Goal: Task Accomplishment & Management: Manage account settings

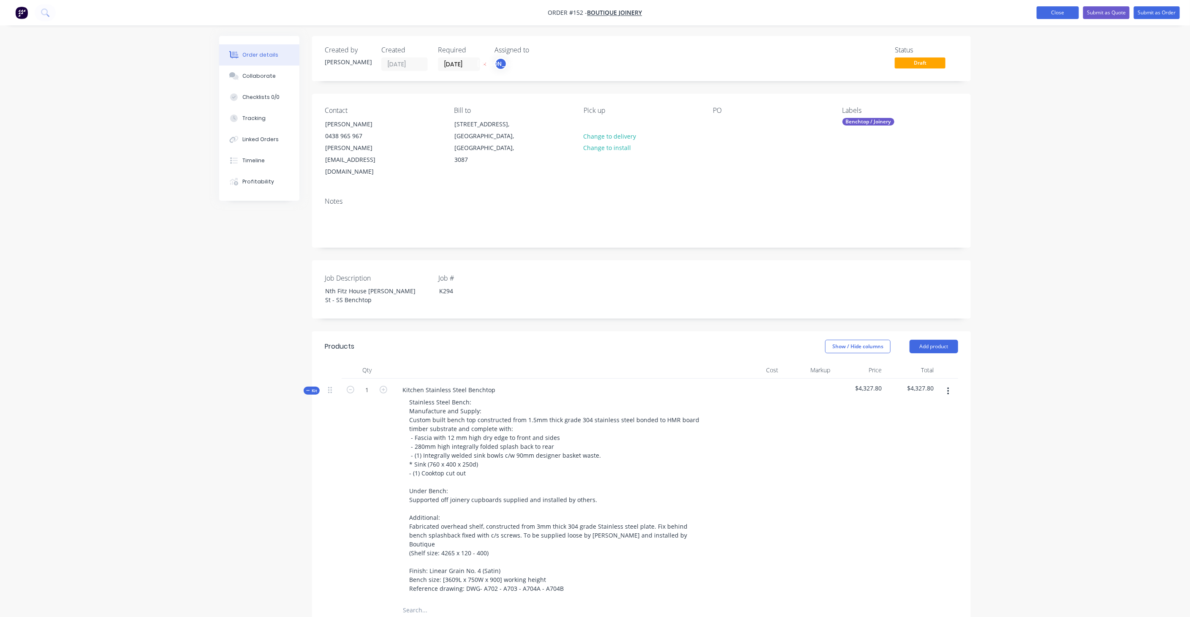
click at [1053, 12] on button "Close" at bounding box center [1058, 12] width 42 height 13
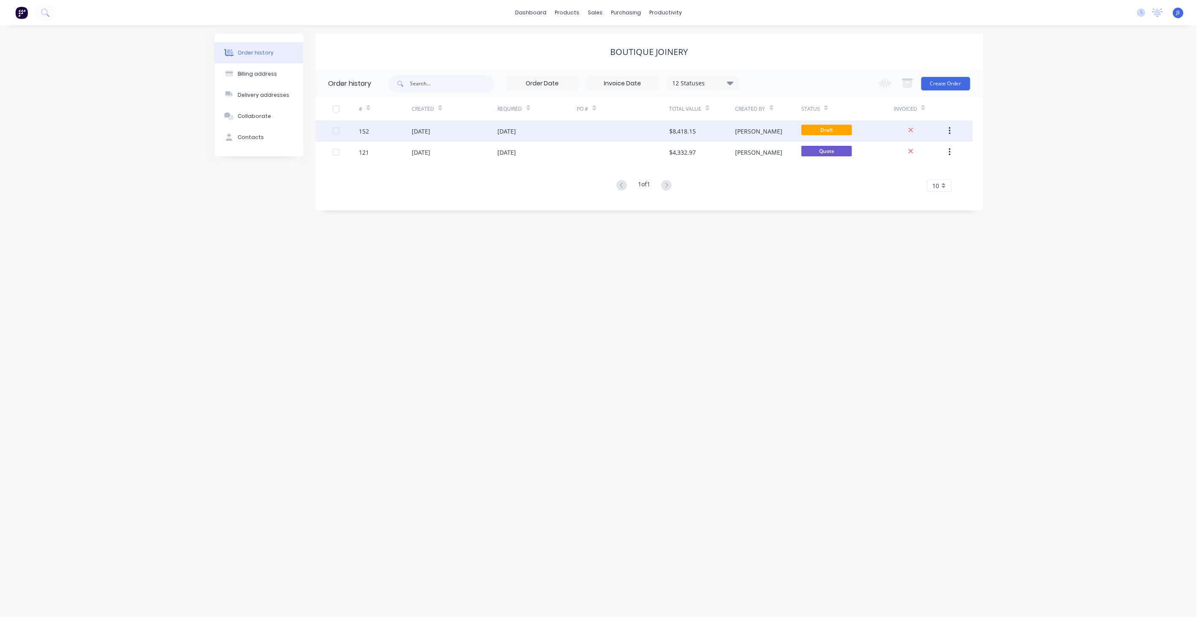
click at [569, 128] on div "[DATE]" at bounding box center [537, 130] width 79 height 21
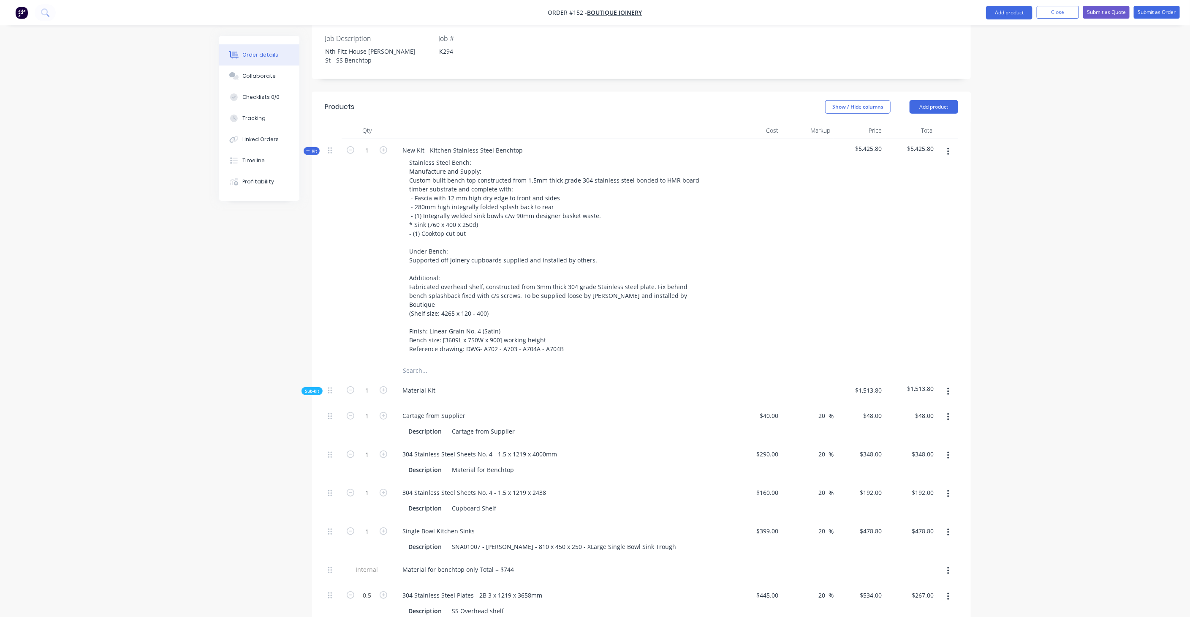
scroll to position [141, 0]
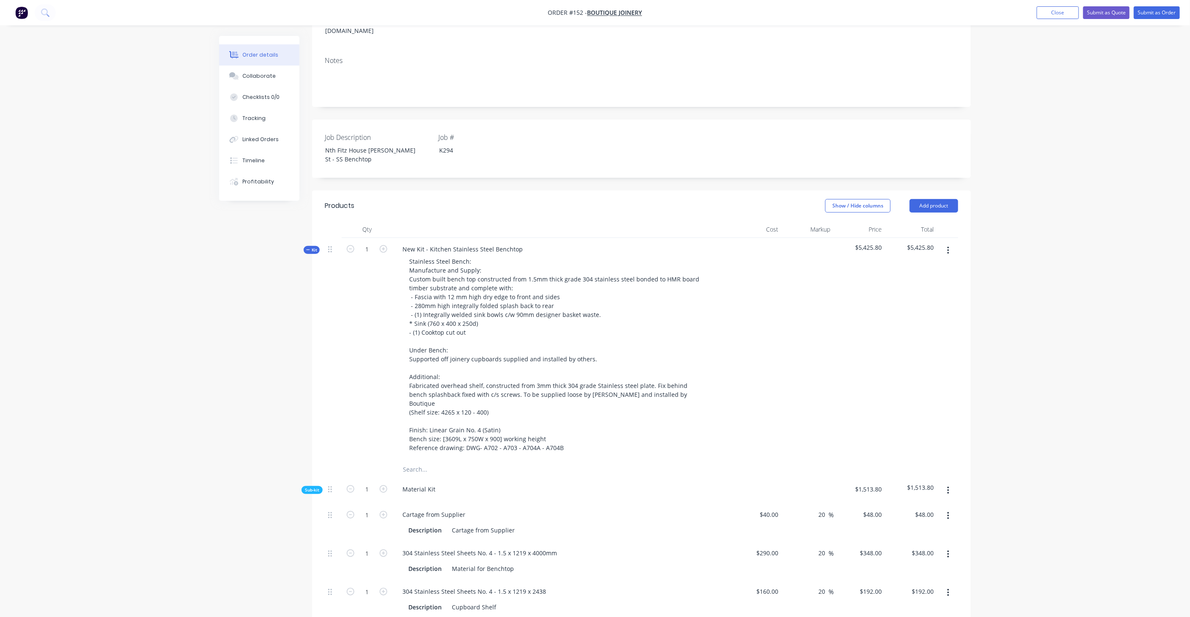
click at [313, 247] on span "Kit" at bounding box center [311, 250] width 11 height 6
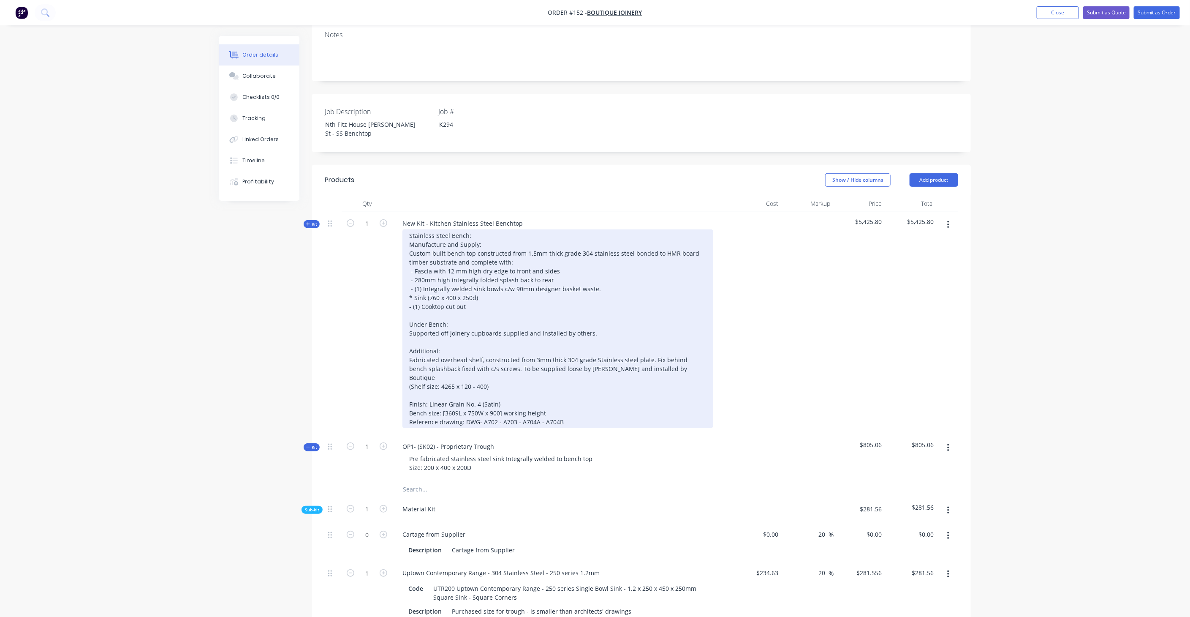
scroll to position [188, 0]
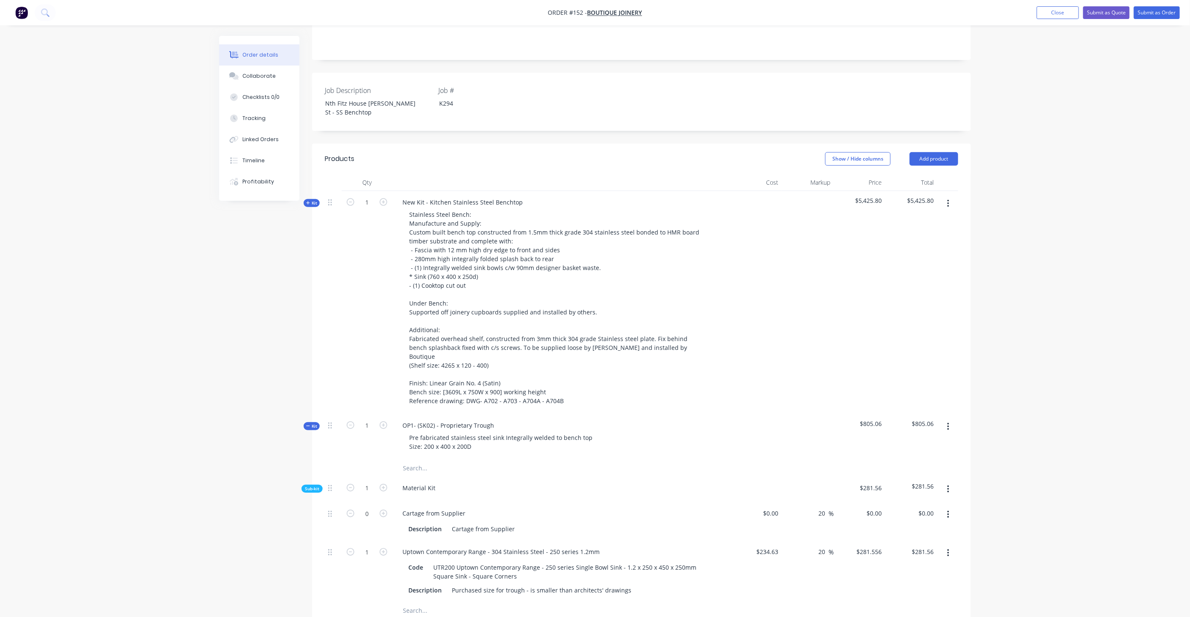
click at [306, 422] on button "Kit" at bounding box center [312, 426] width 16 height 8
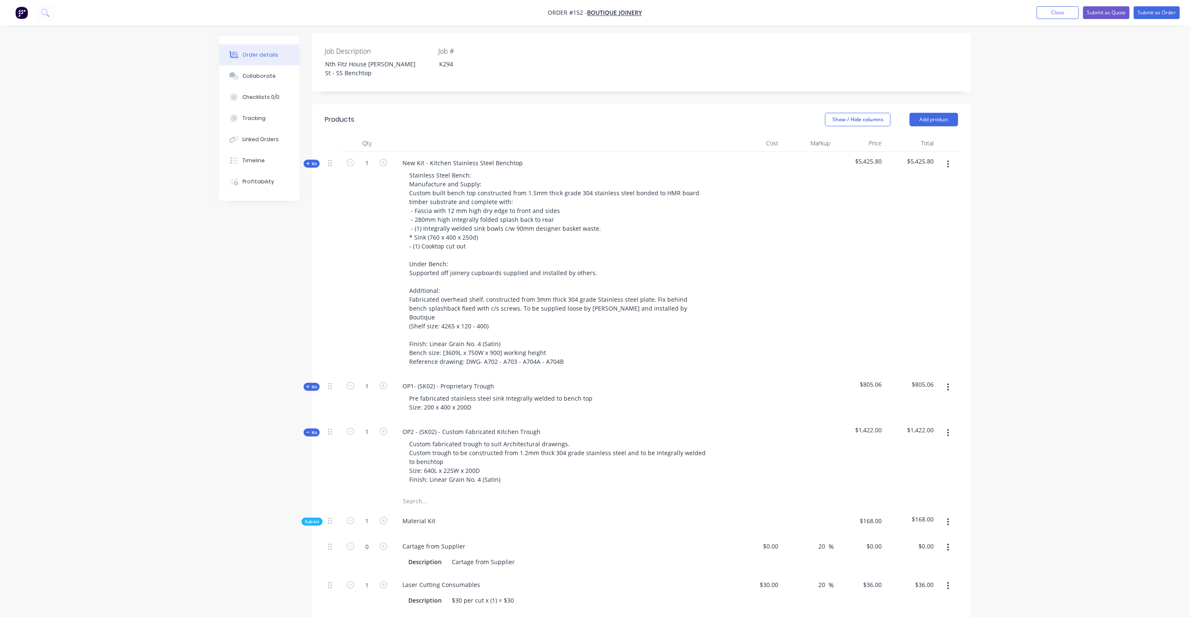
scroll to position [281, 0]
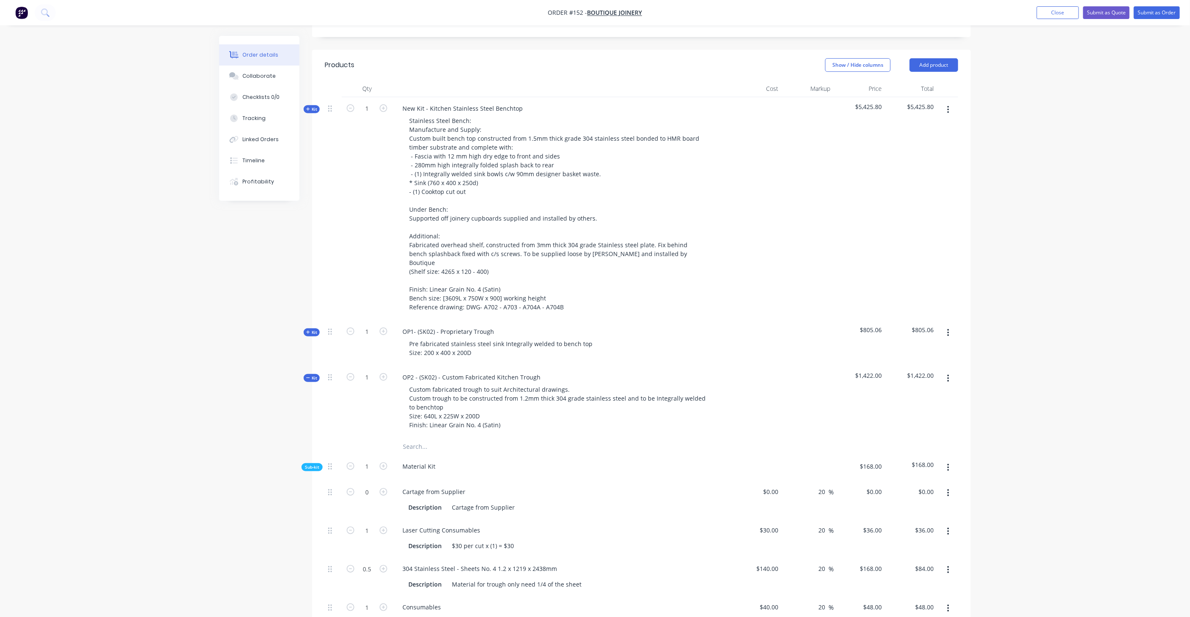
click at [307, 375] on icon "button" at bounding box center [308, 377] width 4 height 4
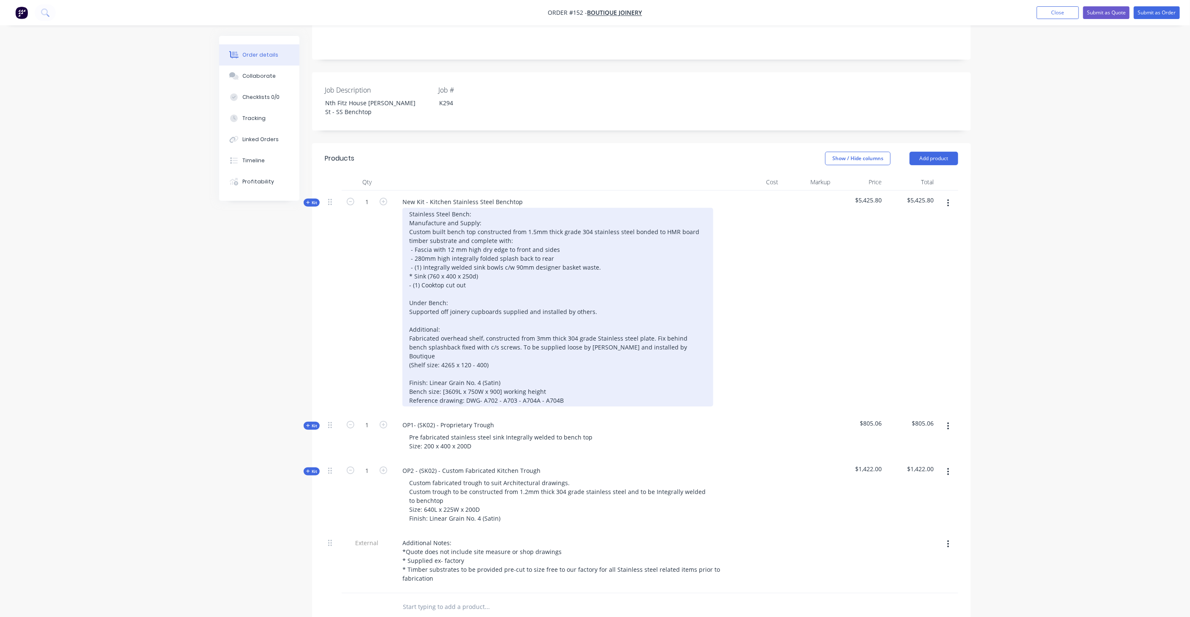
scroll to position [188, 0]
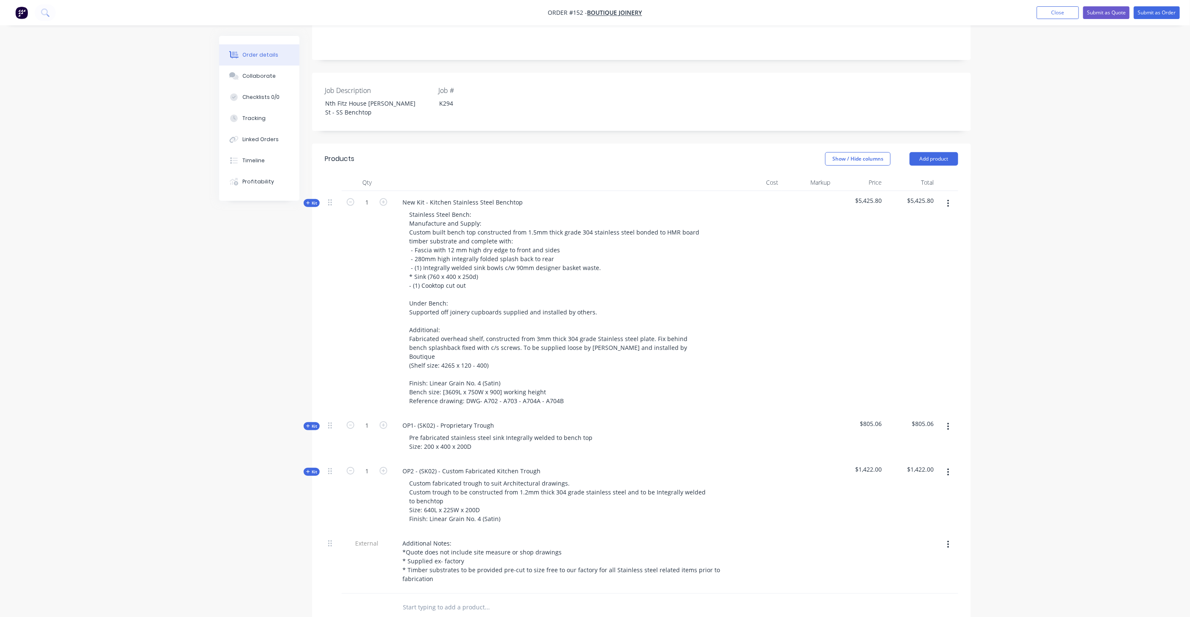
drag, startPoint x: 306, startPoint y: 178, endPoint x: 325, endPoint y: 191, distance: 23.1
click at [306, 201] on icon "button" at bounding box center [308, 203] width 4 height 4
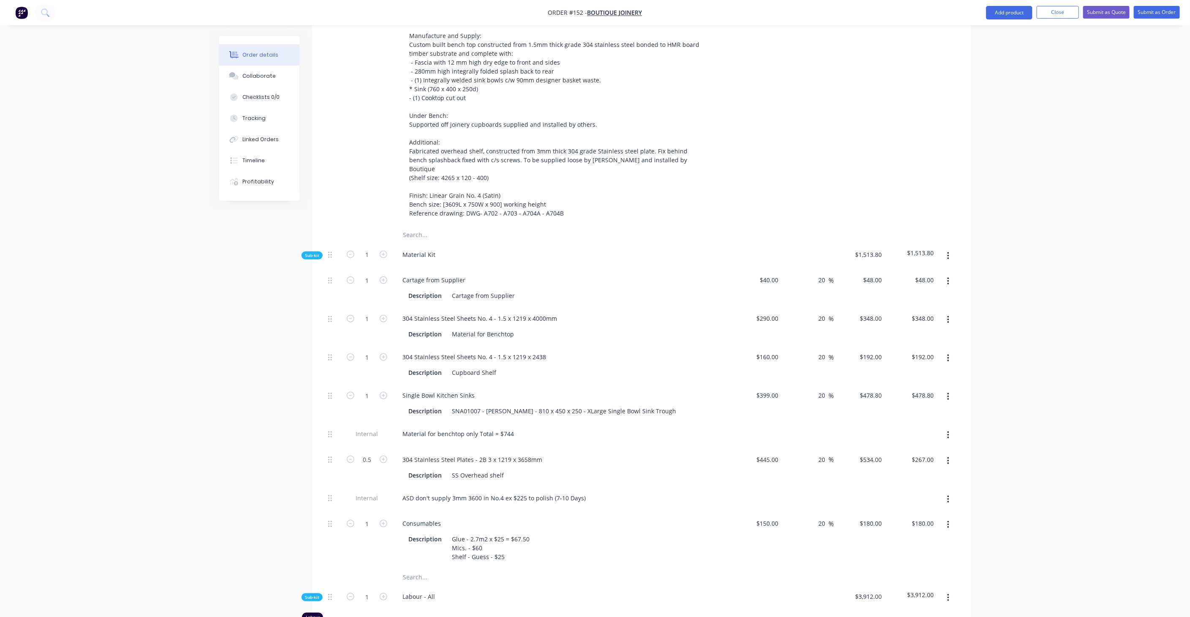
scroll to position [422, 0]
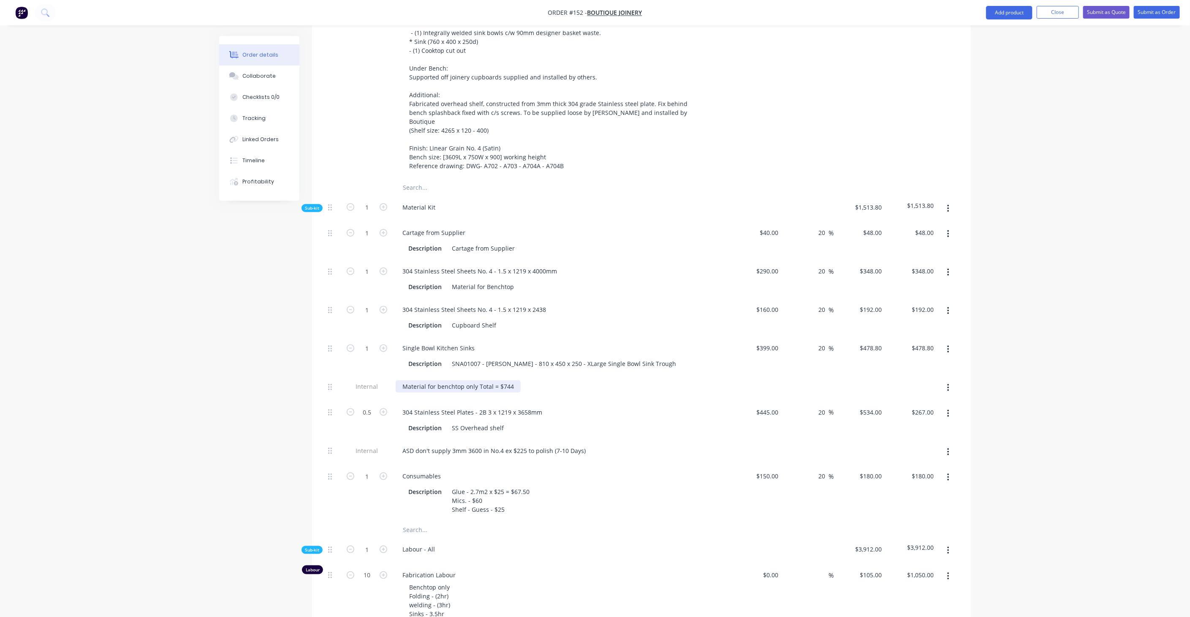
click at [511, 380] on div "Material for benchtop only Total = $744" at bounding box center [458, 386] width 125 height 12
click at [607, 380] on div "Material for benchtop only Total = $889" at bounding box center [561, 386] width 331 height 12
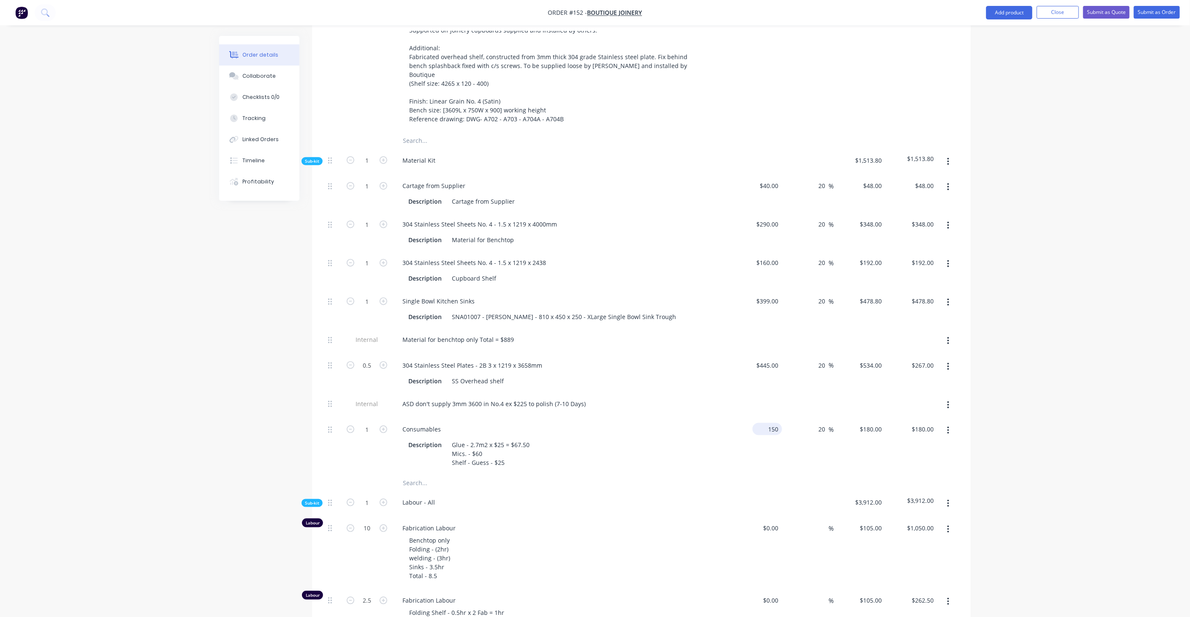
click at [769, 423] on input "150" at bounding box center [769, 429] width 26 height 12
type input "$150.00"
click at [1087, 374] on div "Order details Collaborate Checklists 0/0 Tracking Linked Orders Timeline Profit…" at bounding box center [595, 474] width 1190 height 1887
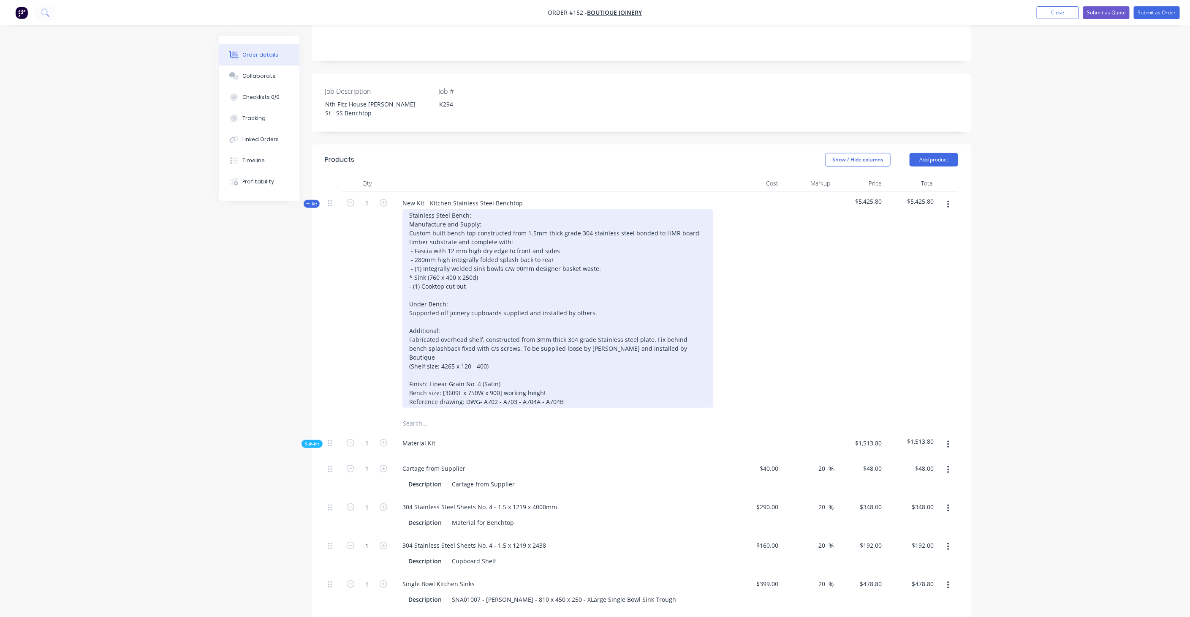
scroll to position [141, 0]
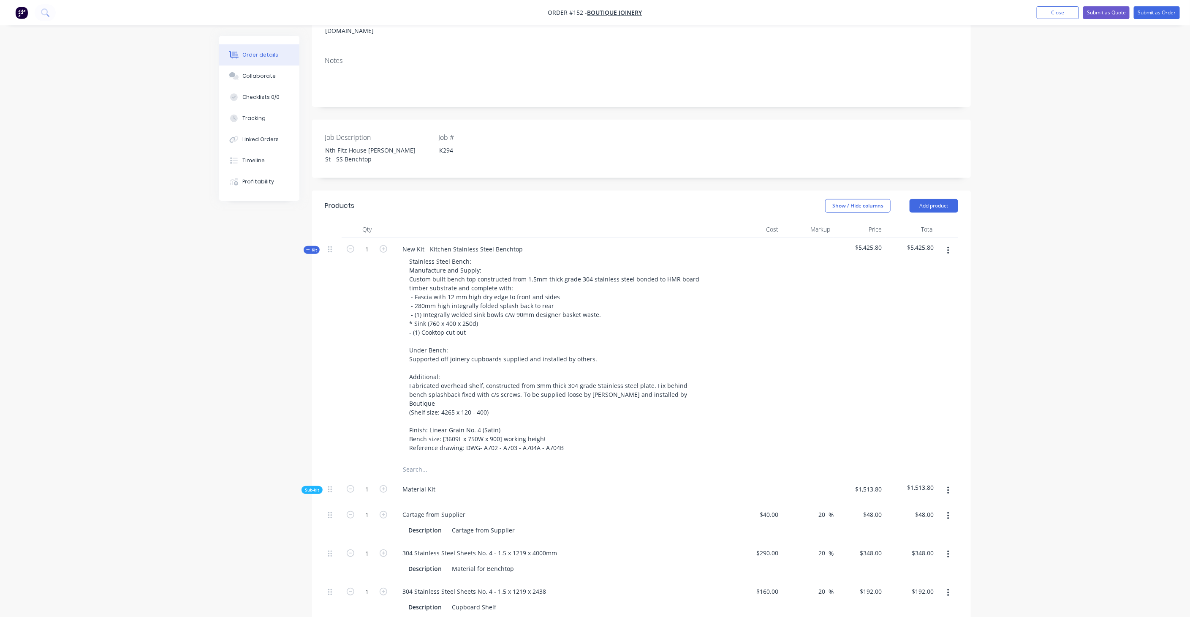
click at [311, 487] on span "Sub-kit" at bounding box center [312, 490] width 14 height 6
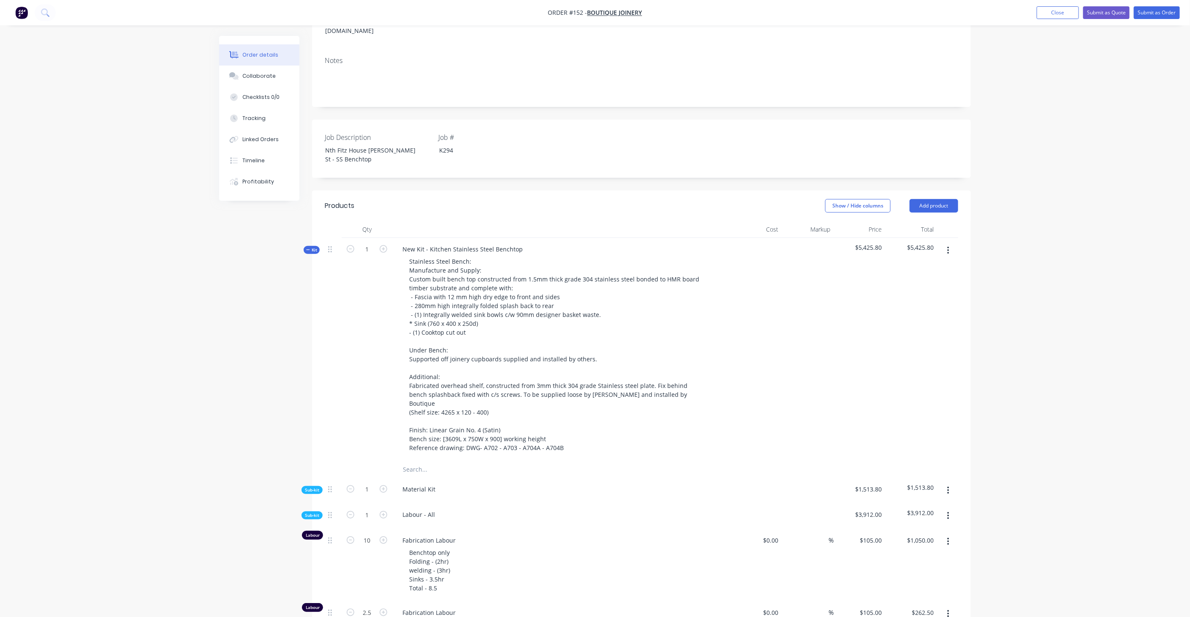
click at [318, 512] on span "Sub-kit" at bounding box center [312, 515] width 14 height 6
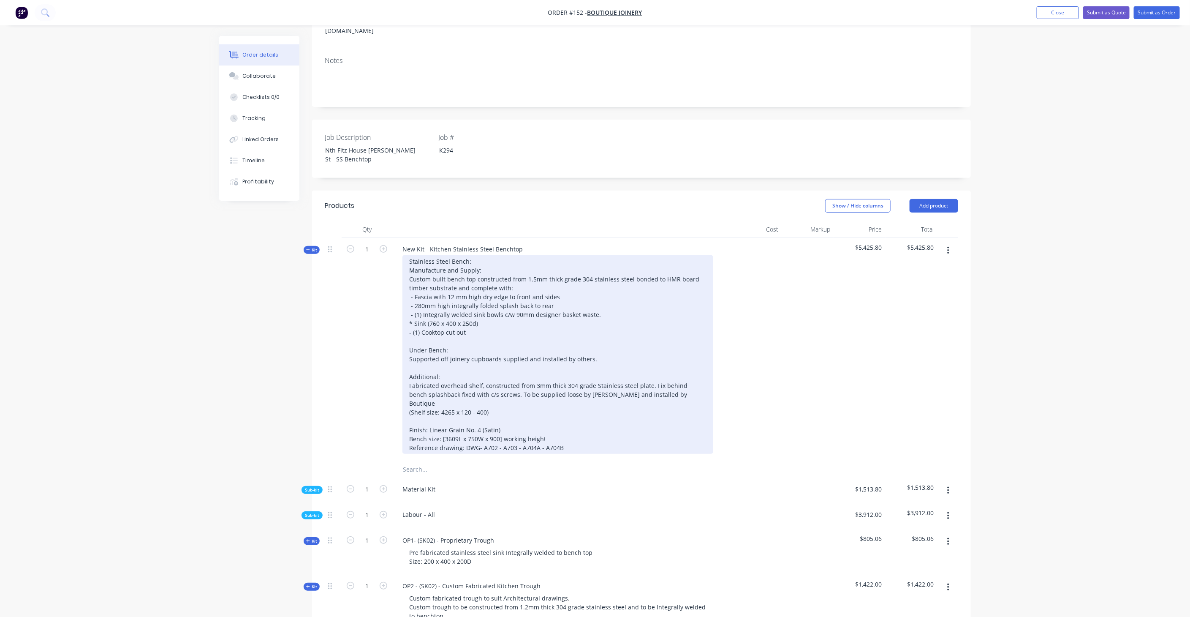
drag, startPoint x: 498, startPoint y: 370, endPoint x: 519, endPoint y: 369, distance: 21.2
click at [497, 371] on div "Stainless Steel Bench: Manufacture and Supply: Custom built bench top construct…" at bounding box center [558, 354] width 311 height 199
click at [648, 361] on div "Stainless Steel Bench: Manufacture and Supply: Custom built bench top construct…" at bounding box center [558, 354] width 311 height 199
click at [653, 363] on div "Stainless Steel Bench: Manufacture and Supply: Custom built bench top construct…" at bounding box center [558, 354] width 311 height 199
drag, startPoint x: 480, startPoint y: 369, endPoint x: 496, endPoint y: 369, distance: 16.5
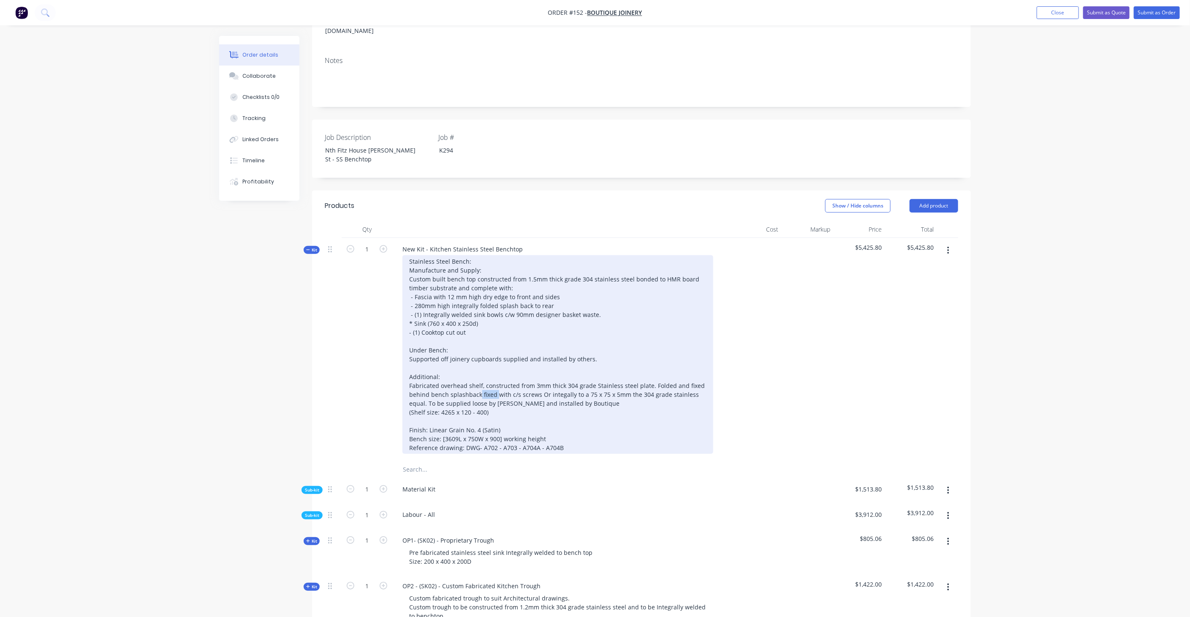
click at [496, 369] on div "Stainless Steel Bench: Manufacture and Supply: Custom built bench top construct…" at bounding box center [558, 354] width 311 height 199
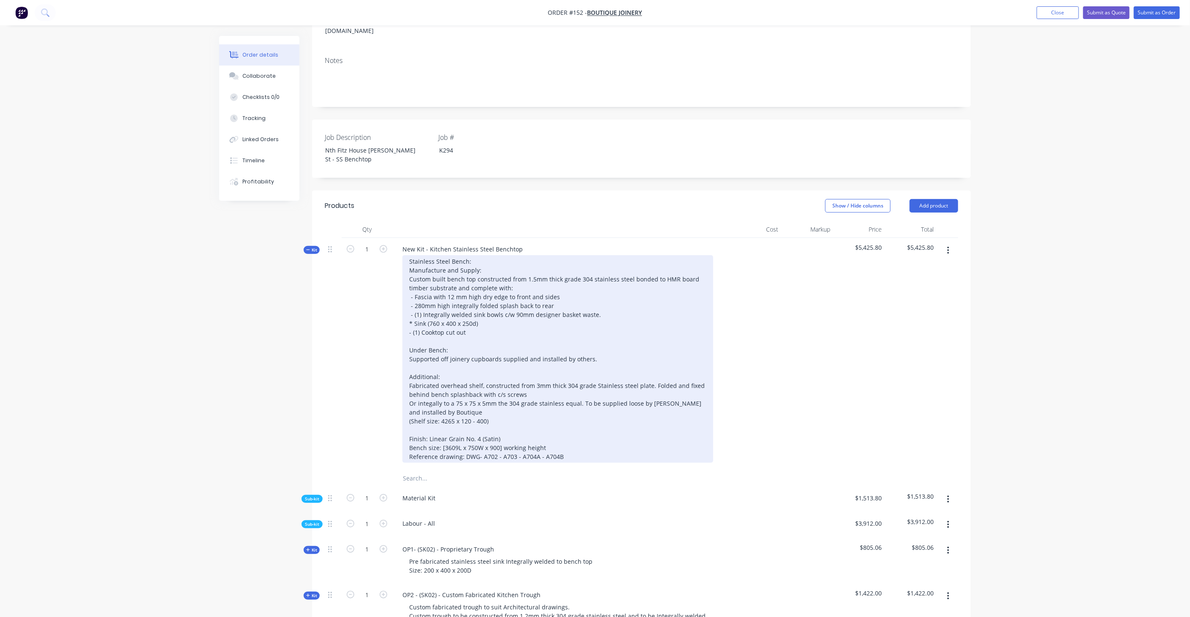
click at [549, 372] on div "Stainless Steel Bench: Manufacture and Supply: Custom built bench top construct…" at bounding box center [558, 358] width 311 height 207
click at [442, 381] on div "Stainless Steel Bench: Manufacture and Supply: Custom built bench top construct…" at bounding box center [558, 358] width 311 height 207
click at [583, 378] on div "Stainless Steel Bench: Manufacture and Supply: Custom built bench top construct…" at bounding box center [558, 358] width 311 height 207
click at [443, 397] on div "Stainless Steel Bench: Manufacture and Supply: Custom built bench top construct…" at bounding box center [558, 358] width 311 height 207
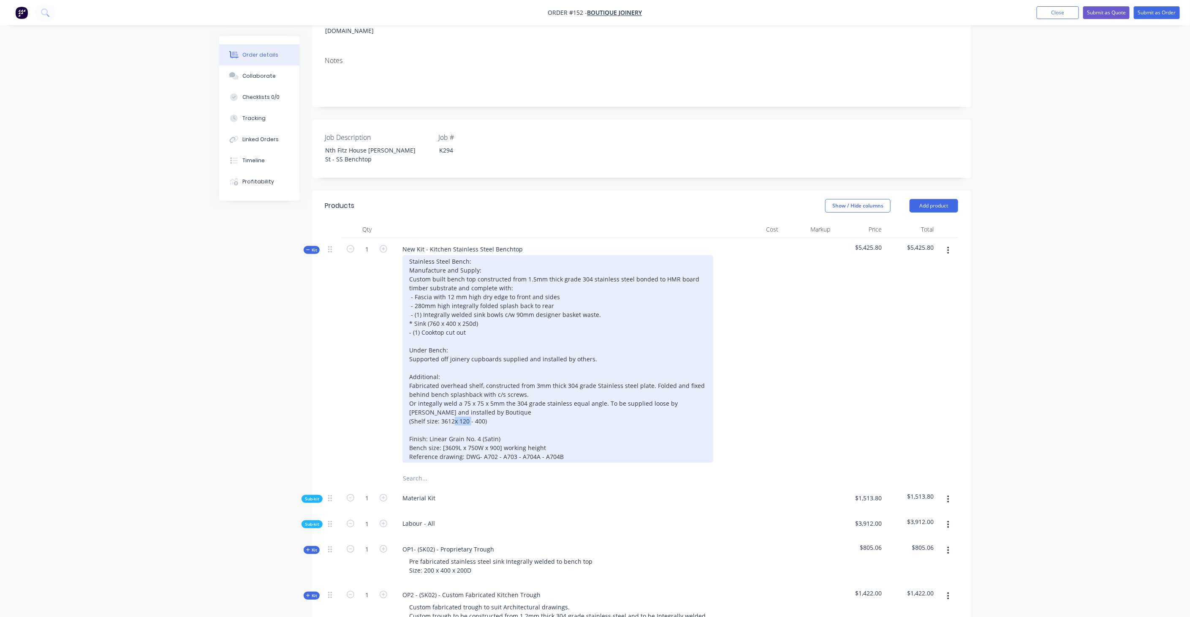
drag, startPoint x: 468, startPoint y: 397, endPoint x: 484, endPoint y: 397, distance: 15.6
click at [484, 397] on div "Stainless Steel Bench: Manufacture and Supply: Custom built bench top construct…" at bounding box center [558, 358] width 311 height 207
click at [668, 362] on div "Stainless Steel Bench: Manufacture and Supply: Custom built bench top construct…" at bounding box center [558, 358] width 311 height 207
drag, startPoint x: 478, startPoint y: 370, endPoint x: 455, endPoint y: 370, distance: 23.2
click at [455, 370] on div "Stainless Steel Bench: Manufacture and Supply: Custom built bench top construct…" at bounding box center [558, 358] width 311 height 207
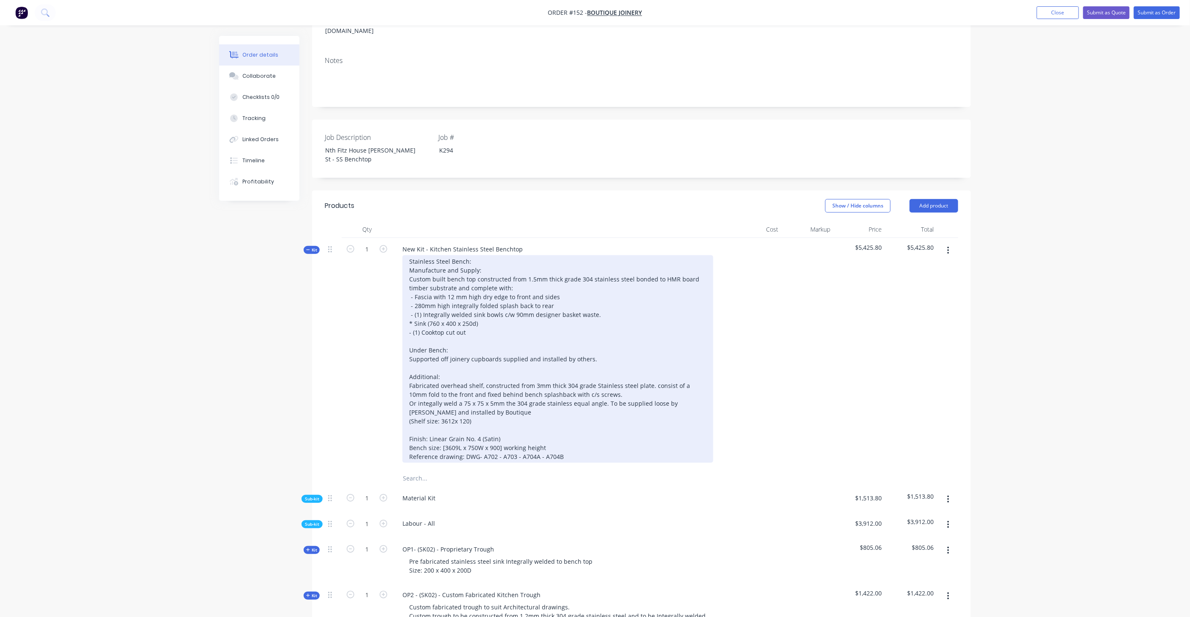
click at [455, 378] on div "Stainless Steel Bench: Manufacture and Supply: Custom built bench top construct…" at bounding box center [558, 358] width 311 height 207
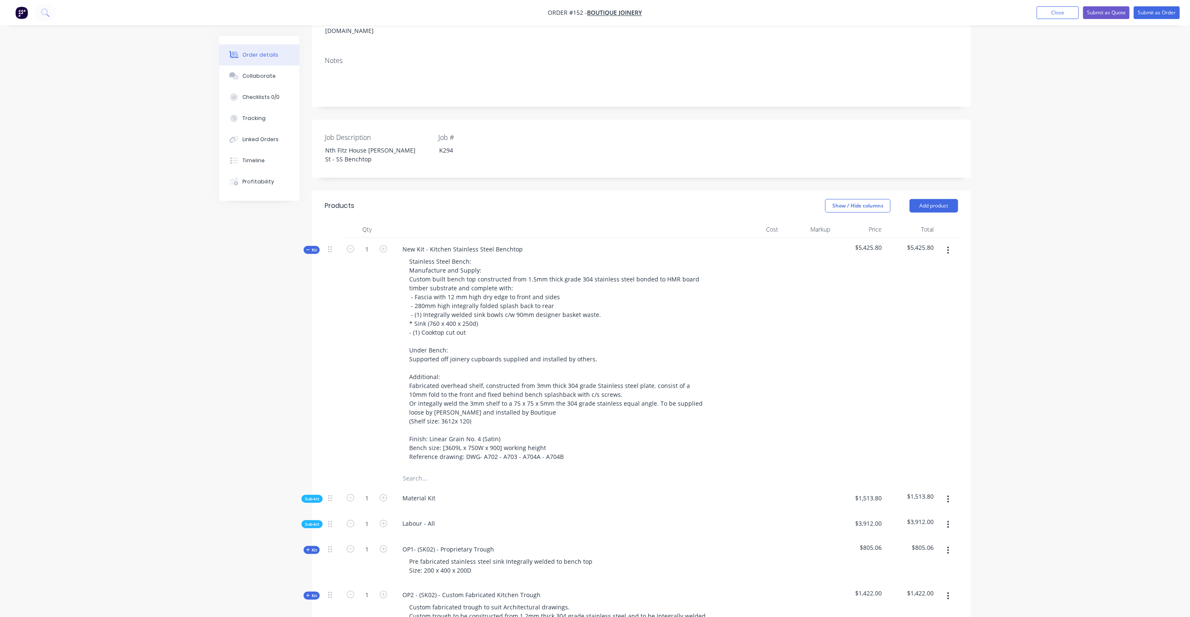
drag, startPoint x: 577, startPoint y: 379, endPoint x: 844, endPoint y: 352, distance: 268.3
click at [845, 352] on div "$5,425.80" at bounding box center [860, 354] width 52 height 232
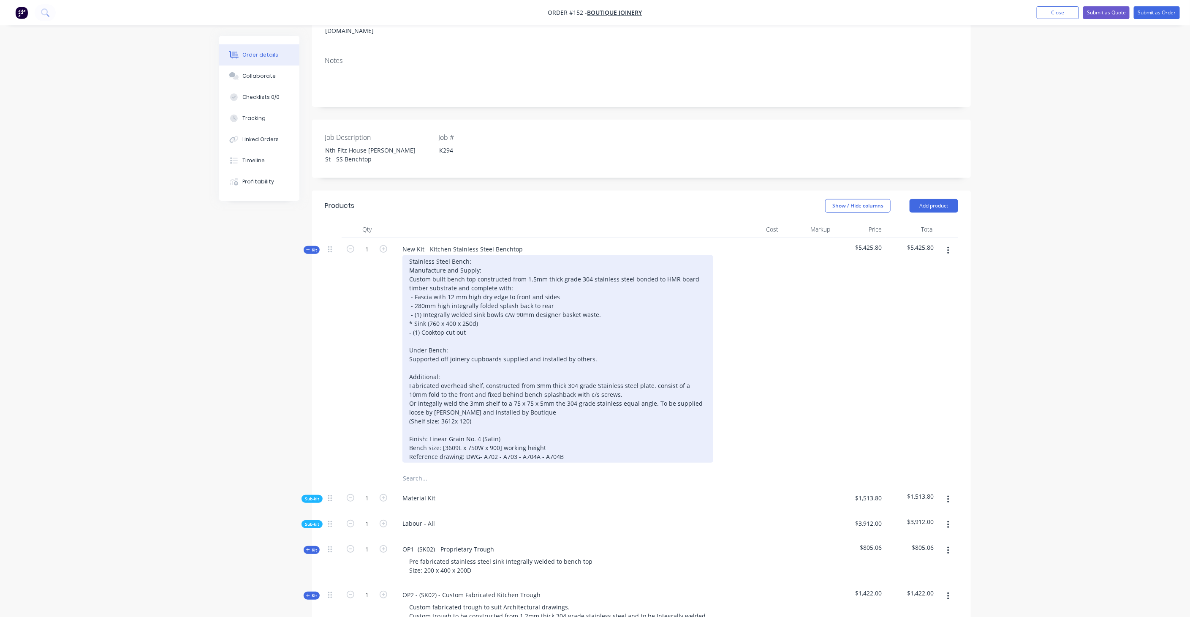
click at [591, 393] on div "Stainless Steel Bench: Manufacture and Supply: Custom built bench top construct…" at bounding box center [558, 358] width 311 height 207
click at [421, 351] on div "Stainless Steel Bench: Manufacture and Supply: Custom built bench top construct…" at bounding box center [558, 358] width 311 height 207
click at [489, 399] on div "Stainless Steel Bench: Manufacture and Supply: Custom built bench top construct…" at bounding box center [558, 358] width 311 height 207
drag, startPoint x: 408, startPoint y: 326, endPoint x: 469, endPoint y: 325, distance: 61.7
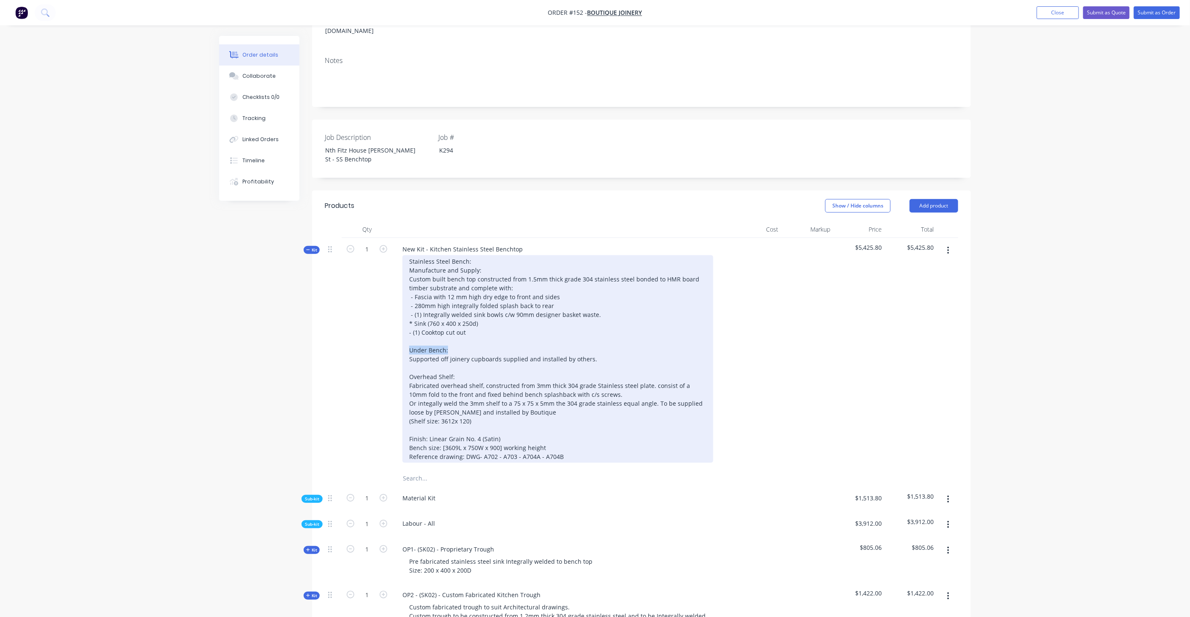
click at [469, 325] on div "Stainless Steel Bench: Manufacture and Supply: Custom built bench top construct…" at bounding box center [558, 358] width 311 height 207
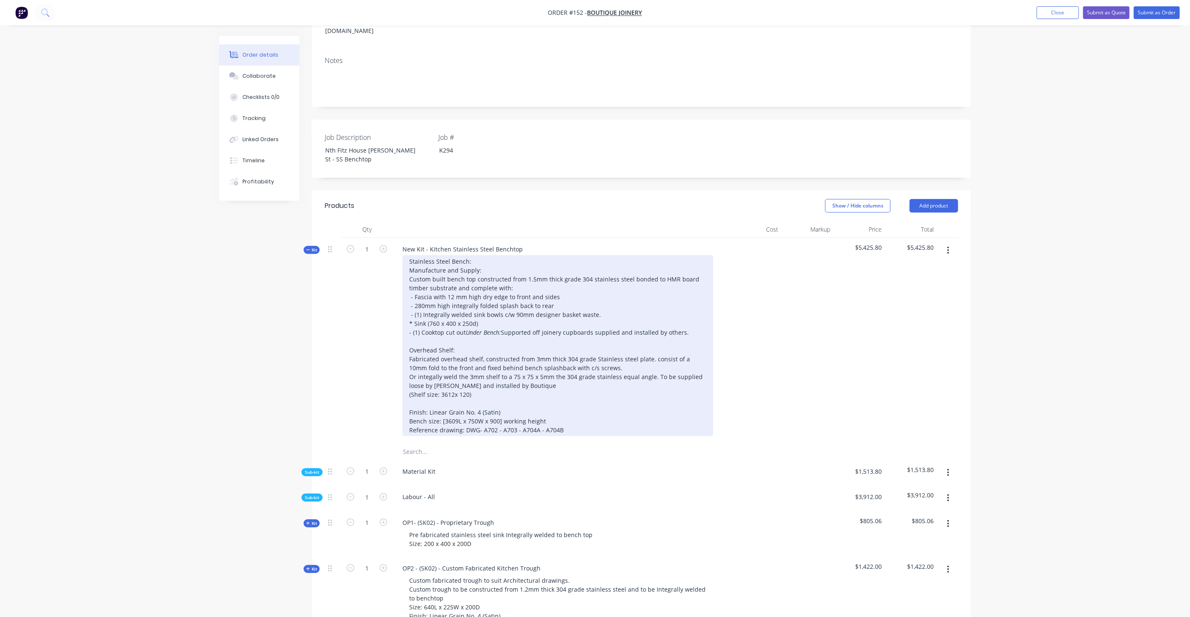
click at [469, 325] on div "Stainless Steel Bench: Manufacture and Supply: Custom built bench top construct…" at bounding box center [558, 345] width 311 height 181
drag, startPoint x: 409, startPoint y: 244, endPoint x: 491, endPoint y: 250, distance: 82.1
click at [491, 255] on div "Stainless Steel Bench: Manufacture and Supply: Custom built bench top construct…" at bounding box center [558, 345] width 311 height 181
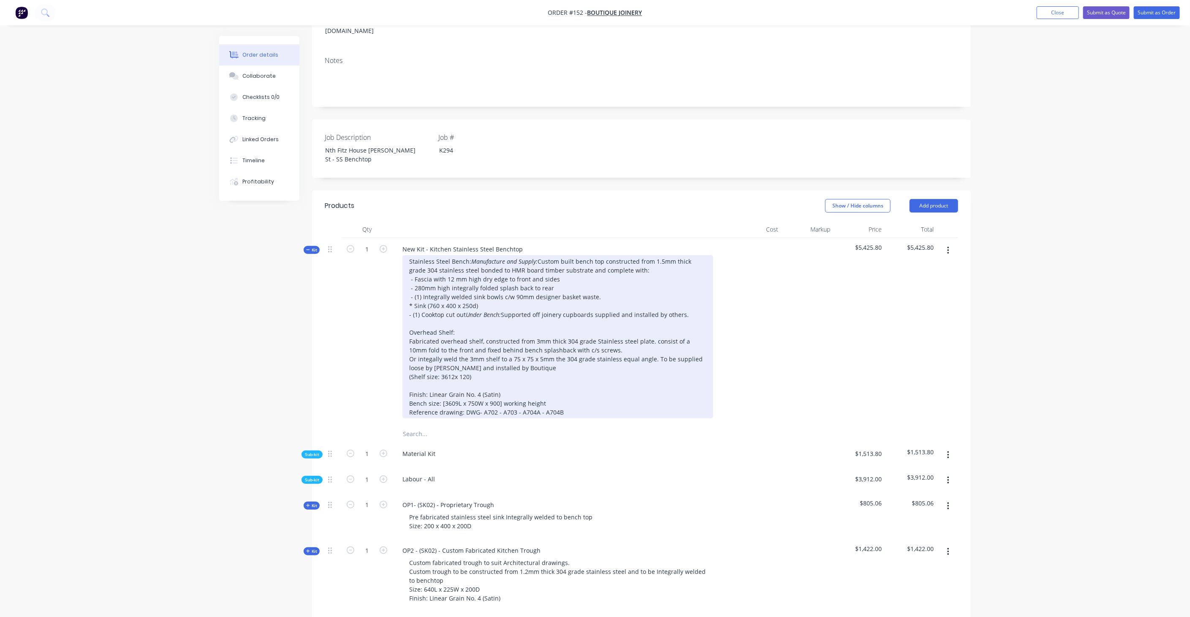
click at [525, 334] on div "Stainless Steel Bench: Manufacture and Supply: Custom built bench top construct…" at bounding box center [558, 336] width 311 height 163
drag, startPoint x: 408, startPoint y: 351, endPoint x: 471, endPoint y: 352, distance: 63.4
click at [471, 352] on div "Stainless Steel Bench: Manufacture and Supply: Custom built bench top construct…" at bounding box center [558, 336] width 311 height 163
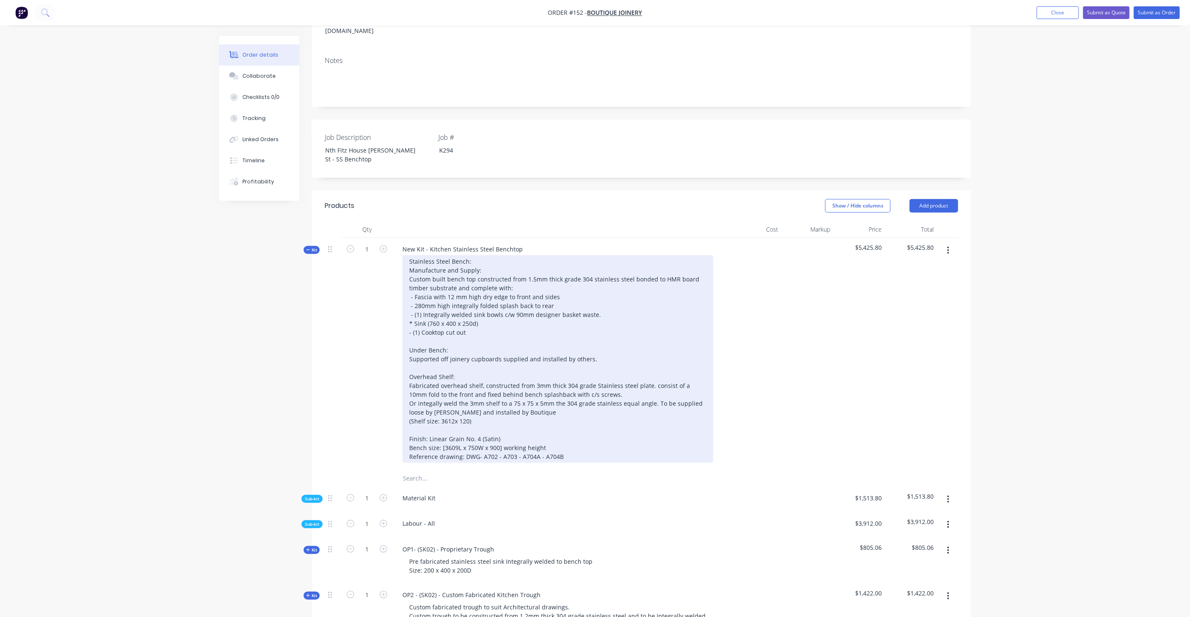
drag, startPoint x: 461, startPoint y: 344, endPoint x: 444, endPoint y: 342, distance: 17.1
click at [407, 343] on div "Stainless Steel Bench: Manufacture and Supply: Custom built bench top construct…" at bounding box center [558, 358] width 311 height 207
click at [536, 353] on div "Stainless Steel Bench: Manufacture and Supply: Custom built bench top construct…" at bounding box center [558, 358] width 311 height 207
click at [486, 397] on div "Stainless Steel Bench: Manufacture and Supply: Custom built bench top construct…" at bounding box center [558, 358] width 311 height 207
click at [437, 350] on div "Stainless Steel Bench: Manufacture and Supply: Custom built bench top construct…" at bounding box center [558, 358] width 311 height 207
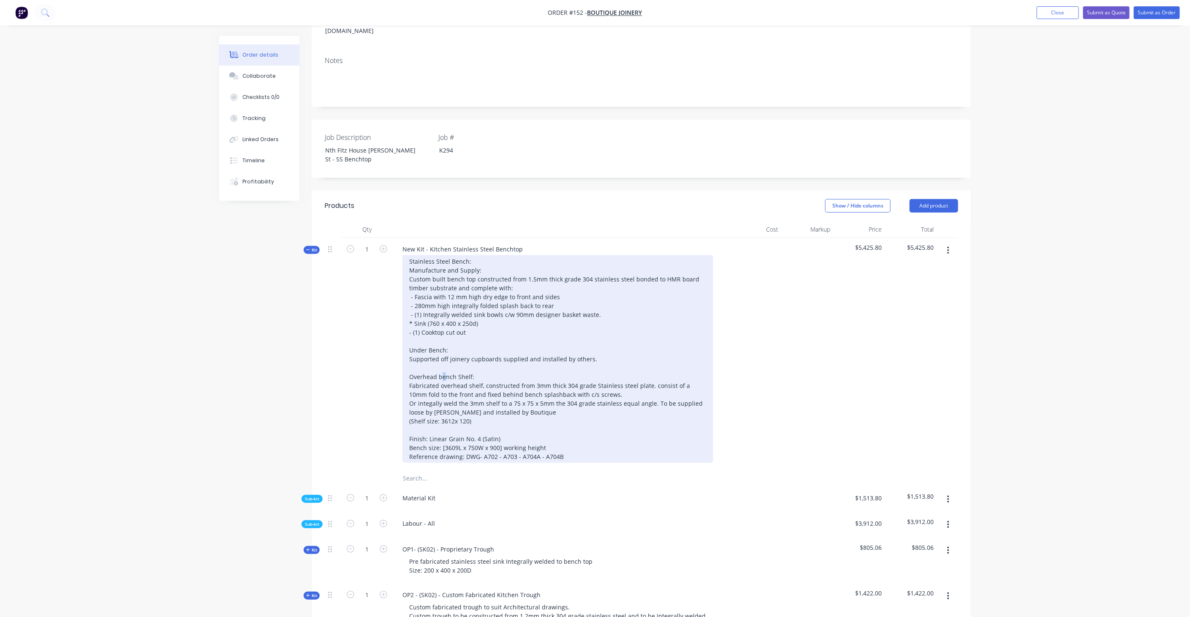
click at [443, 353] on div "Stainless Steel Bench: Manufacture and Supply: Custom built bench top construct…" at bounding box center [558, 358] width 311 height 207
click at [600, 293] on div "Stainless Steel Bench: Manufacture and Supply: Custom built bench top construct…" at bounding box center [558, 358] width 311 height 207
drag, startPoint x: 625, startPoint y: 290, endPoint x: 610, endPoint y: 290, distance: 14.8
click at [610, 290] on div "Stainless Steel Bench: Manufacture and Supply: Custom built bench top construct…" at bounding box center [558, 358] width 311 height 207
click at [596, 289] on div "Stainless Steel Bench: Manufacture and Supply: Custom built bench top construct…" at bounding box center [558, 358] width 311 height 207
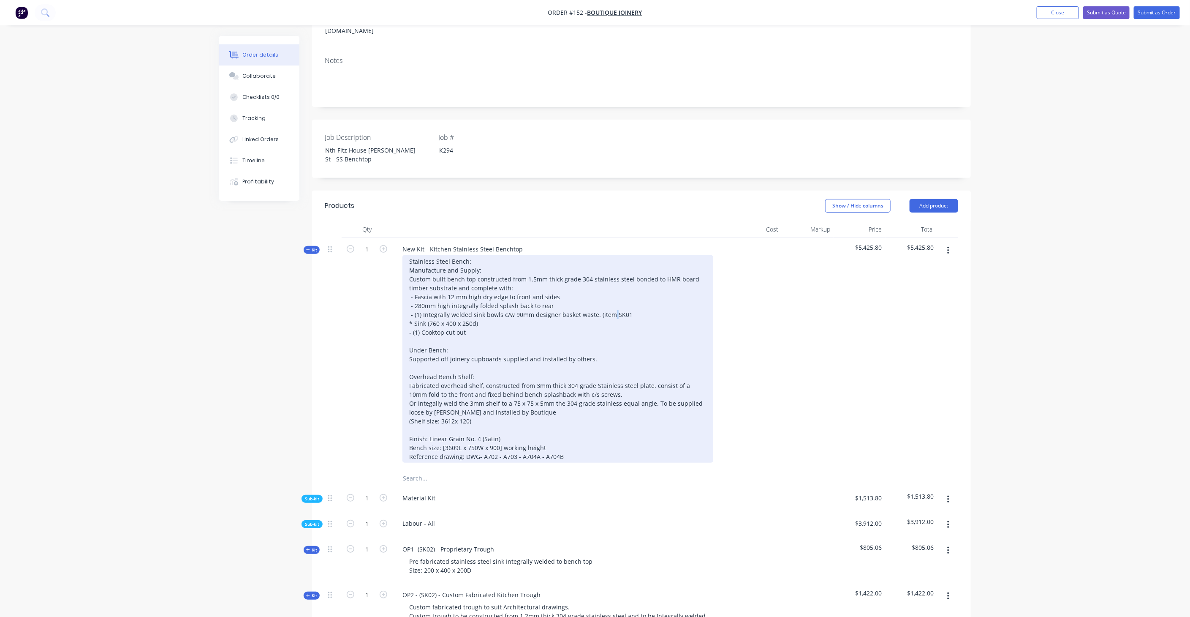
click at [608, 290] on div "Stainless Steel Bench: Manufacture and Supply: Custom built bench top construct…" at bounding box center [558, 358] width 311 height 207
click at [615, 291] on div "Stainless Steel Bench: Manufacture and Supply: Custom built bench top construct…" at bounding box center [558, 358] width 311 height 207
drag, startPoint x: 489, startPoint y: 399, endPoint x: 496, endPoint y: 397, distance: 7.5
click at [489, 399] on div "Stainless Steel Bench: Manufacture and Supply: Custom built bench top construct…" at bounding box center [558, 358] width 311 height 207
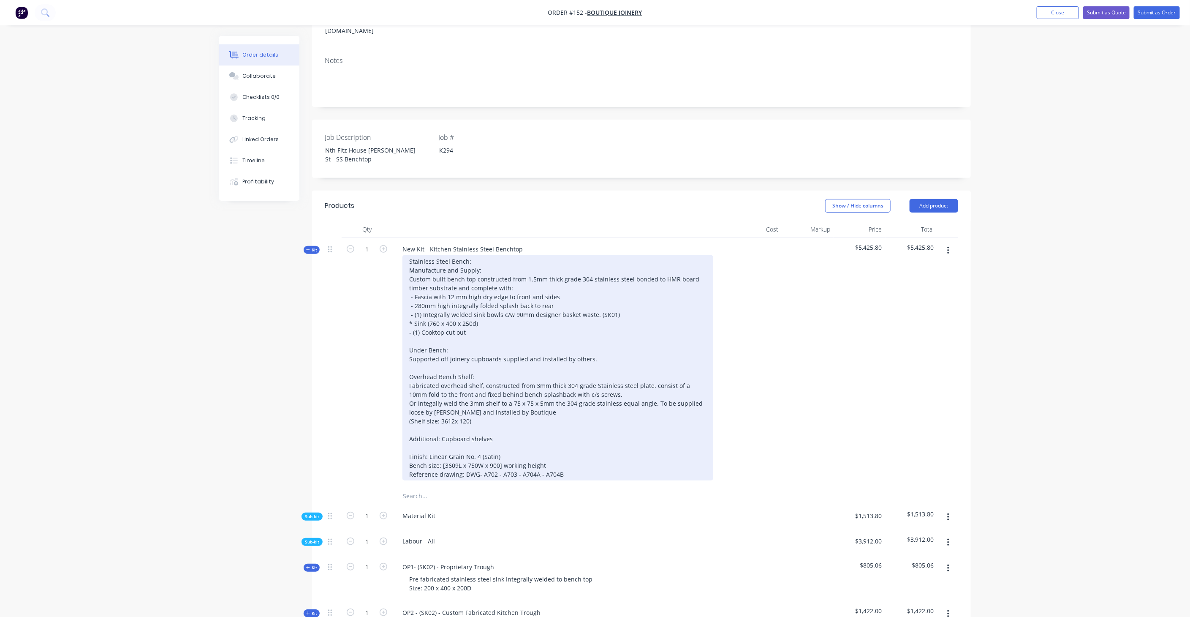
click at [547, 419] on div at bounding box center [558, 367] width 311 height 225
click at [519, 415] on div at bounding box center [558, 367] width 311 height 225
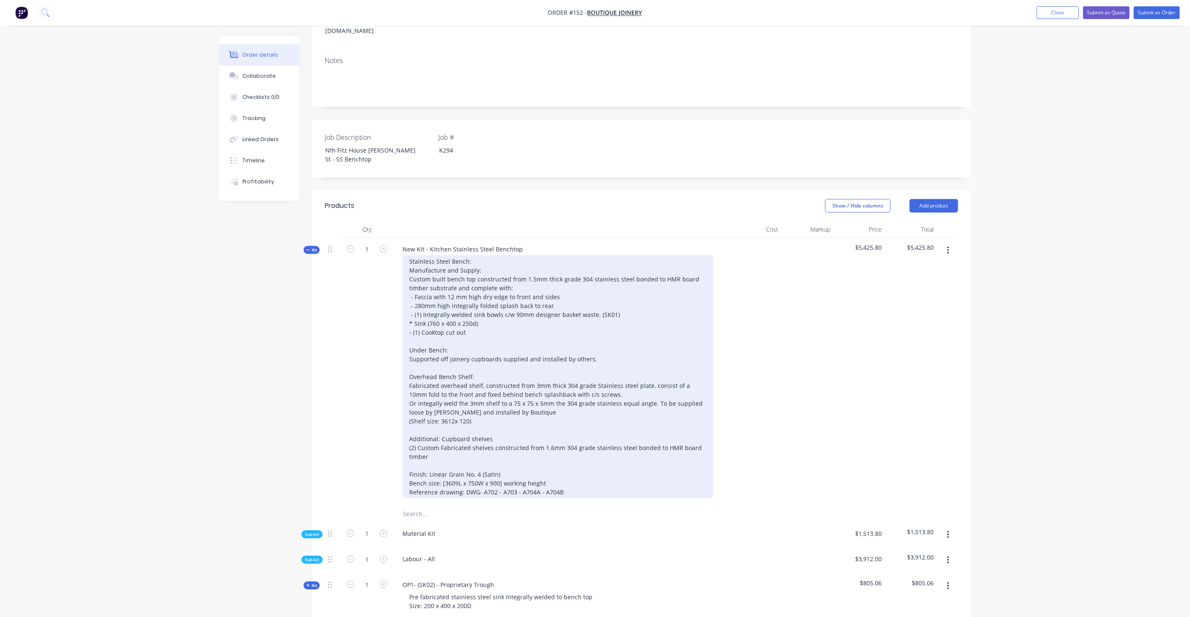
click at [488, 436] on div "Stainless Steel Bench: Manufacture and Supply: Custom built bench top construct…" at bounding box center [558, 376] width 311 height 243
click at [465, 433] on div "Stainless Steel Bench: Manufacture and Supply: Custom built bench top construct…" at bounding box center [558, 376] width 311 height 243
click at [452, 432] on div "Stainless Steel Bench: Manufacture and Supply: Custom built bench top construct…" at bounding box center [558, 376] width 311 height 243
click at [505, 398] on div at bounding box center [558, 376] width 311 height 243
click at [518, 435] on div at bounding box center [558, 376] width 311 height 243
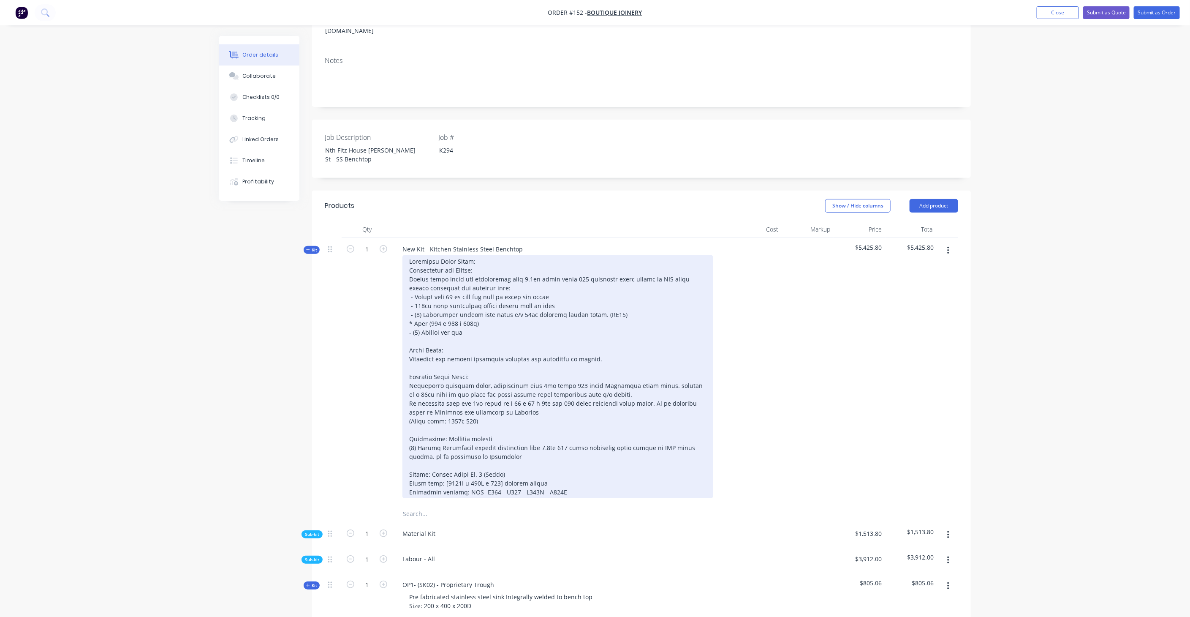
click at [524, 433] on div at bounding box center [558, 376] width 311 height 243
click at [432, 432] on div at bounding box center [558, 376] width 311 height 243
click at [519, 432] on div at bounding box center [558, 376] width 311 height 243
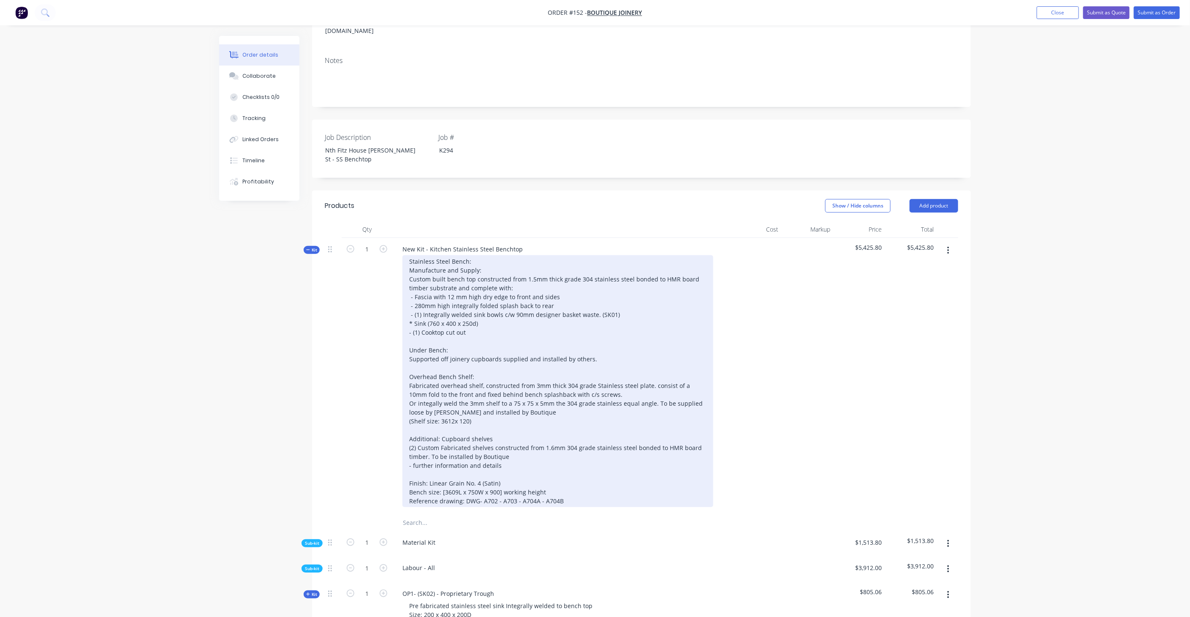
click at [418, 443] on div "- further information and details Finish: Linear Grain No. 4 (Satin) Bench size…" at bounding box center [558, 381] width 311 height 252
click at [526, 446] on div "- Further information and details Finish: Linear Grain No. 4 (Satin) Bench size…" at bounding box center [558, 381] width 311 height 252
click at [518, 442] on div "- Further information and details Finish: Linear Grain No. 4 (Satin) Bench size…" at bounding box center [558, 381] width 311 height 252
click at [614, 438] on div "- Further information and details are required for this scope of works. Finish:…" at bounding box center [558, 381] width 311 height 252
click at [622, 440] on div "- Further information and details are required for this scope of works. Finish:…" at bounding box center [558, 381] width 311 height 252
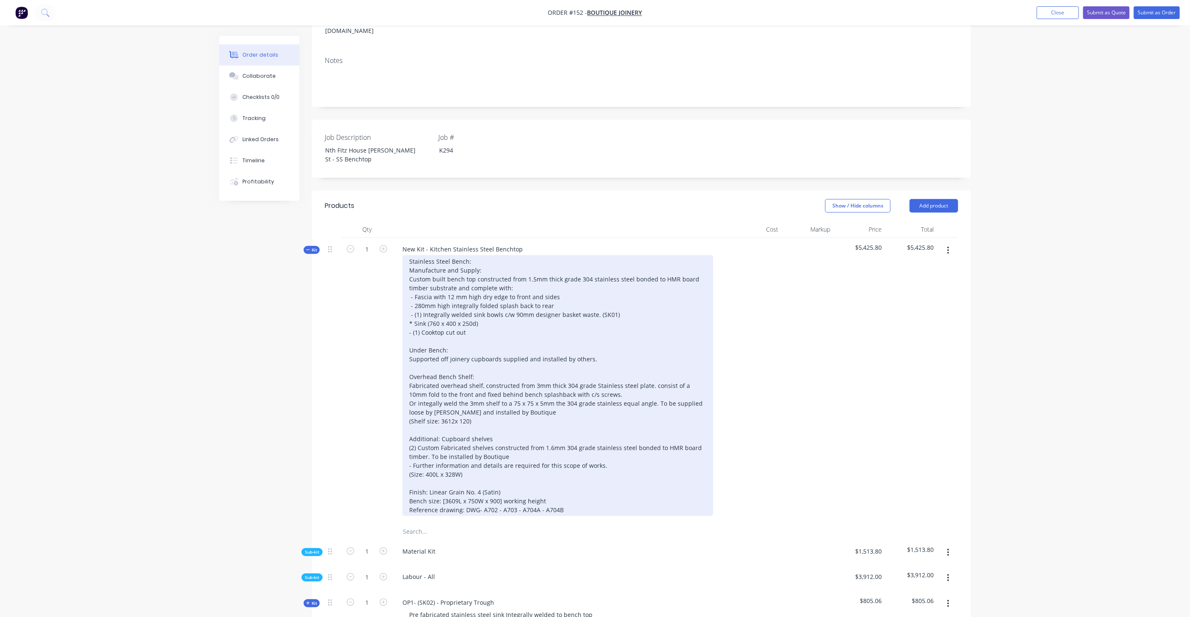
click at [616, 442] on div "- Further information and details are required for this scope of works. (Size: …" at bounding box center [558, 385] width 311 height 261
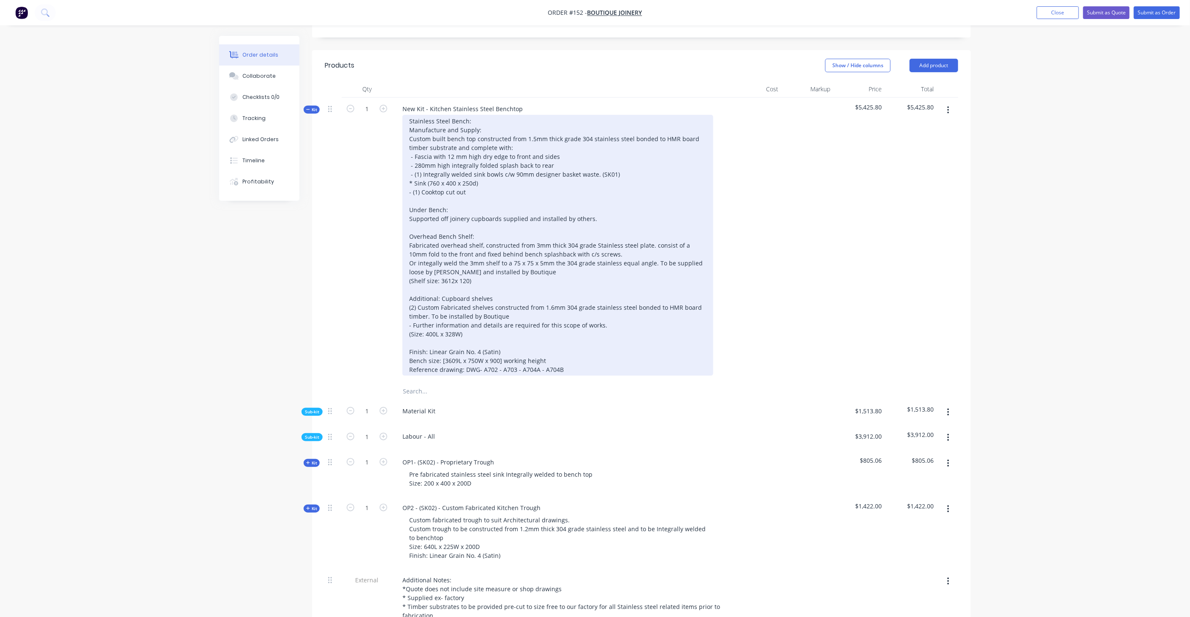
scroll to position [281, 0]
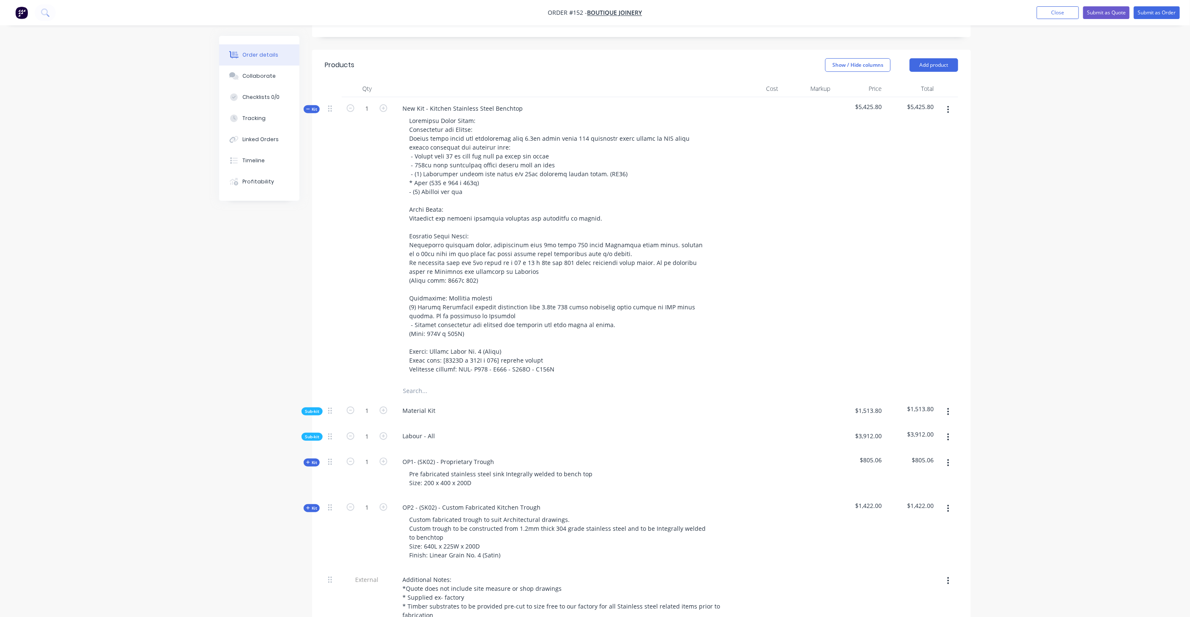
click at [317, 408] on span "Sub-kit" at bounding box center [312, 411] width 14 height 6
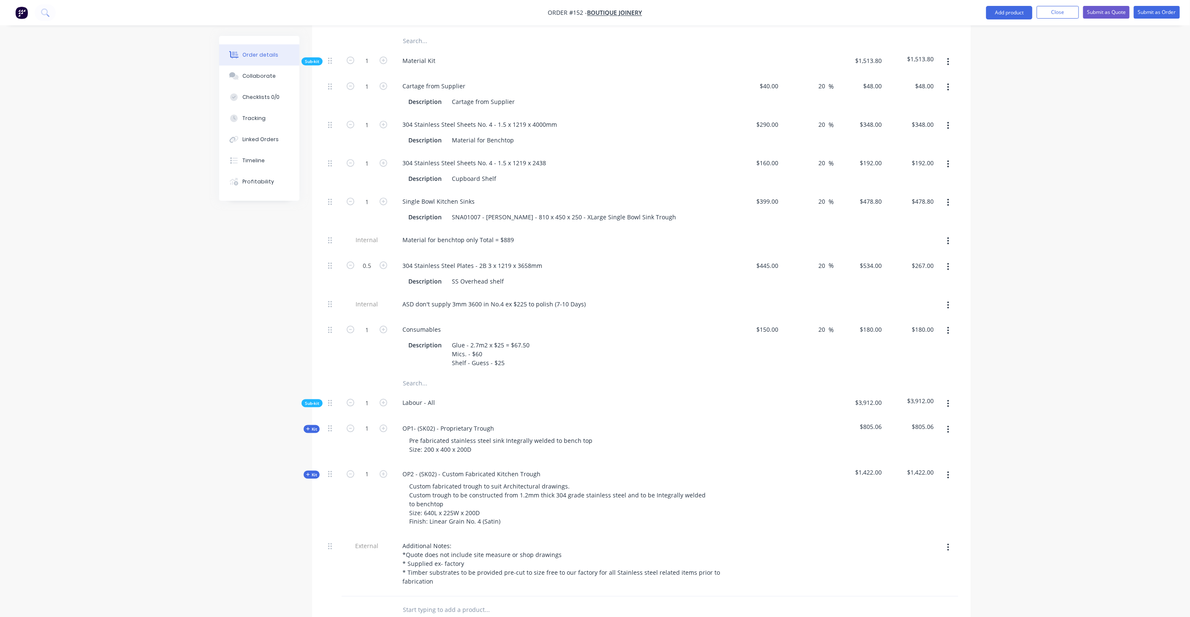
scroll to position [610, 0]
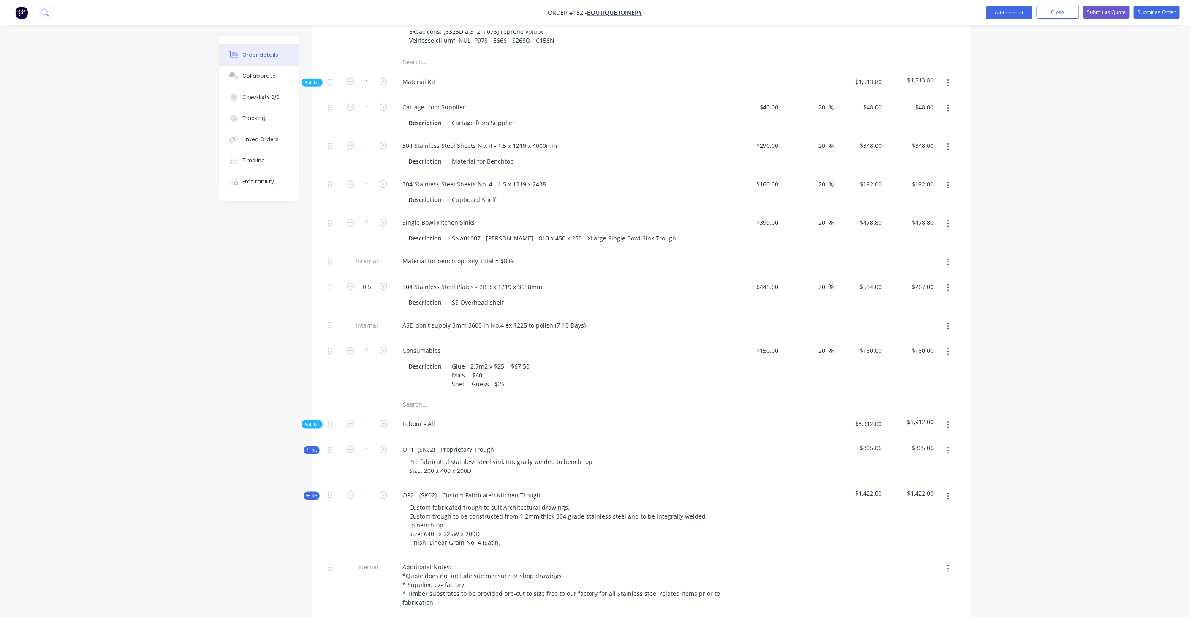
click at [573, 216] on div "Single Bowl Kitchen Sinks" at bounding box center [561, 222] width 331 height 12
click at [528, 193] on div "Description Cupboard Shelf" at bounding box center [559, 199] width 309 height 12
click at [626, 178] on div "304 Stainless Steel Sheets No. 4 - 1.5 x 1219 x 2438" at bounding box center [561, 184] width 331 height 12
click at [536, 193] on div "Description Cupboard Shelf" at bounding box center [559, 199] width 309 height 12
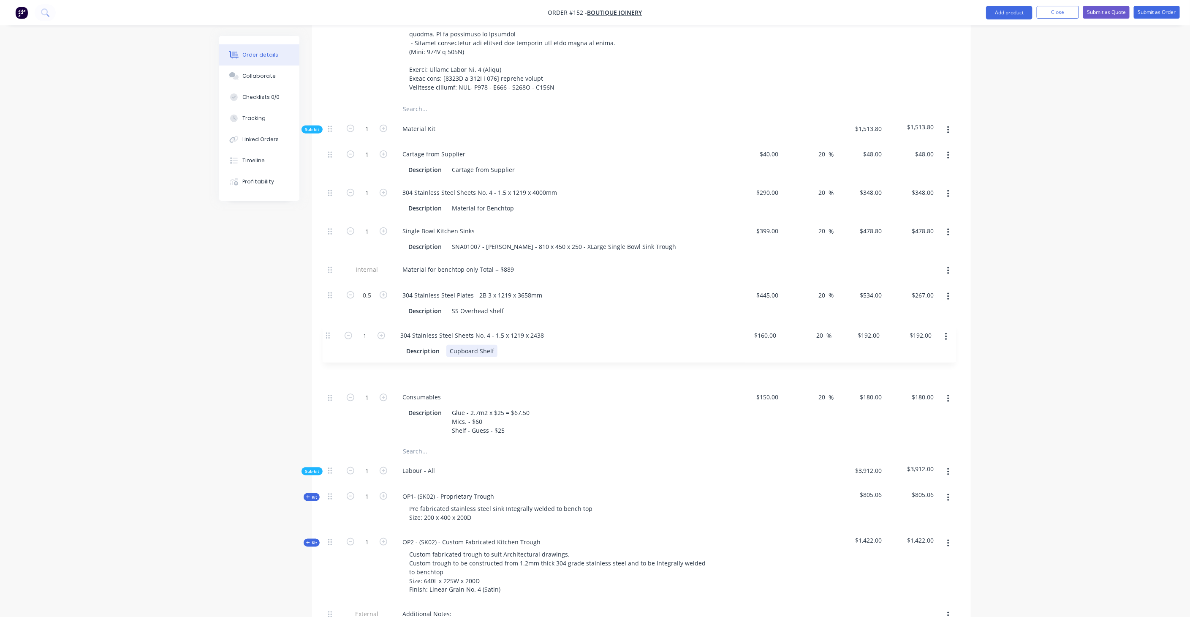
drag, startPoint x: 330, startPoint y: 205, endPoint x: 328, endPoint y: 337, distance: 131.4
click at [328, 337] on div "1 Cartage from Supplier Description Cartage from Supplier $40.00 $40.00 20 20 %…" at bounding box center [642, 292] width 634 height 299
click at [180, 311] on div "Order details Collaborate Checklists 0/0 Tracking Linked Orders Timeline Profit…" at bounding box center [595, 172] width 1190 height 1470
click at [953, 353] on button "button" at bounding box center [949, 360] width 20 height 15
click at [924, 376] on div "Duplicate" at bounding box center [918, 382] width 65 height 12
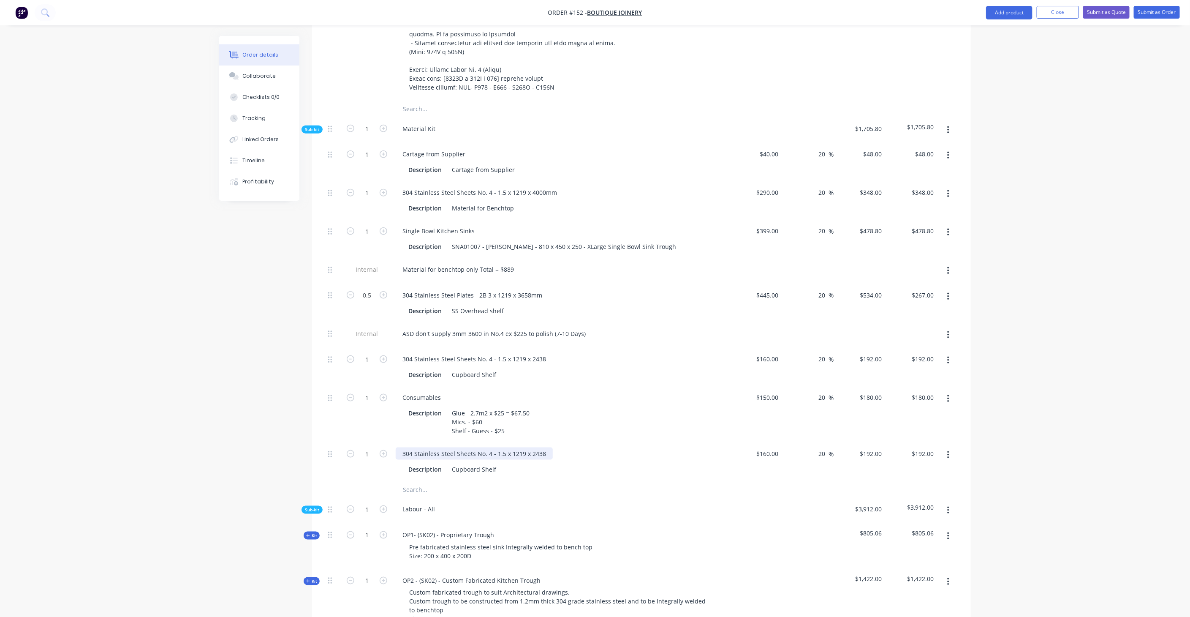
click at [514, 447] on div "304 Stainless Steel Sheets No. 4 - 1.5 x 1219 x 2438" at bounding box center [474, 453] width 157 height 12
drag, startPoint x: 455, startPoint y: 427, endPoint x: 491, endPoint y: 429, distance: 35.9
click at [491, 447] on div "304 Stainless Steel Sheets No. 4 - 1.5 x 1219 x 2438" at bounding box center [474, 453] width 157 height 12
click at [458, 447] on div "304 Stainless Steel equal angel- 1.5 x 1219 x 2438" at bounding box center [472, 453] width 153 height 12
drag, startPoint x: 491, startPoint y: 426, endPoint x: 499, endPoint y: 426, distance: 8.4
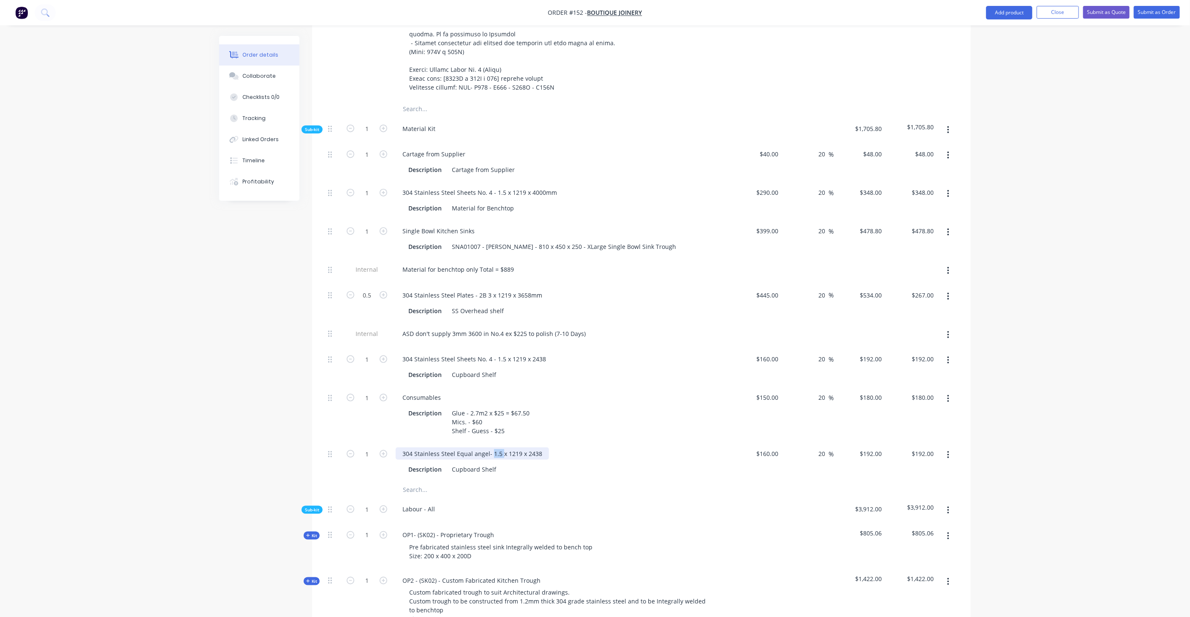
click at [499, 447] on div "304 Stainless Steel Equal angel- 1.5 x 1219 x 2438" at bounding box center [472, 453] width 153 height 12
drag, startPoint x: 533, startPoint y: 428, endPoint x: 490, endPoint y: 428, distance: 43.1
click at [490, 447] on div "304 Stainless Steel Equal angel- 5 x 1219 x 2438" at bounding box center [470, 453] width 148 height 12
click at [495, 463] on div "Cupboard Shelf" at bounding box center [474, 469] width 51 height 12
drag, startPoint x: 496, startPoint y: 444, endPoint x: 449, endPoint y: 448, distance: 47.5
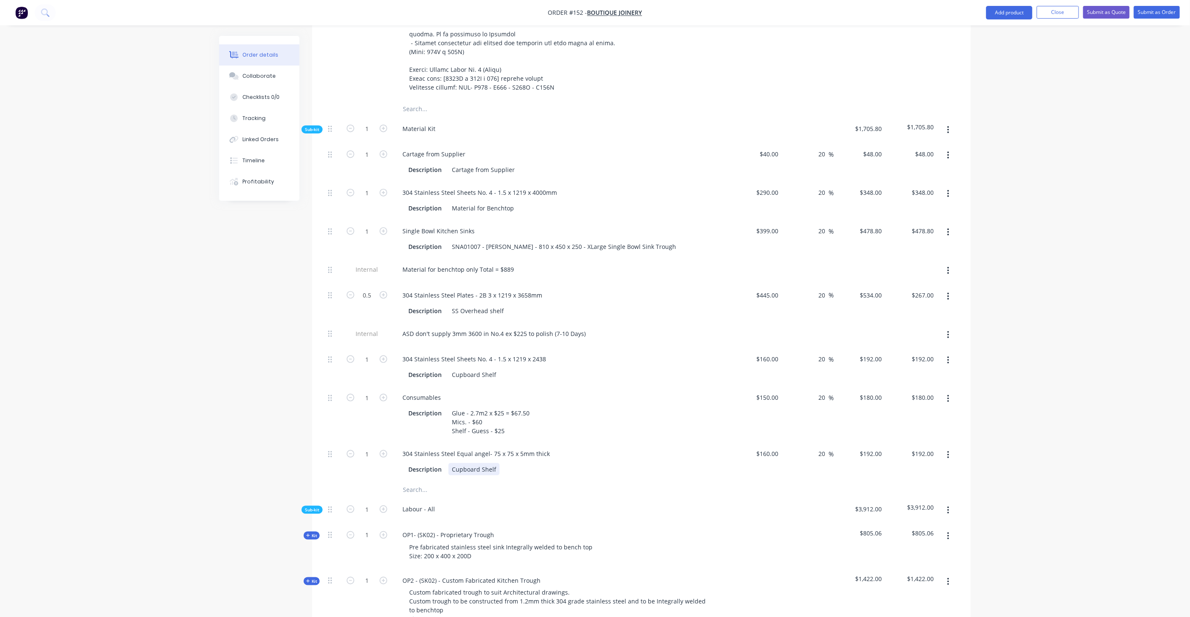
click at [449, 463] on div "Cupboard Shelf" at bounding box center [474, 469] width 51 height 12
click at [600, 447] on div "304 Stainless Steel Equal angel- 75 x 75 x 5mm thick" at bounding box center [561, 453] width 331 height 12
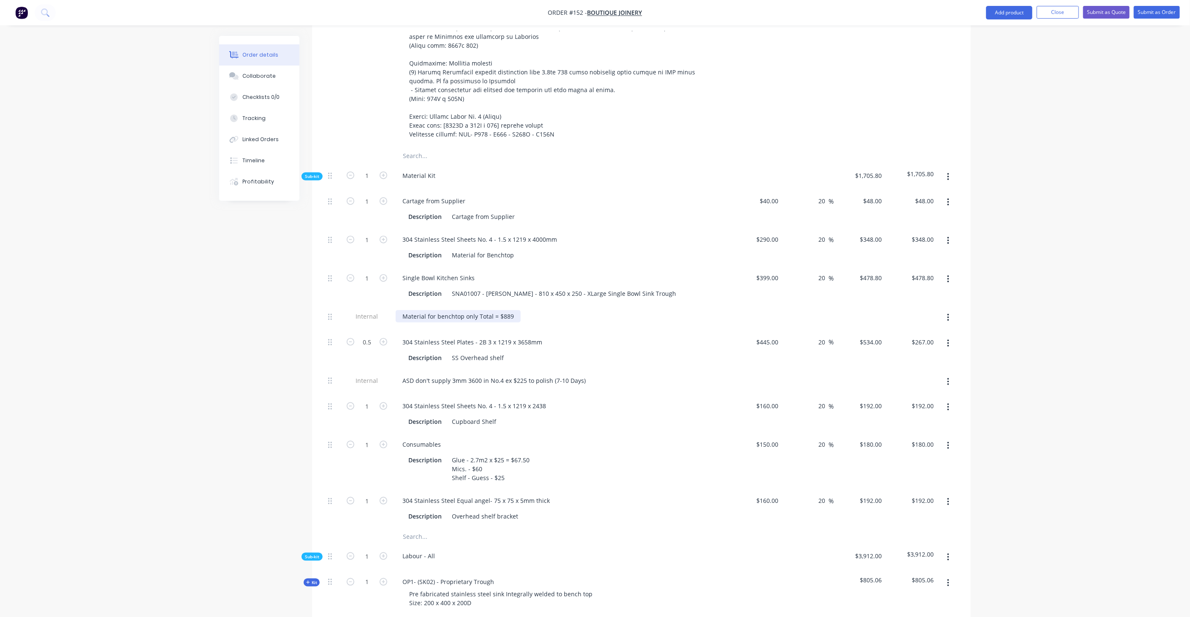
click at [506, 310] on div "Material for benchtop only Total = $889" at bounding box center [458, 316] width 125 height 12
drag, startPoint x: 510, startPoint y: 290, endPoint x: 501, endPoint y: 289, distance: 9.3
click at [501, 310] on div "Material for benchtop only Total = $889" at bounding box center [458, 316] width 125 height 12
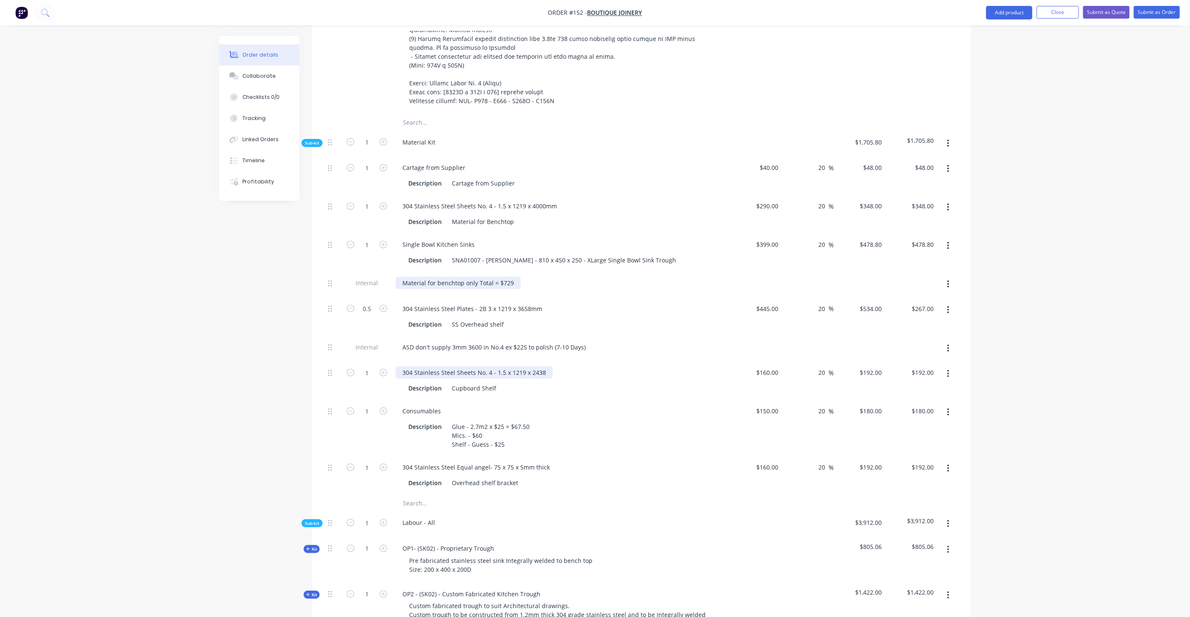
scroll to position [563, 0]
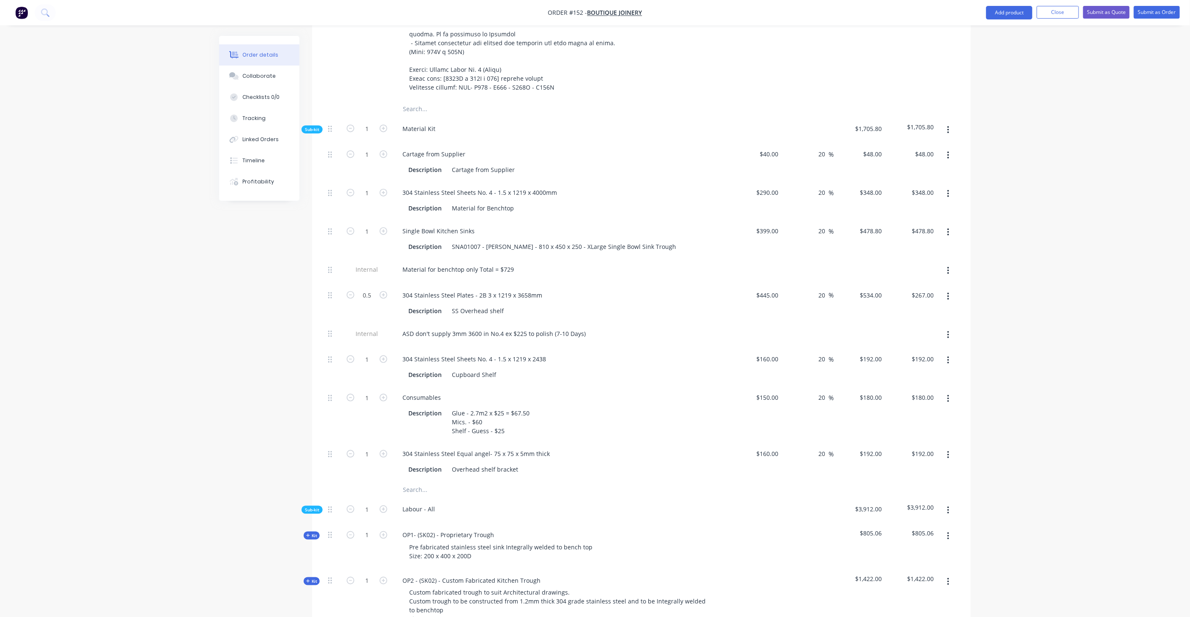
click at [1080, 358] on div "Order details Collaborate Checklists 0/0 Tracking Linked Orders Timeline Profit…" at bounding box center [595, 191] width 1190 height 1509
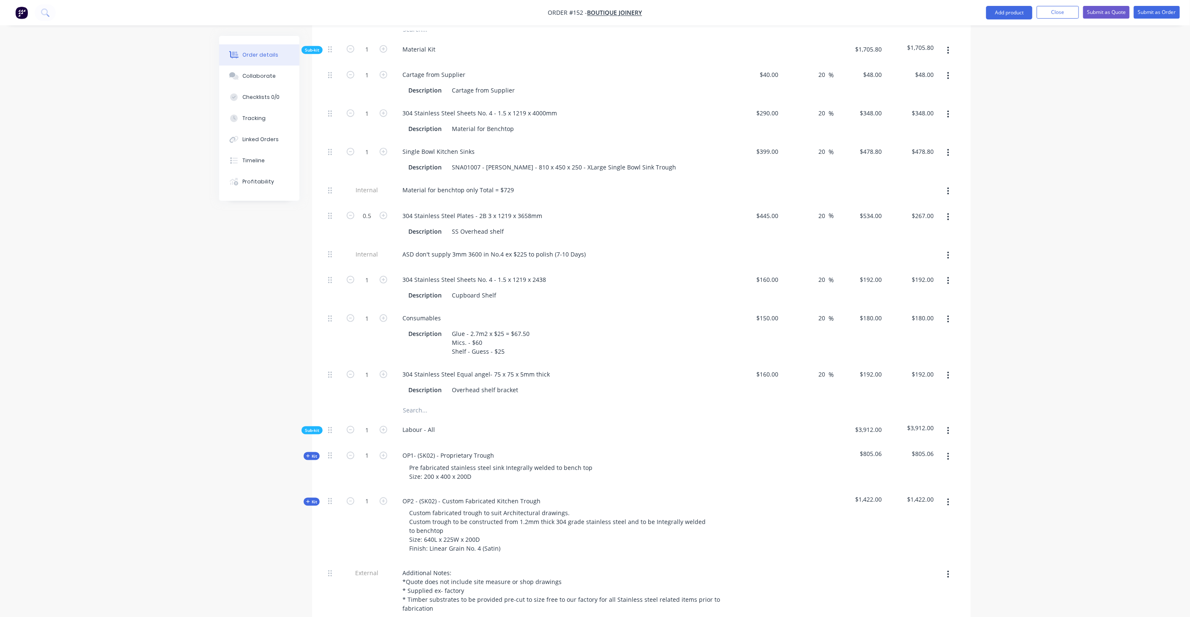
scroll to position [657, 0]
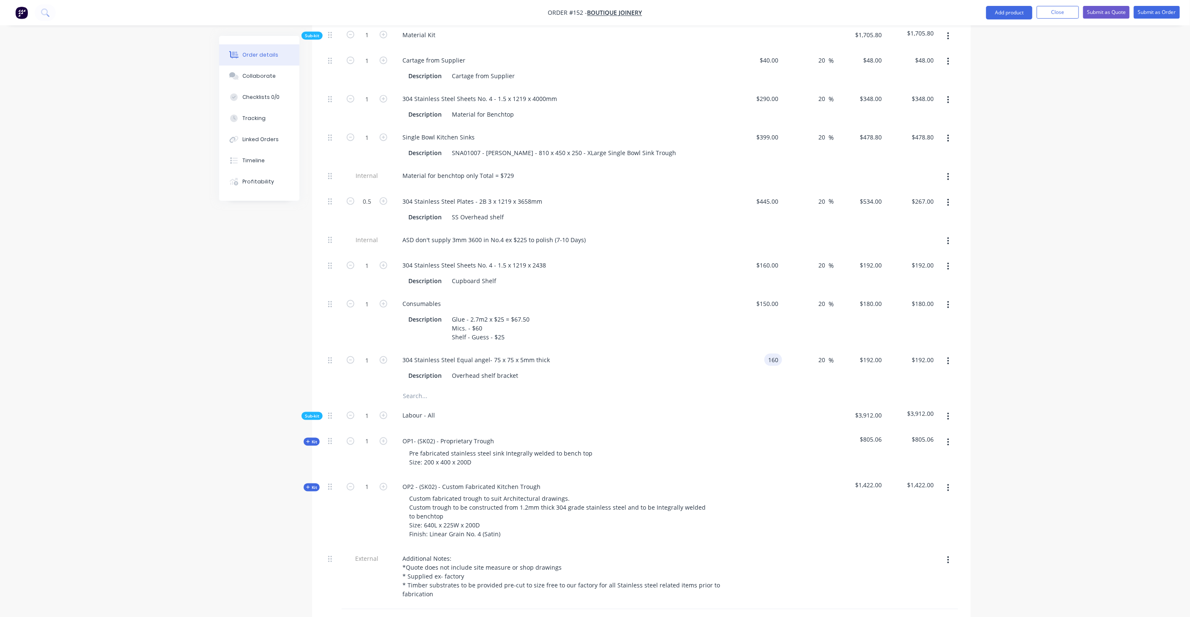
click at [768, 354] on div "160 160" at bounding box center [775, 360] width 14 height 12
type input "$0.00"
click at [685, 367] on div "Description Overhead shelf bracket" at bounding box center [561, 374] width 331 height 14
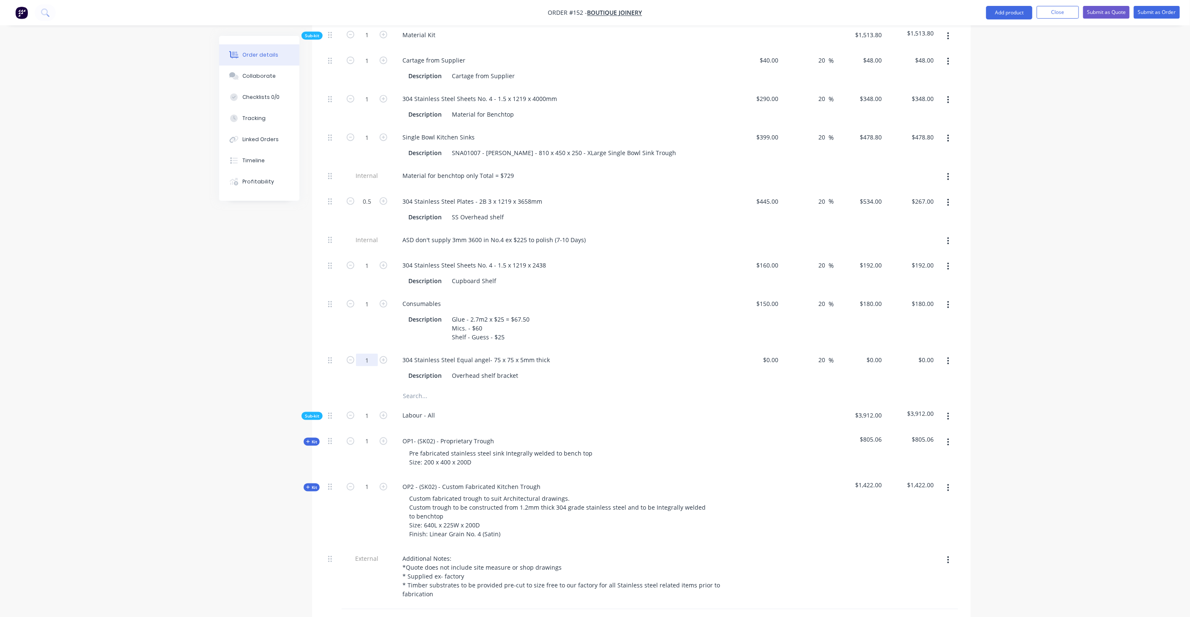
click at [367, 354] on input "1" at bounding box center [367, 360] width 22 height 13
type input "0"
click at [717, 311] on div "Description Glue - 2.7m2 x $25 = $67.50 Mics. - $60 Shelf - Guess - $25" at bounding box center [561, 327] width 331 height 32
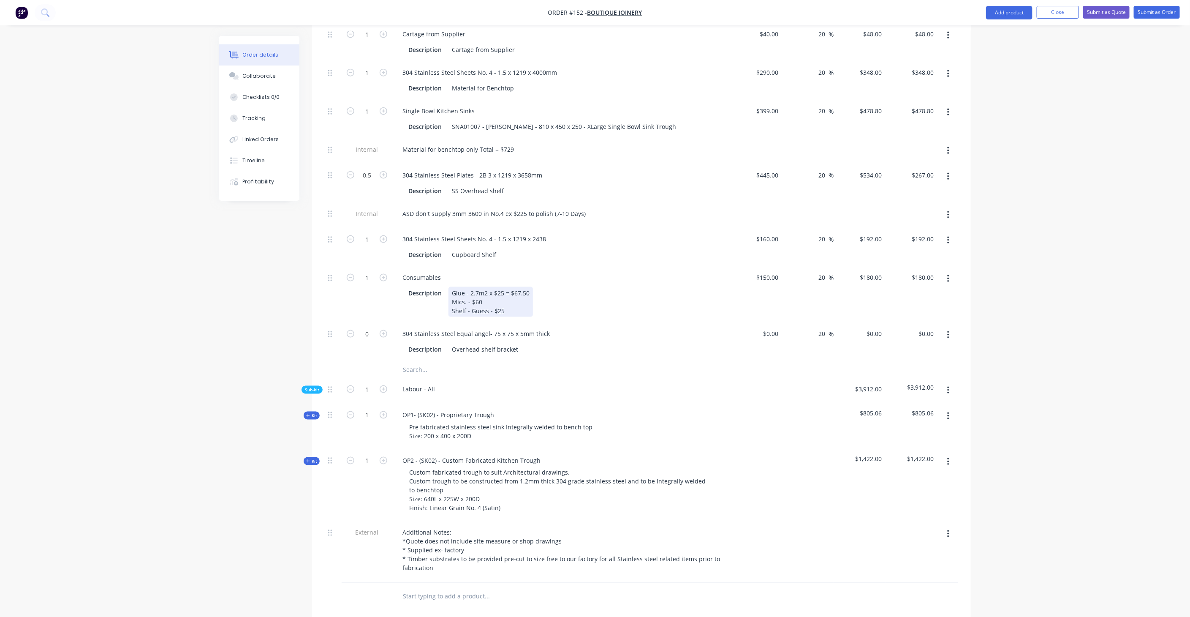
scroll to position [704, 0]
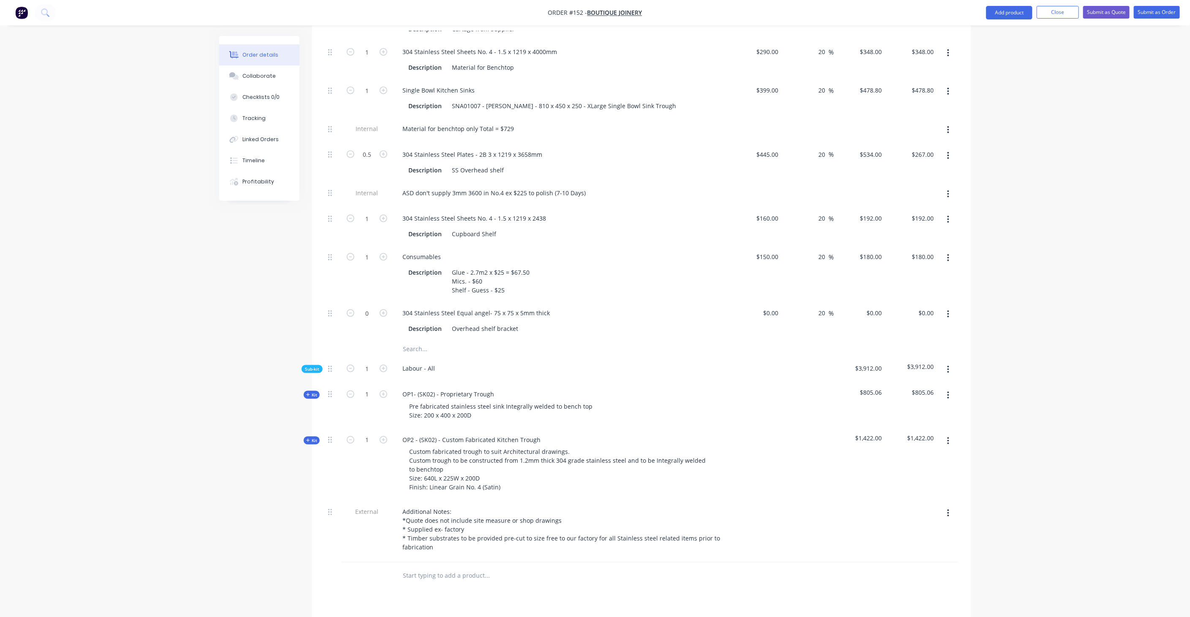
click at [305, 366] on span "Sub-kit" at bounding box center [312, 369] width 14 height 6
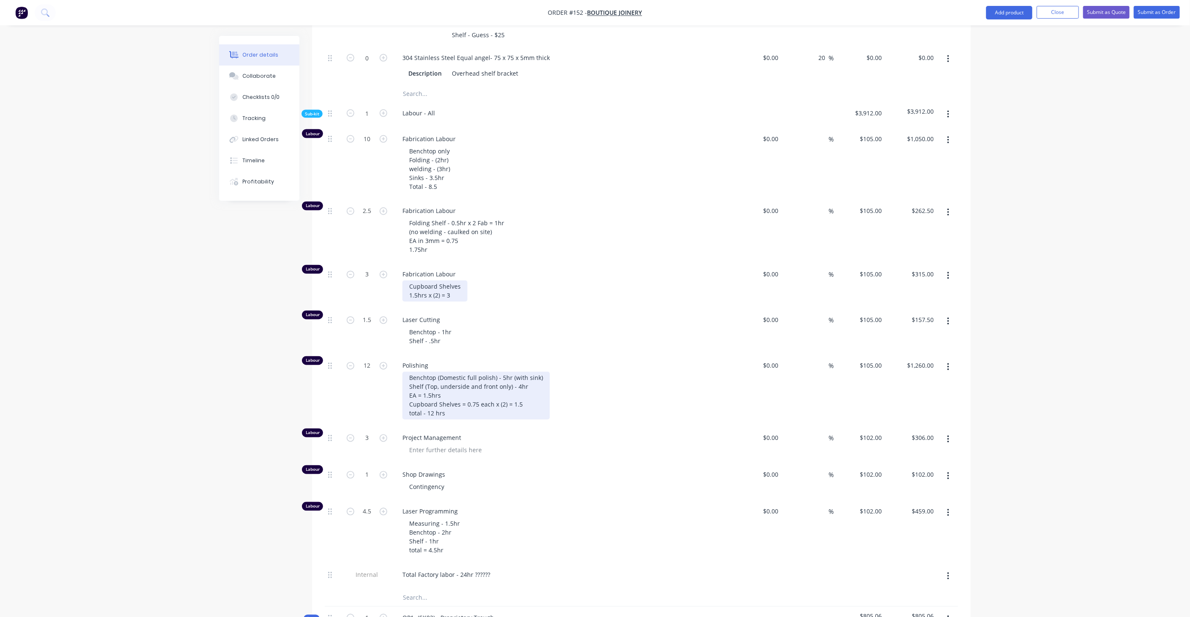
scroll to position [985, 0]
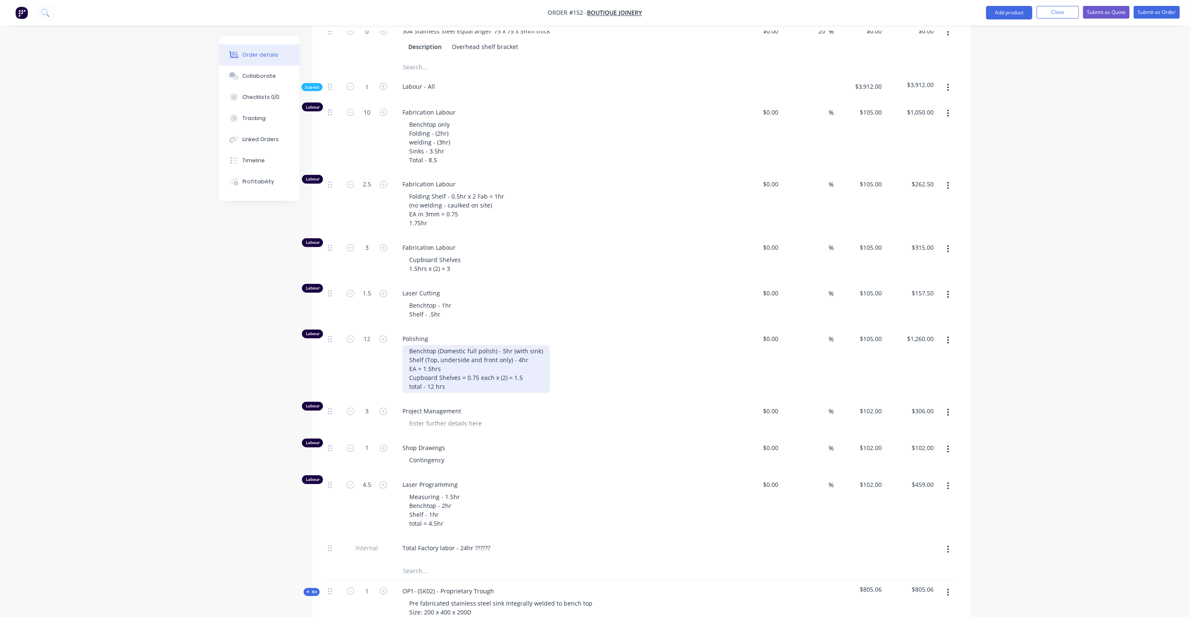
click at [459, 345] on div "Benchtop (Domestic full polish) - 5hr (with sink) Shelf (Top, underside and fro…" at bounding box center [476, 369] width 147 height 48
click at [443, 345] on div "Benchtop (Domestic full polish) - 5hr (with sink) Shelf (Top, underside and fro…" at bounding box center [476, 369] width 147 height 48
click at [446, 345] on div "Benchtop (Domestic full polish) - 5hr (with sink) Shelf (Top, underside and fro…" at bounding box center [476, 369] width 147 height 48
click at [455, 345] on div "Benchtop (Domestic full polish) - 5hr (with sink) Shelf (Top, underside and fro…" at bounding box center [476, 369] width 147 height 48
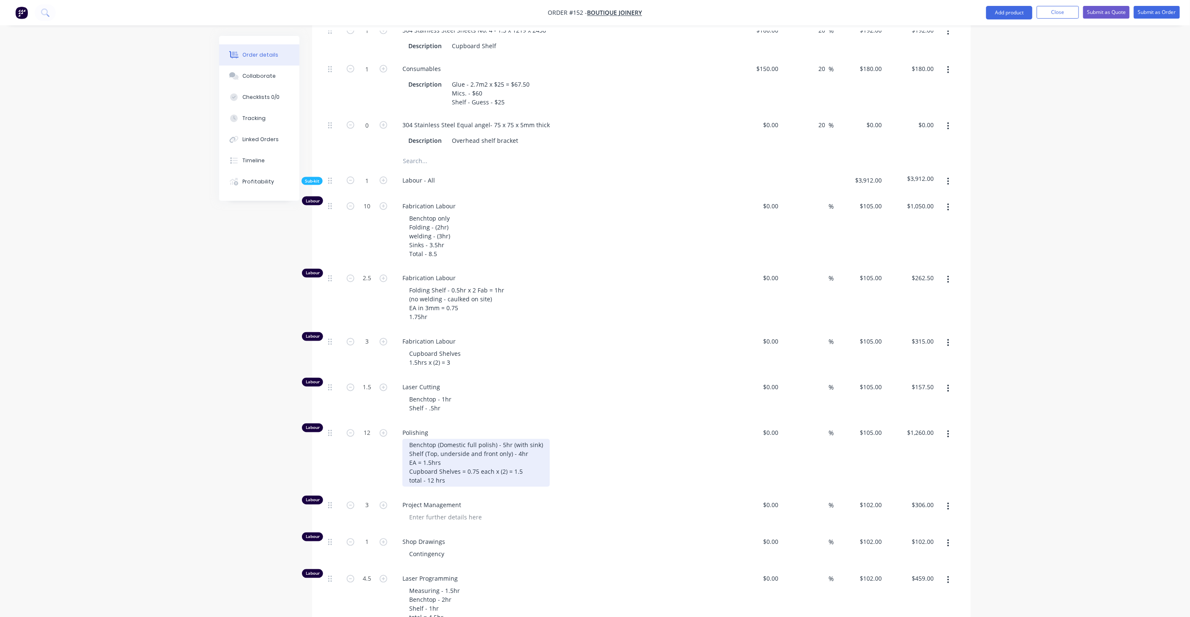
scroll to position [939, 0]
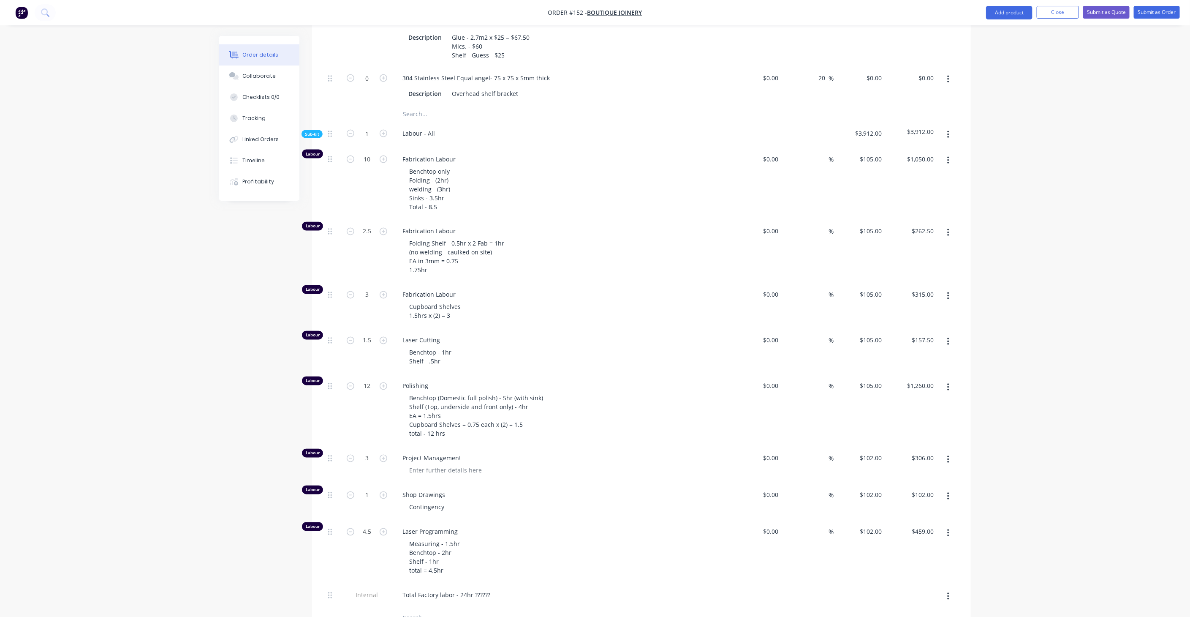
click at [634, 346] on div "Laser Cutting Benchtop - 1hr Shelf - .5hr" at bounding box center [561, 352] width 338 height 46
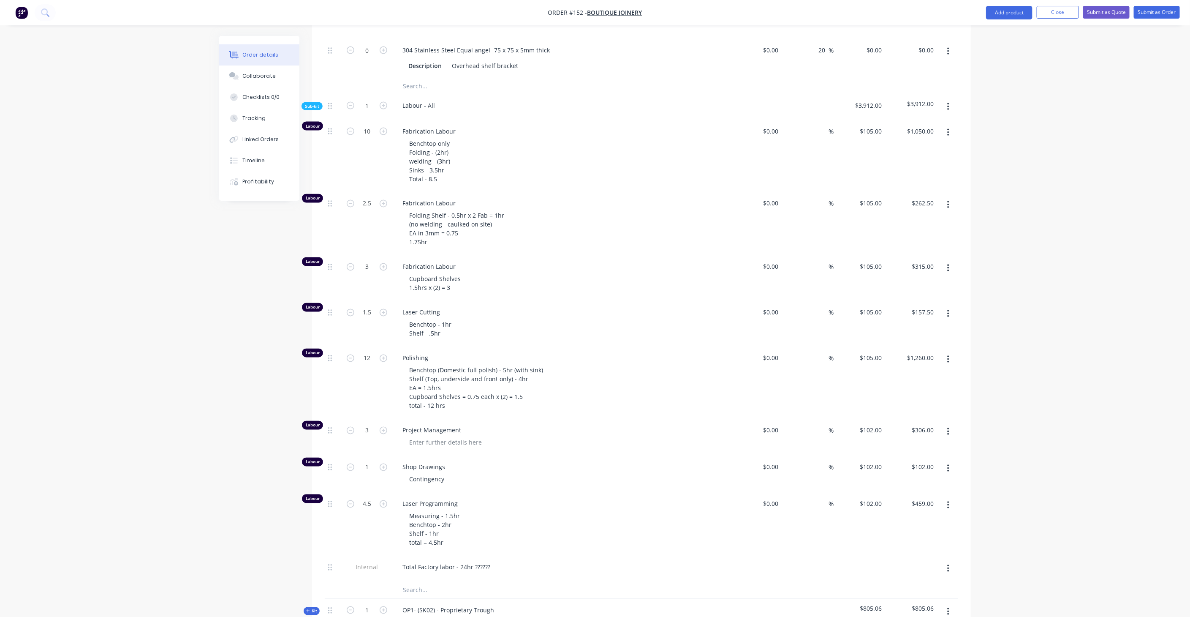
scroll to position [985, 0]
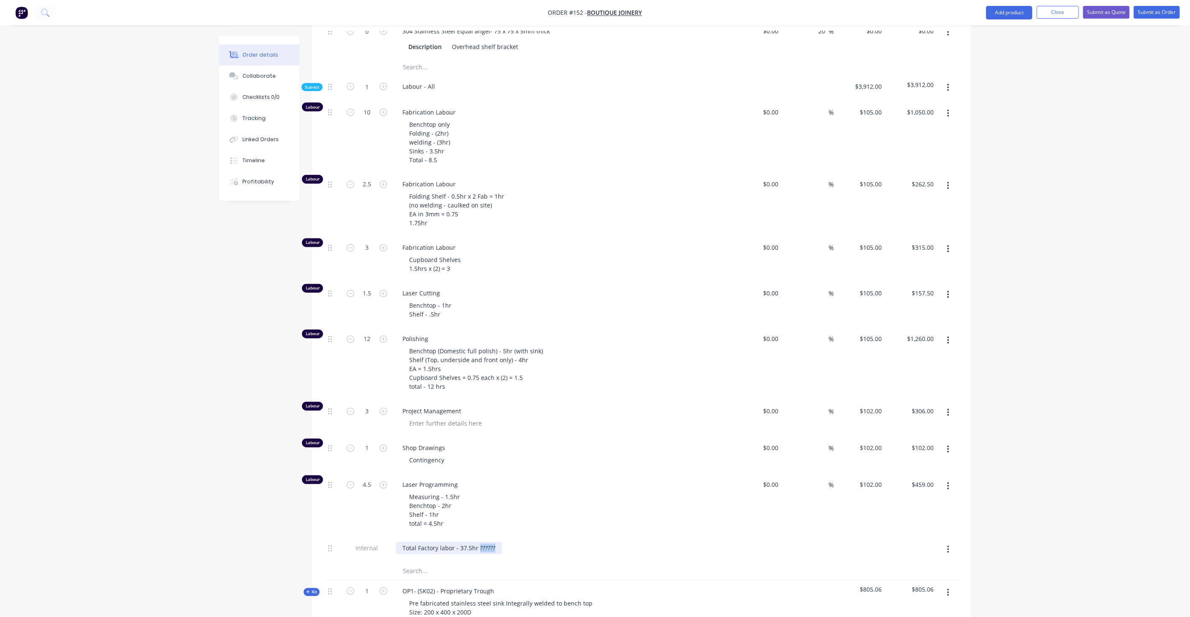
drag, startPoint x: 479, startPoint y: 521, endPoint x: 520, endPoint y: 521, distance: 41.4
click at [520, 542] on div "Total Factory labor - 37.5hr ??????" at bounding box center [561, 548] width 331 height 12
click at [572, 537] on div "Total Factory labor - 37.5hr" at bounding box center [561, 550] width 338 height 26
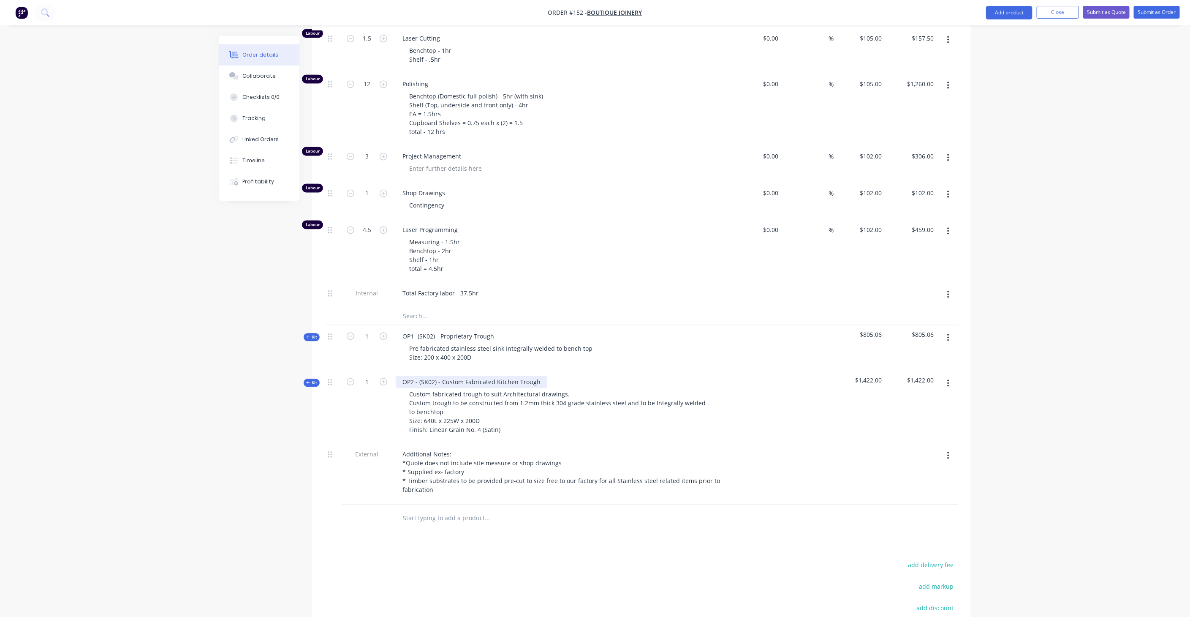
scroll to position [1220, 0]
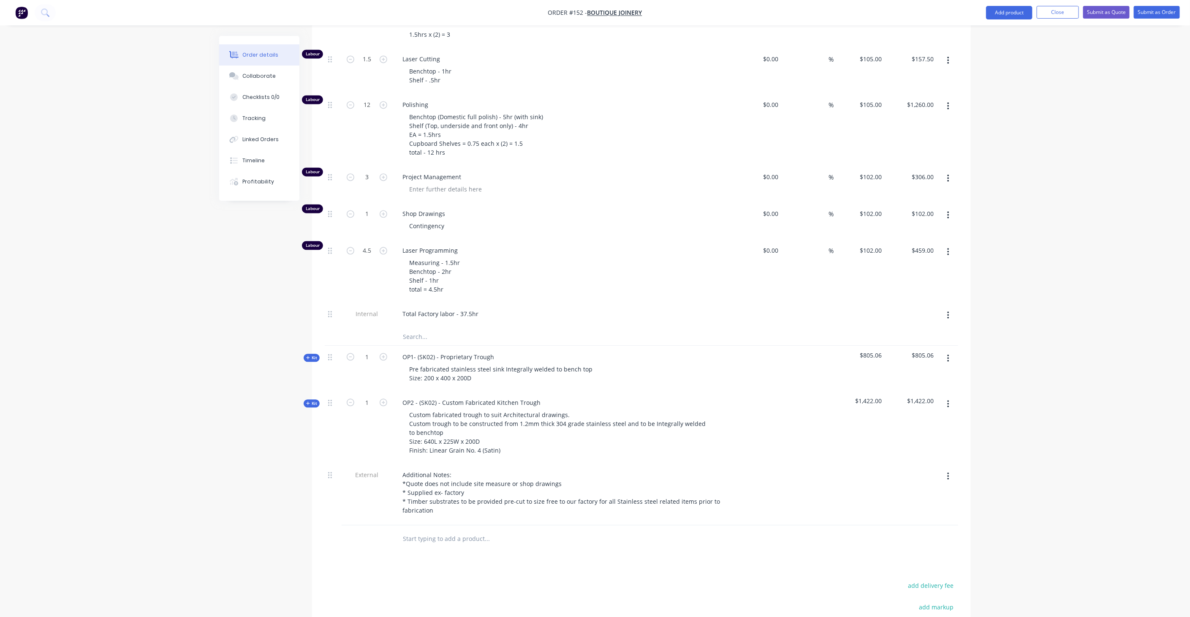
click at [310, 354] on span "Kit" at bounding box center [311, 357] width 11 height 6
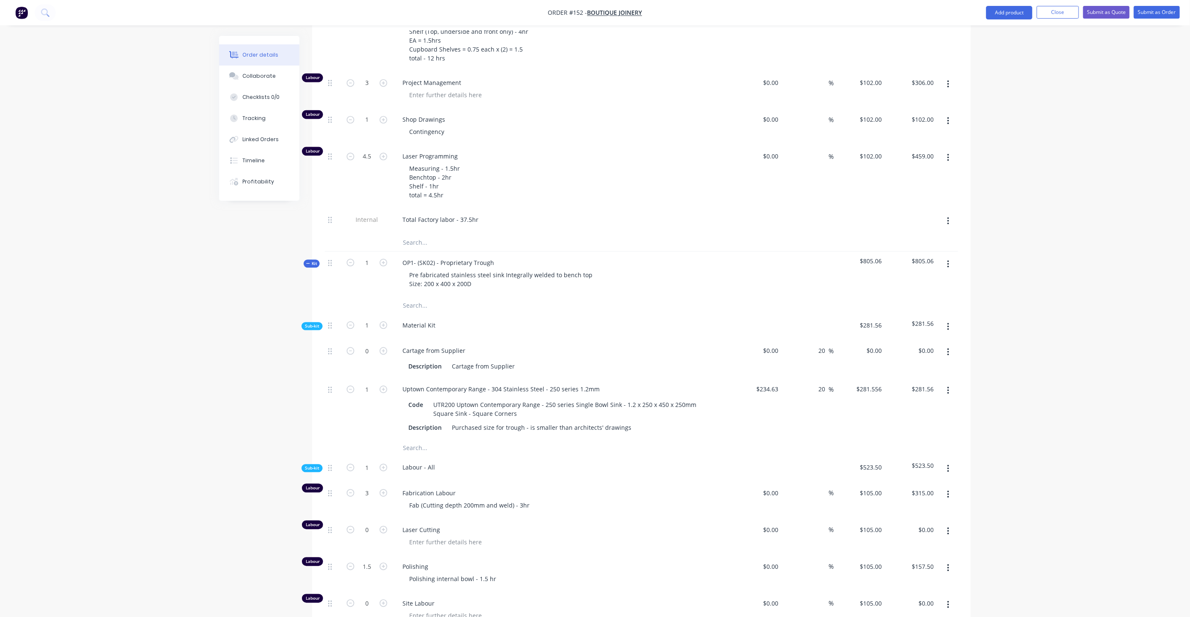
scroll to position [1361, 0]
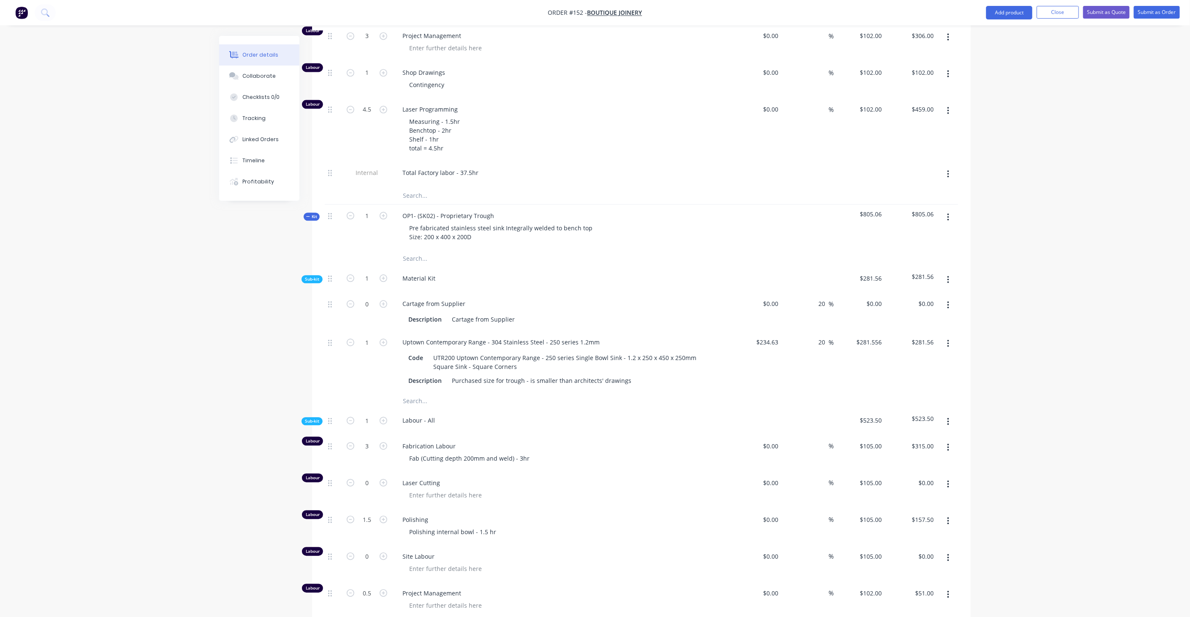
click at [317, 418] on span "Sub-kit" at bounding box center [312, 421] width 14 height 6
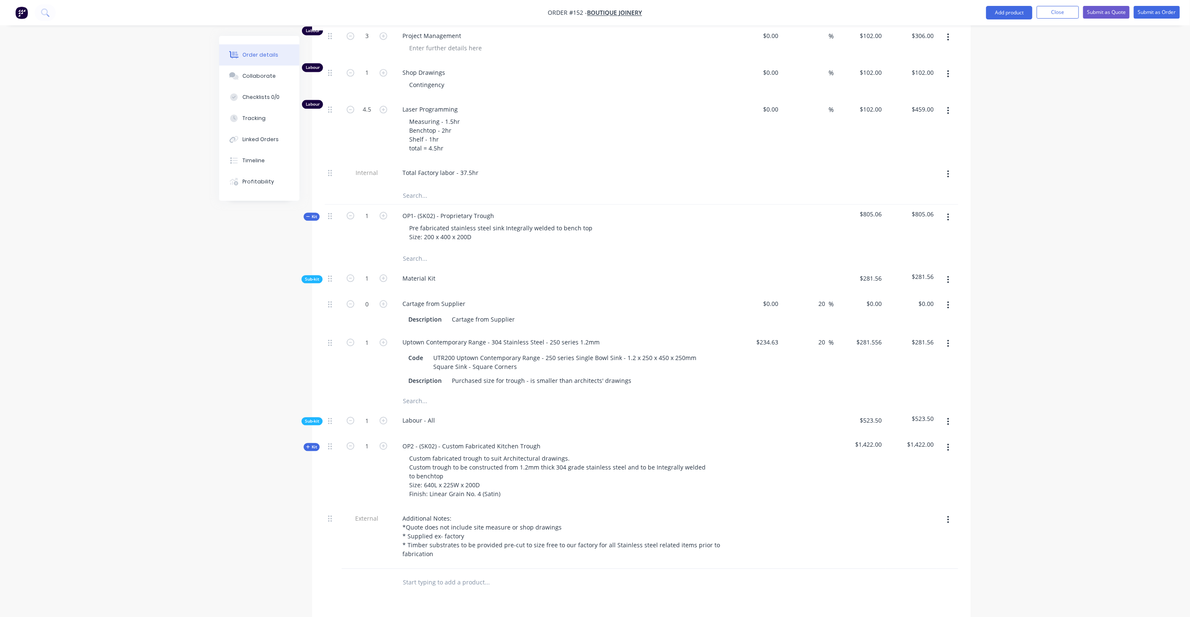
click at [312, 418] on span "Sub-kit" at bounding box center [312, 421] width 14 height 6
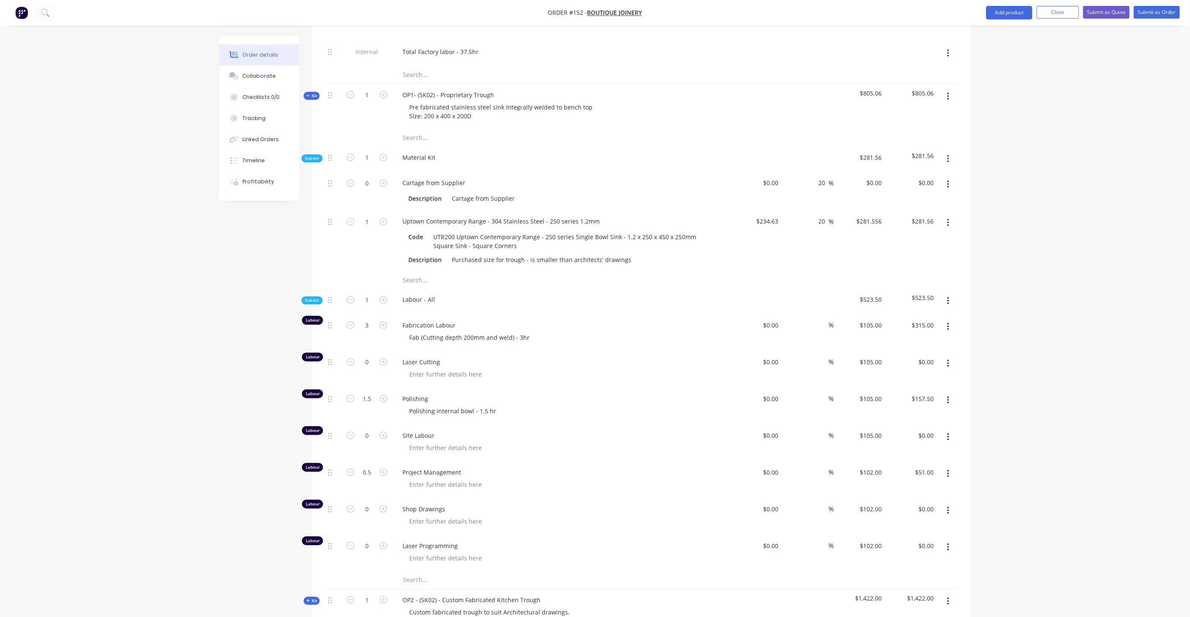
scroll to position [1502, 0]
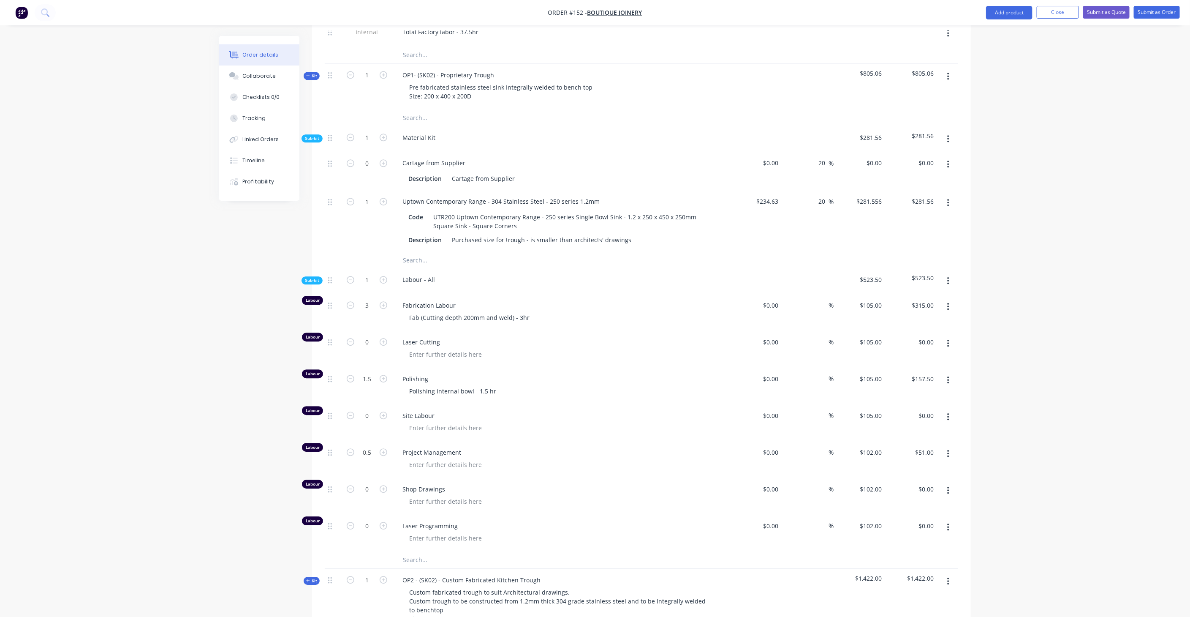
click at [947, 273] on button "button" at bounding box center [949, 280] width 20 height 15
click at [925, 297] on div "Add product to kit" at bounding box center [918, 303] width 65 height 12
click at [938, 415] on div "Notes (Internal)" at bounding box center [918, 421] width 65 height 12
click at [433, 556] on div at bounding box center [426, 562] width 61 height 12
click at [499, 551] on div "Total Fab = 4.5hr" at bounding box center [561, 564] width 338 height 26
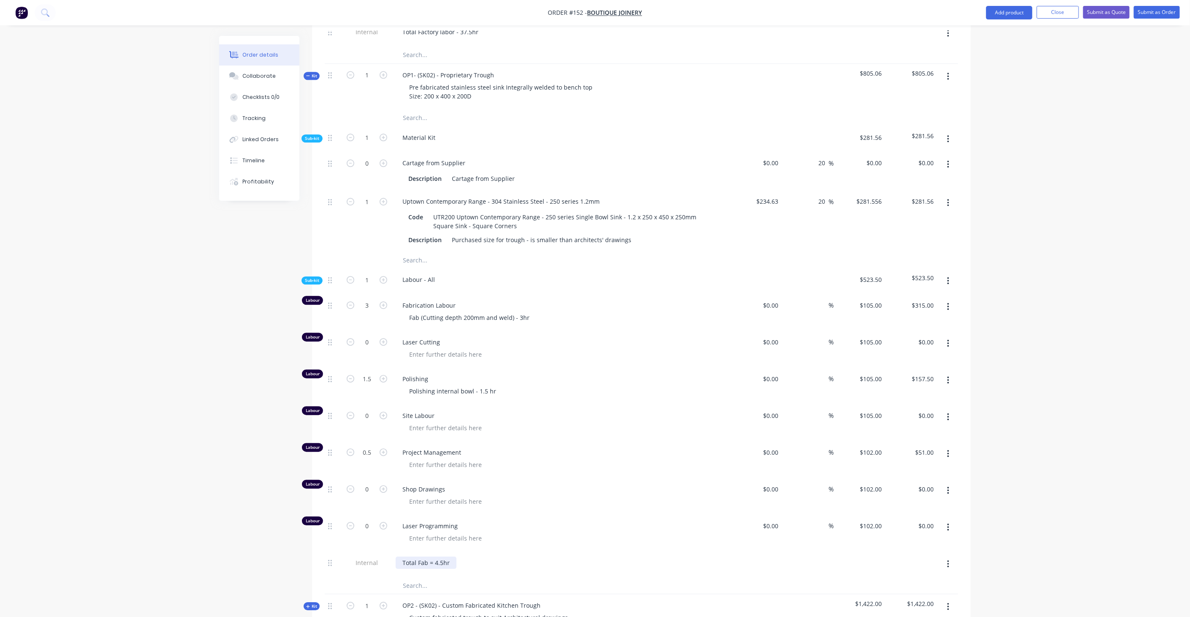
click at [451, 556] on div "Total Fab = 4.5hr" at bounding box center [426, 562] width 61 height 12
click at [413, 556] on div "Total Fab = 4.5hr pm 0.5hr" at bounding box center [426, 566] width 61 height 21
click at [525, 532] on div at bounding box center [565, 538] width 324 height 12
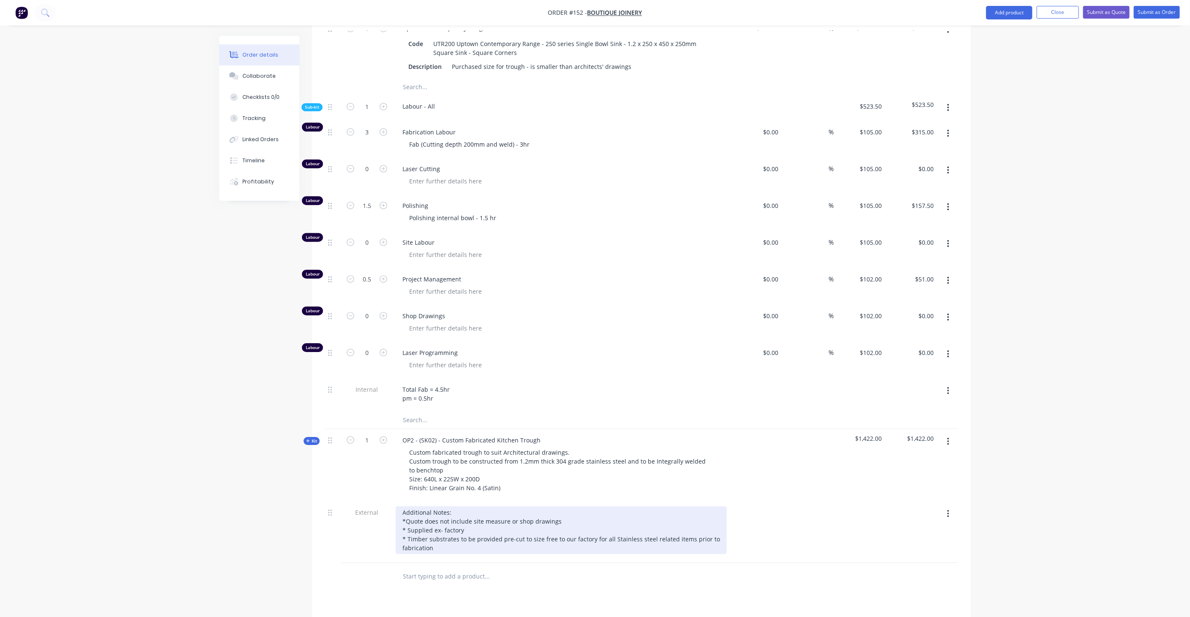
scroll to position [1689, 0]
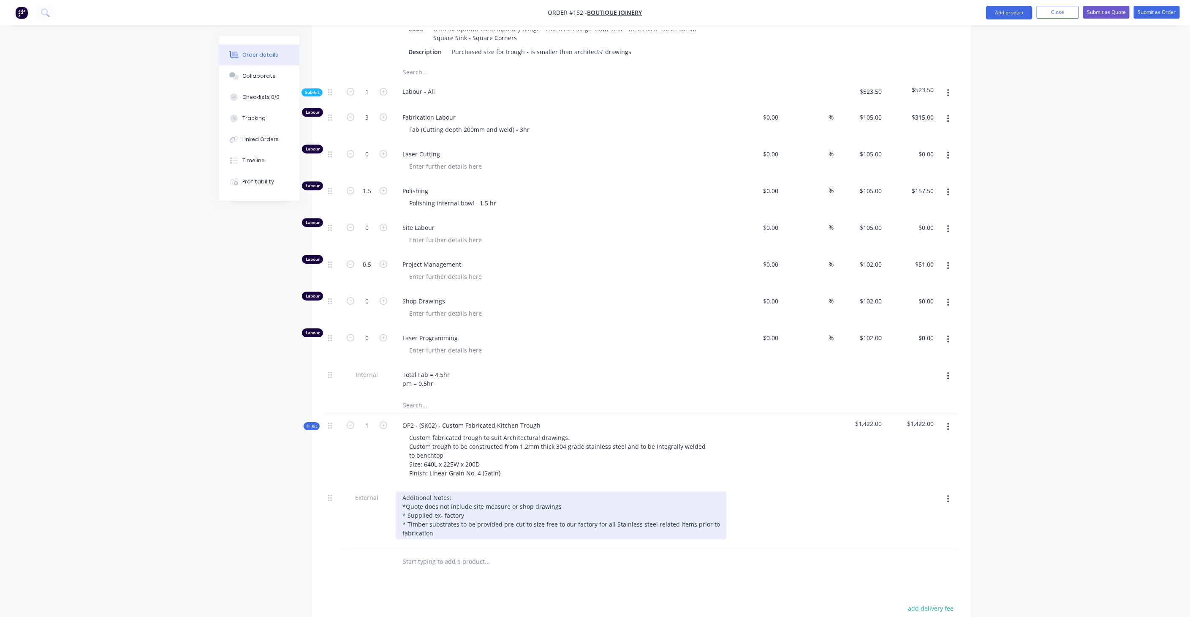
click at [634, 491] on div "Additional Notes: *Quote does not include site measure or shop drawings * Suppl…" at bounding box center [561, 515] width 331 height 48
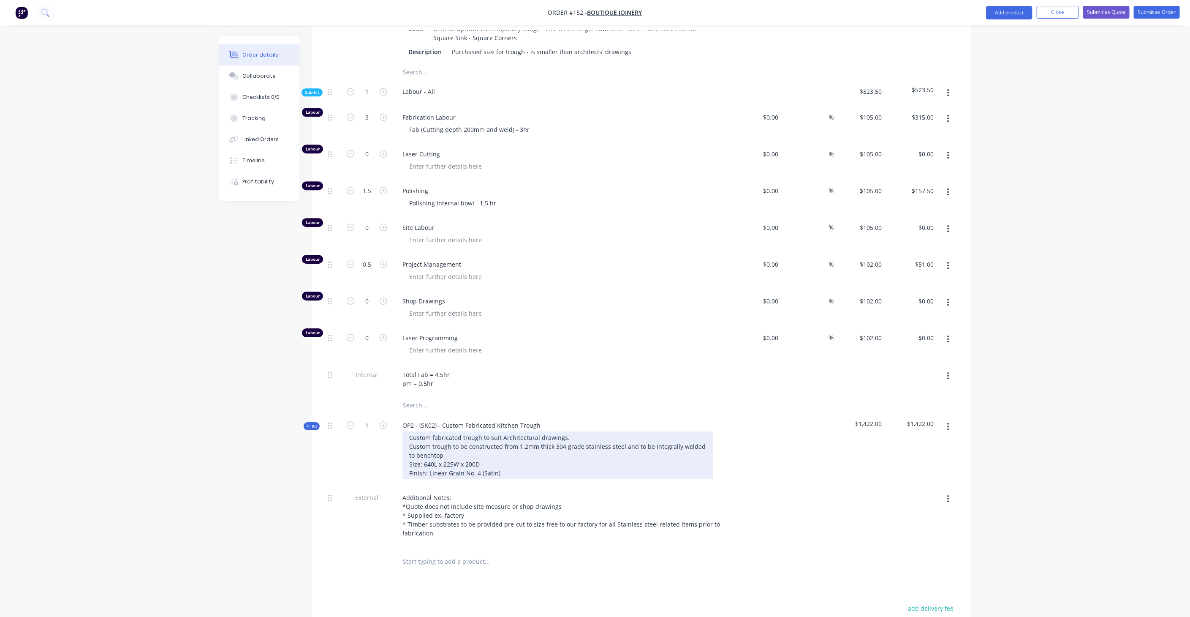
click at [652, 431] on div "Custom fabricated trough to suit Architectural drawings. Custom trough to be co…" at bounding box center [558, 455] width 311 height 48
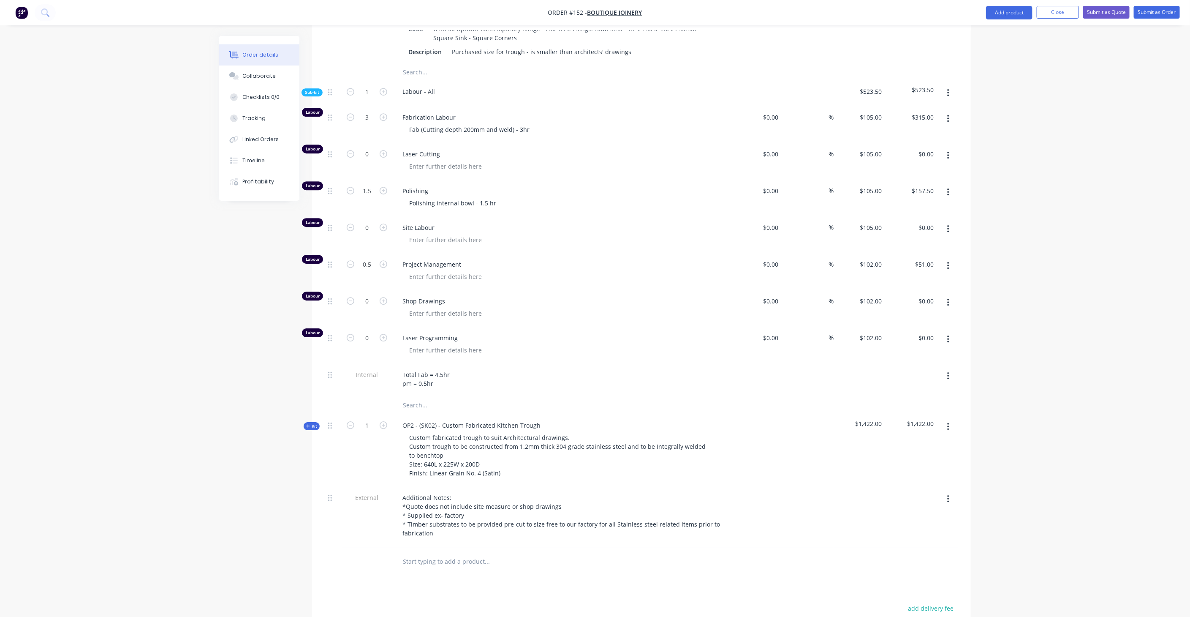
click at [472, 368] on div "Total Fab = 4.5hr pm = 0.5hr" at bounding box center [561, 378] width 331 height 21
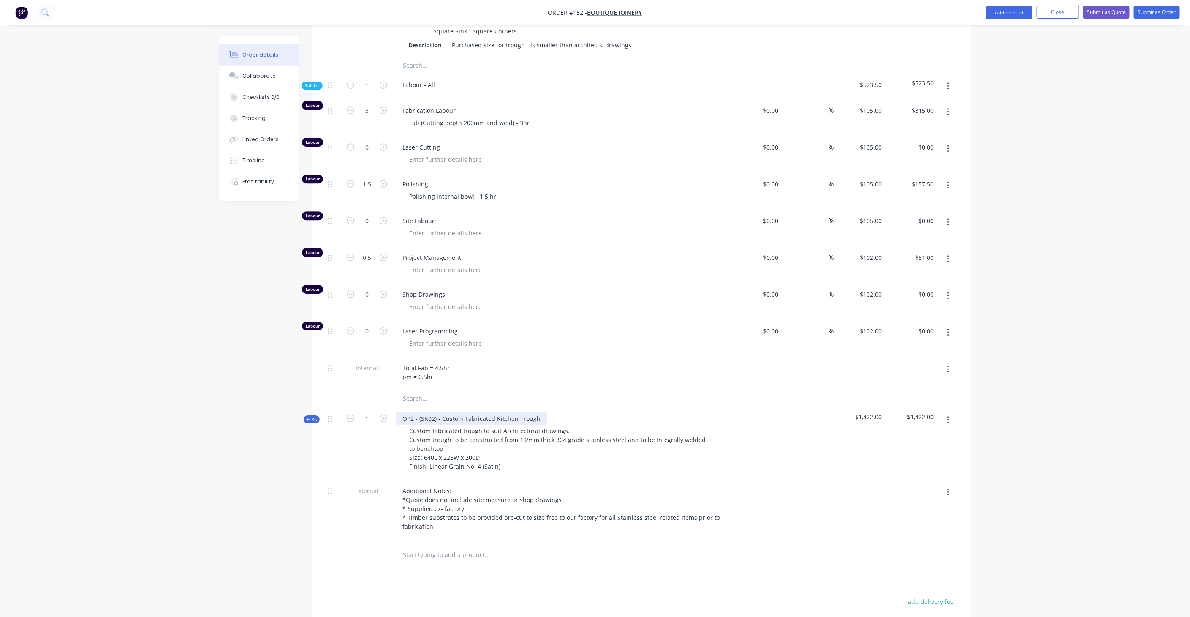
scroll to position [1736, 0]
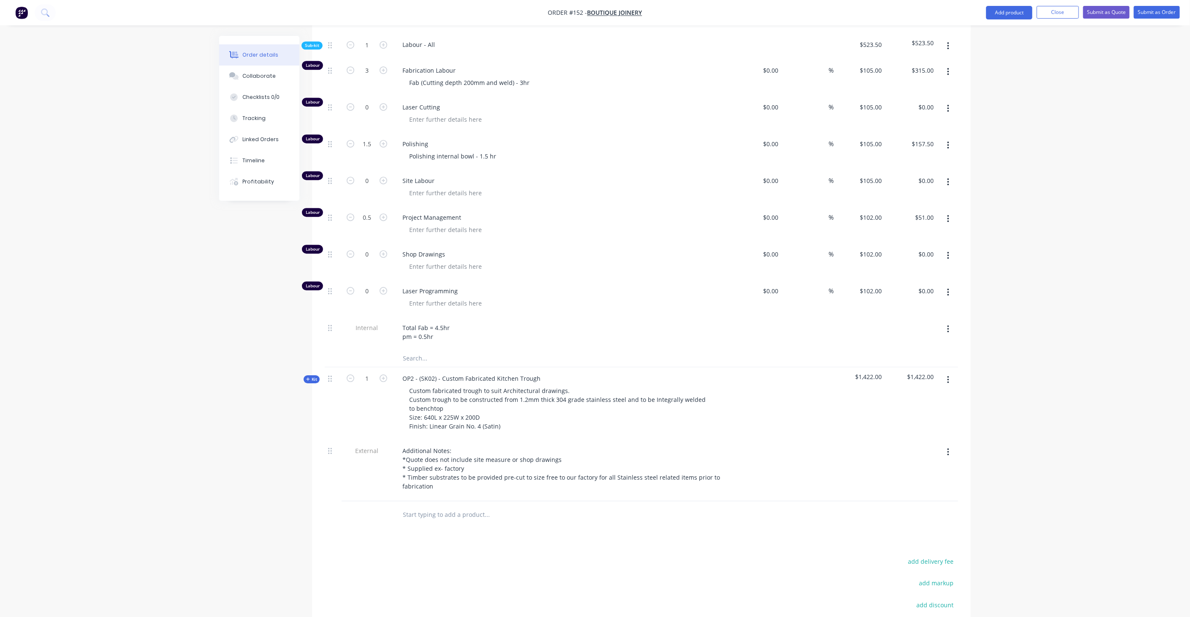
click at [309, 377] on icon "button" at bounding box center [308, 379] width 4 height 4
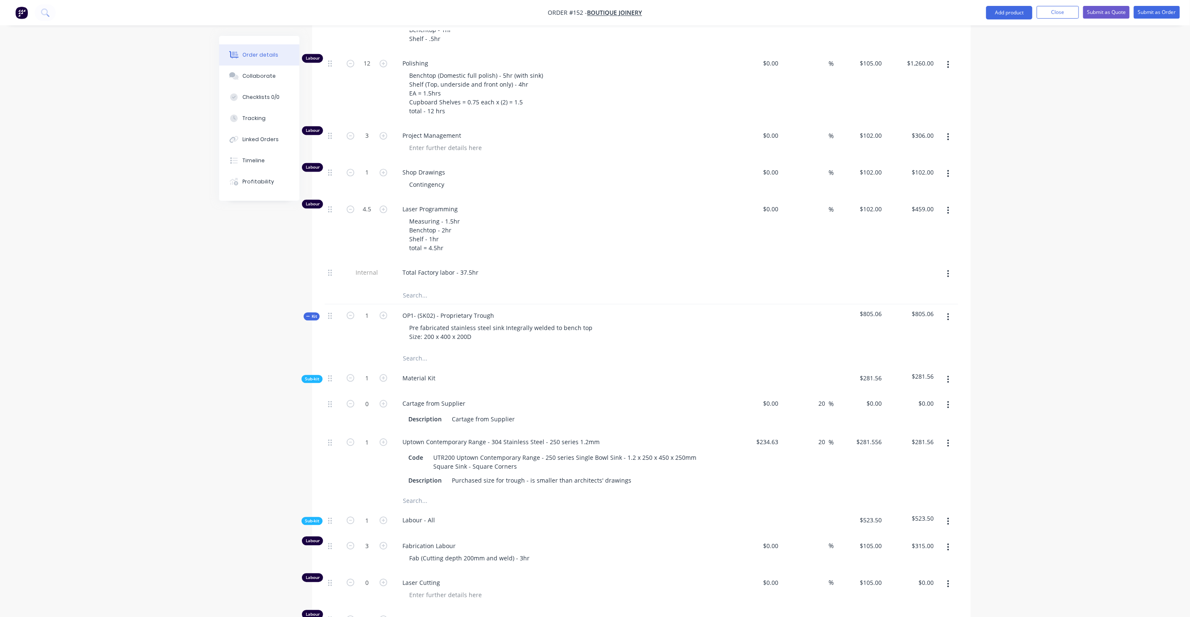
scroll to position [1173, 0]
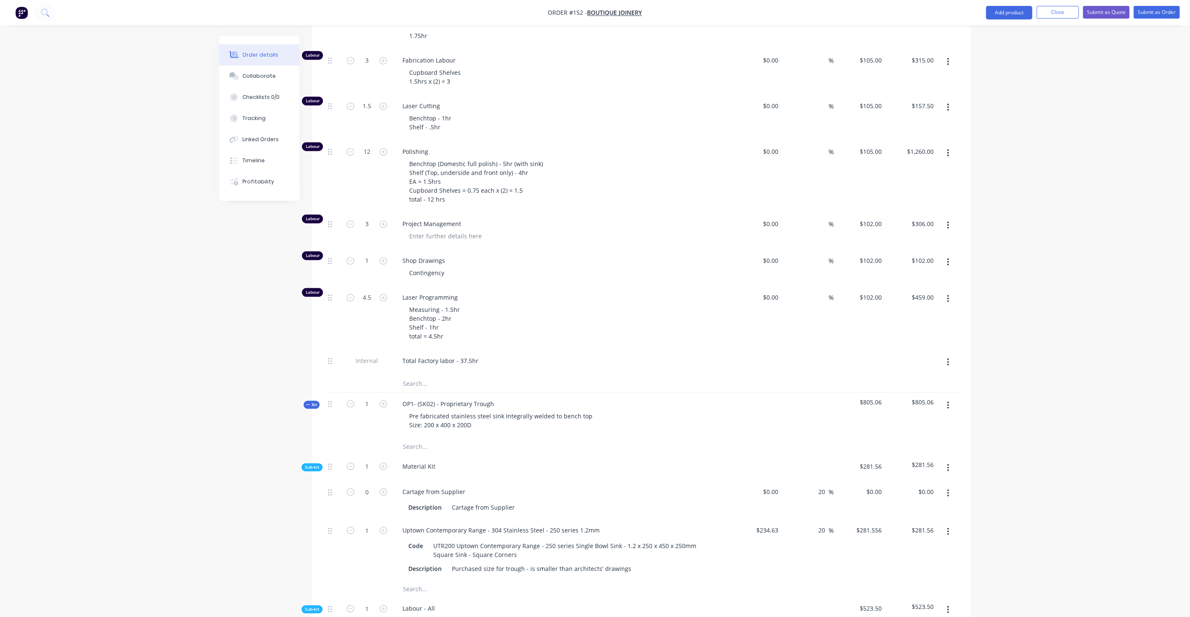
click at [310, 401] on span "Kit" at bounding box center [311, 404] width 11 height 6
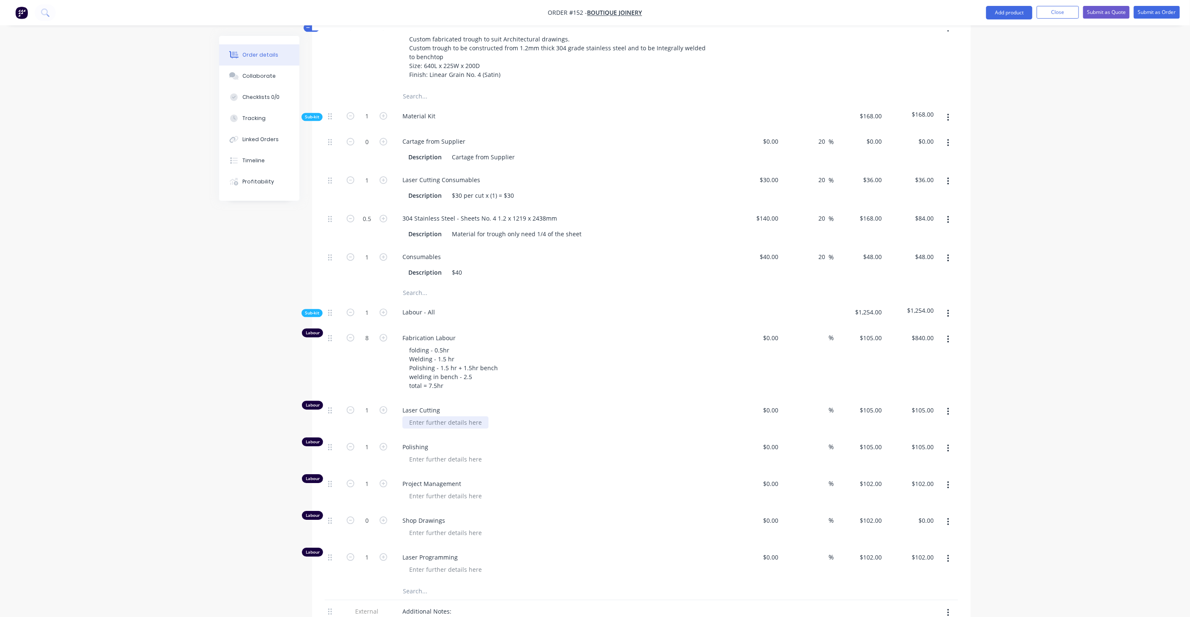
scroll to position [1642, 0]
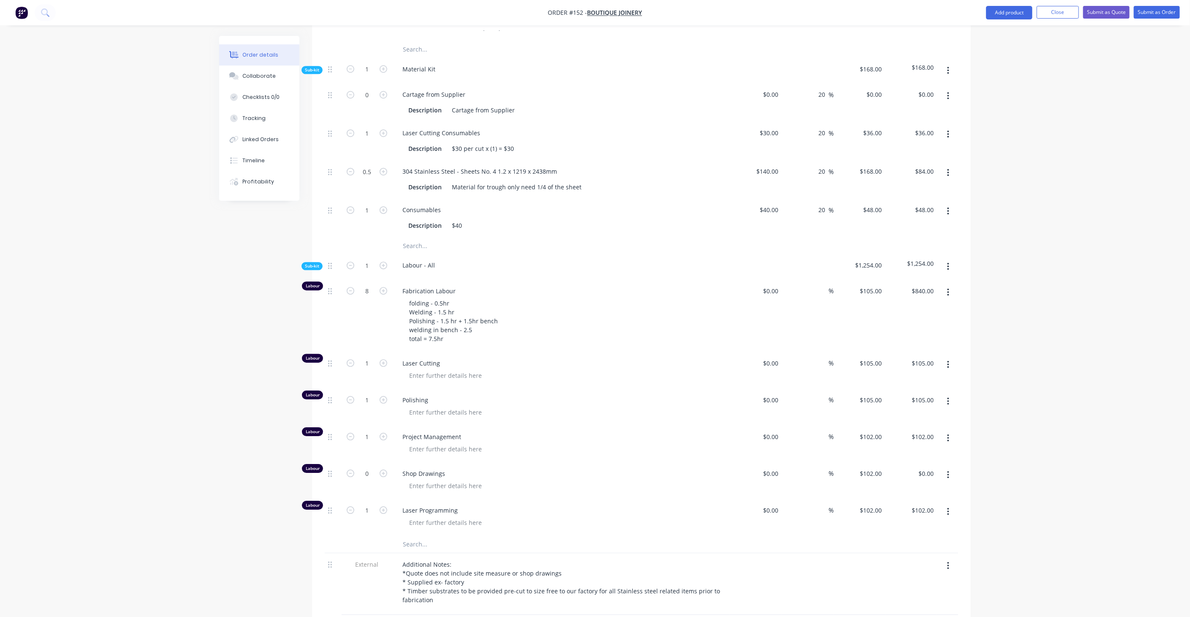
click at [953, 259] on button "button" at bounding box center [949, 266] width 20 height 15
click at [925, 283] on div "Add product to kit" at bounding box center [918, 289] width 65 height 12
click at [920, 401] on div "Notes (Internal)" at bounding box center [918, 407] width 65 height 12
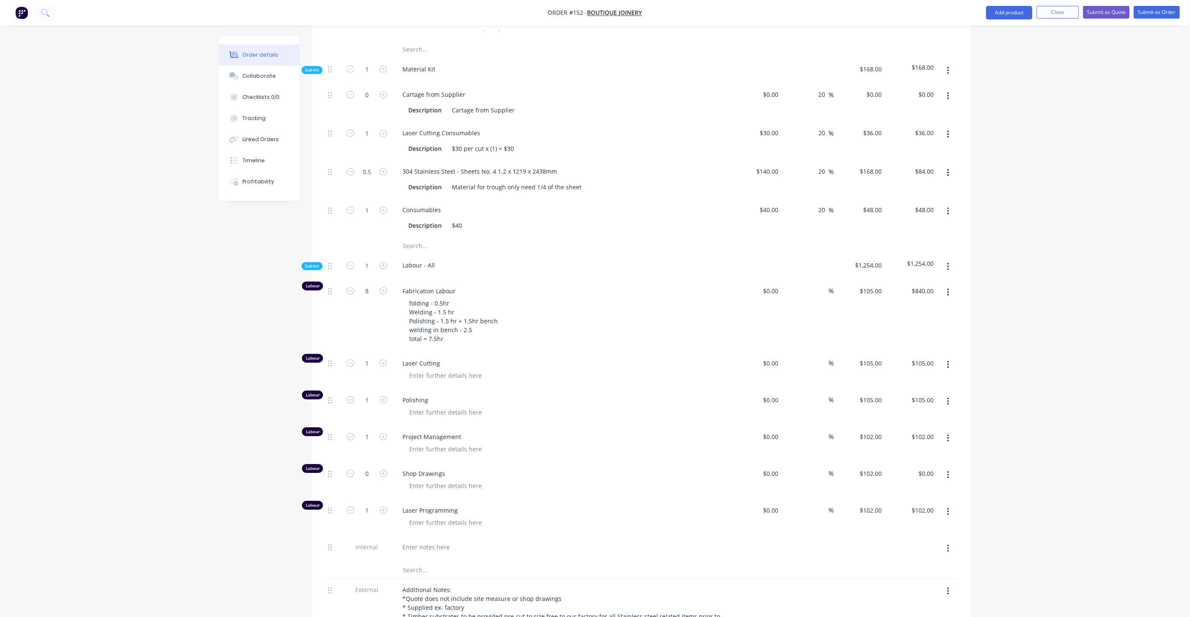
click at [416, 536] on div at bounding box center [561, 549] width 338 height 26
click at [435, 541] on div at bounding box center [426, 547] width 61 height 12
click at [623, 466] on div "Shop Drawings" at bounding box center [561, 480] width 338 height 37
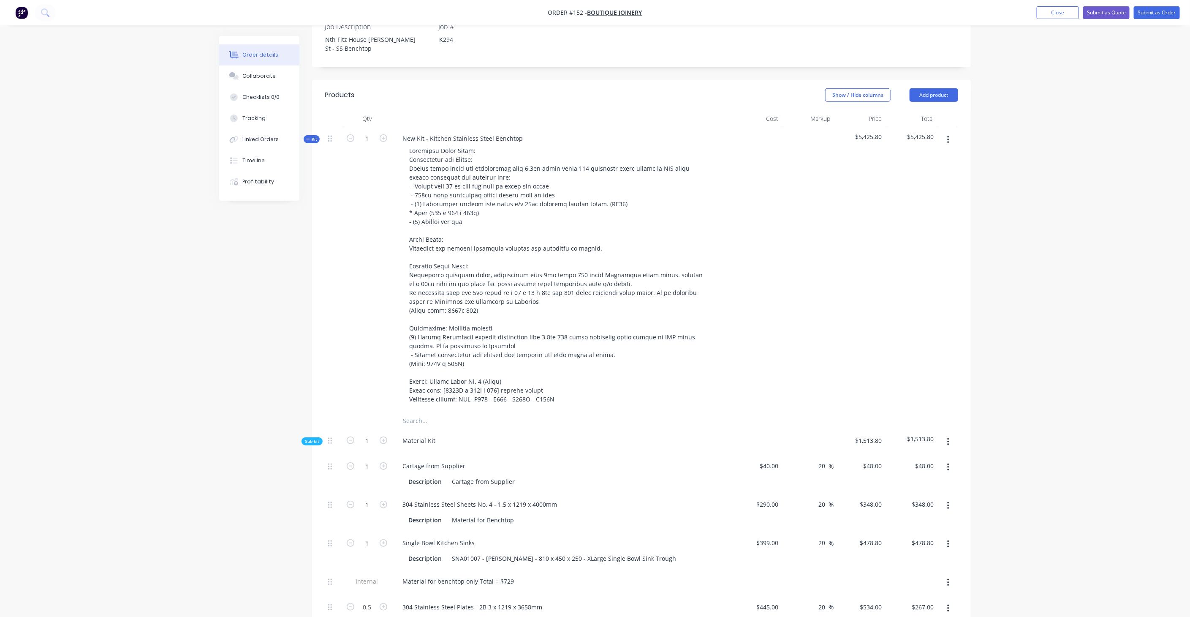
scroll to position [141, 0]
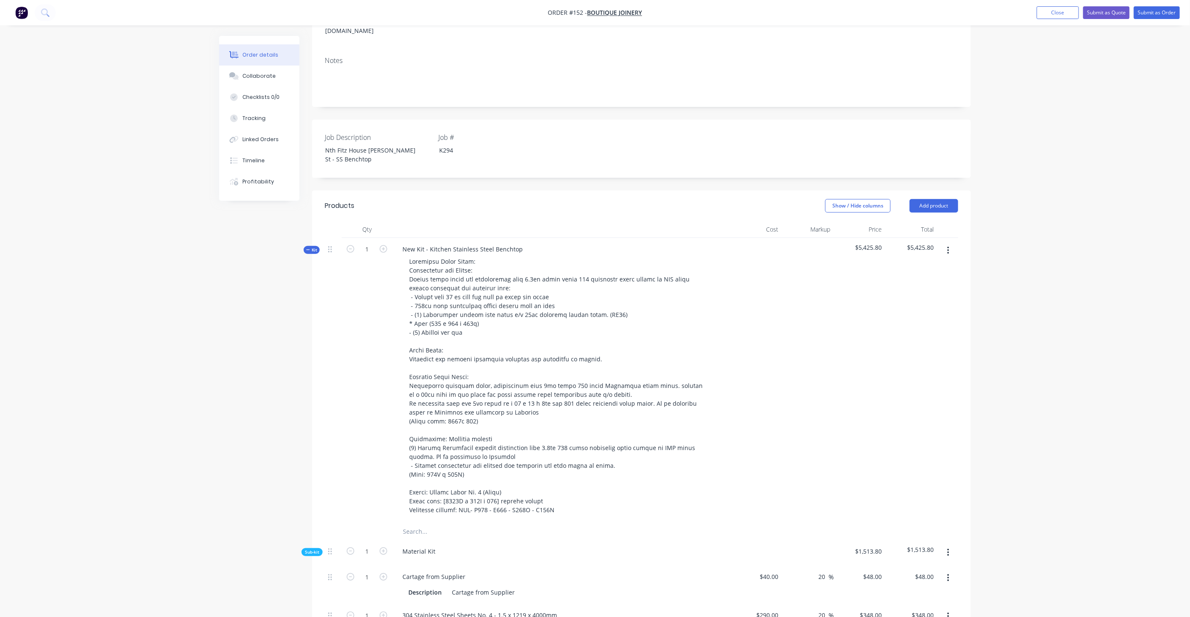
click at [308, 248] on icon "button" at bounding box center [308, 250] width 4 height 4
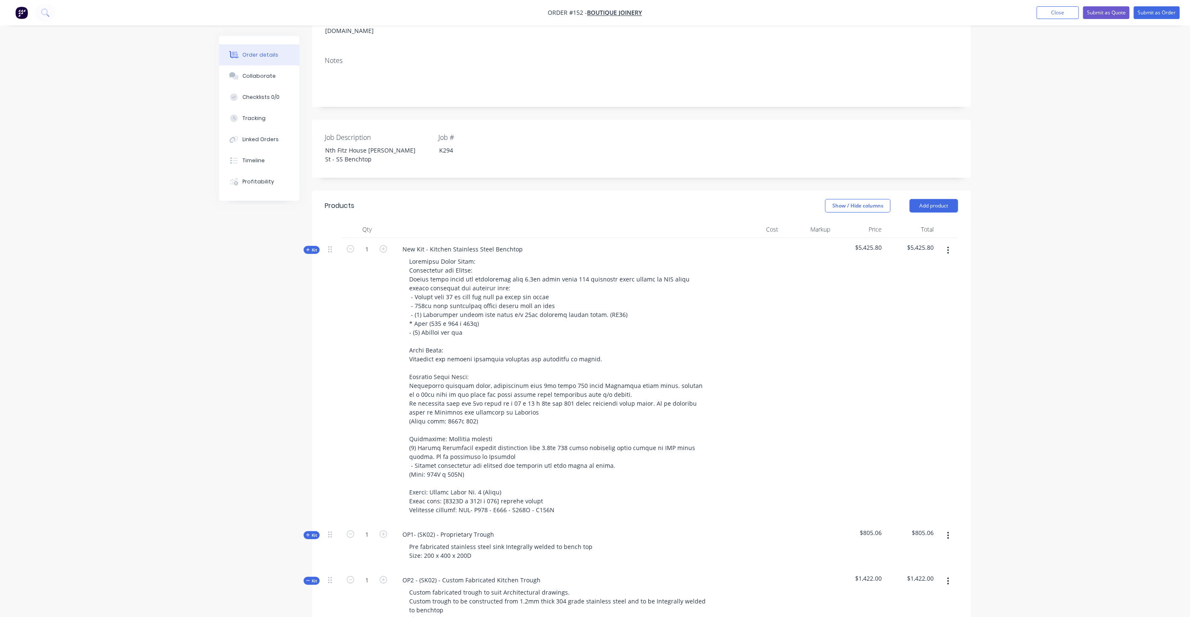
scroll to position [281, 0]
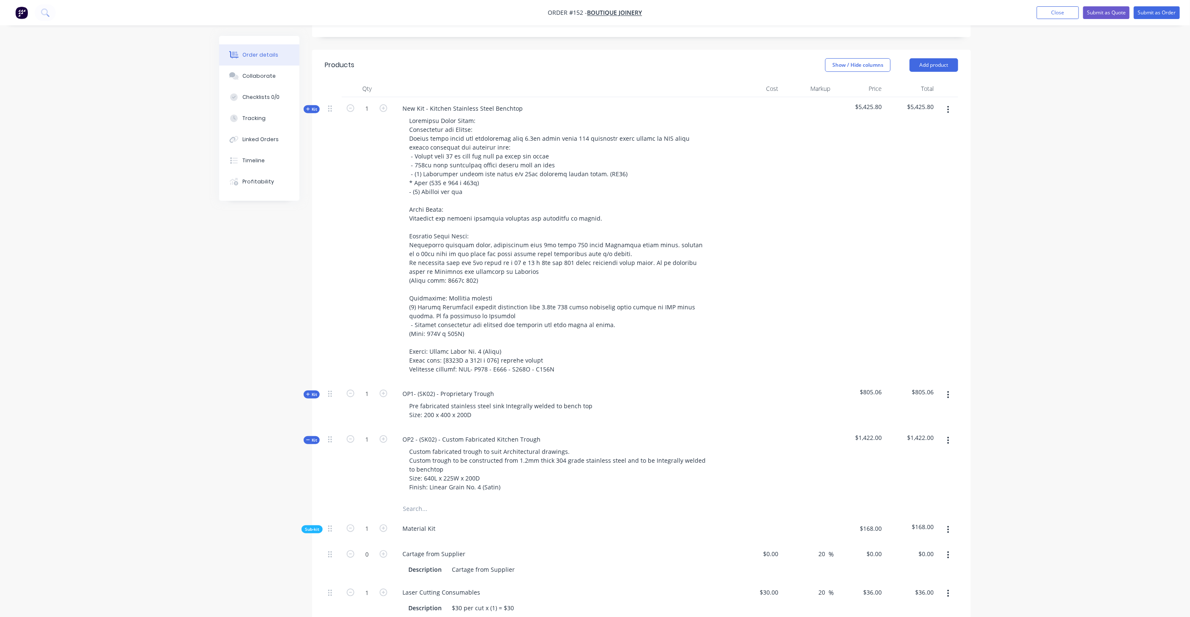
click at [313, 437] on span "Kit" at bounding box center [311, 440] width 11 height 6
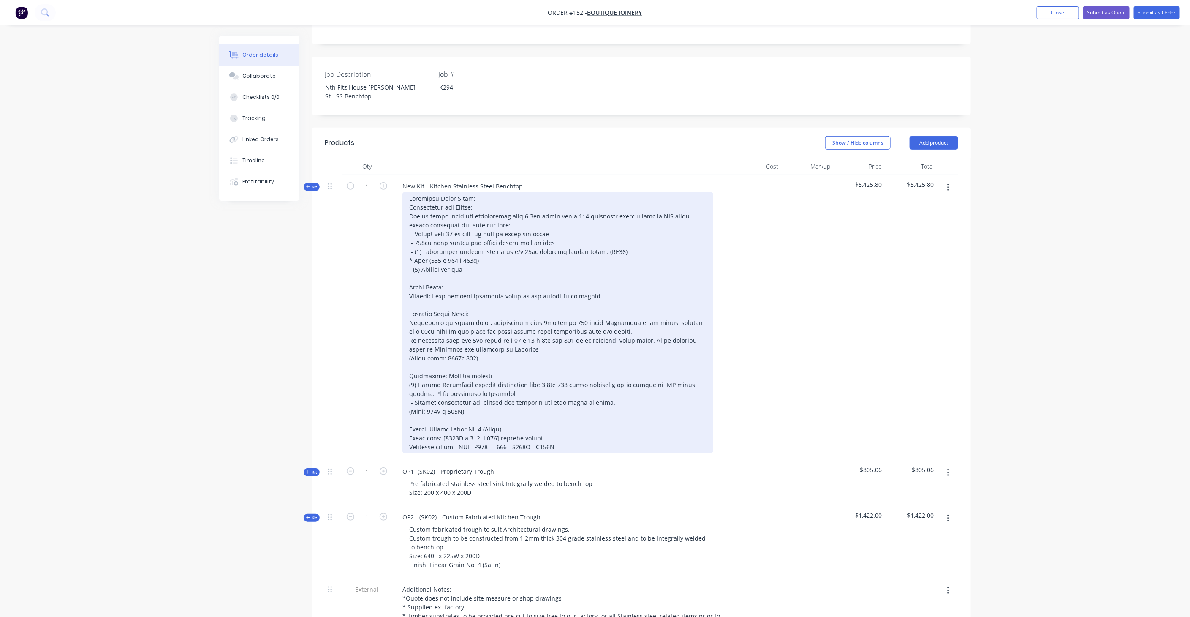
scroll to position [234, 0]
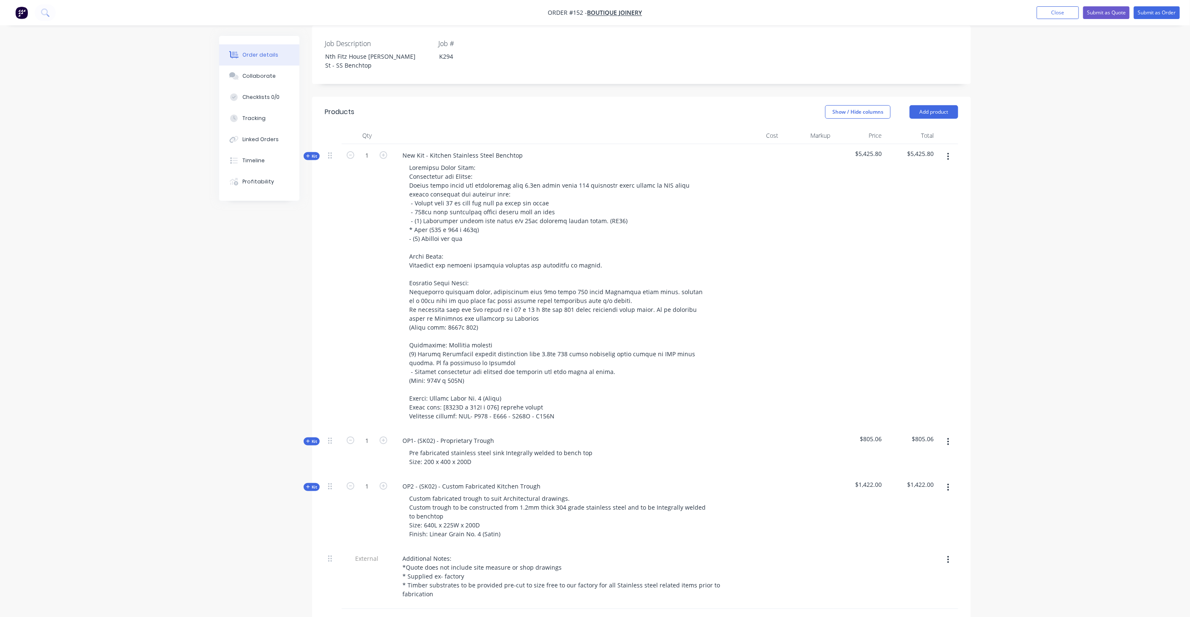
click at [307, 154] on icon "button" at bounding box center [308, 156] width 4 height 4
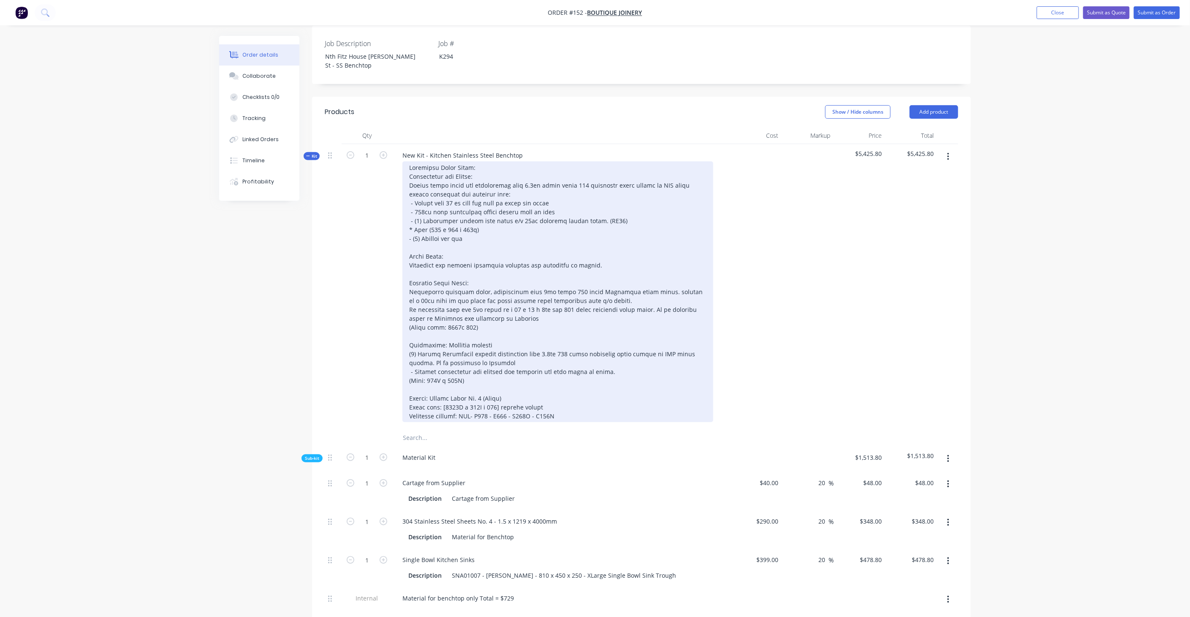
click at [488, 286] on div at bounding box center [558, 291] width 311 height 261
click at [430, 285] on div at bounding box center [558, 291] width 311 height 261
drag, startPoint x: 454, startPoint y: 286, endPoint x: 418, endPoint y: 287, distance: 35.9
click at [418, 287] on div at bounding box center [558, 291] width 311 height 261
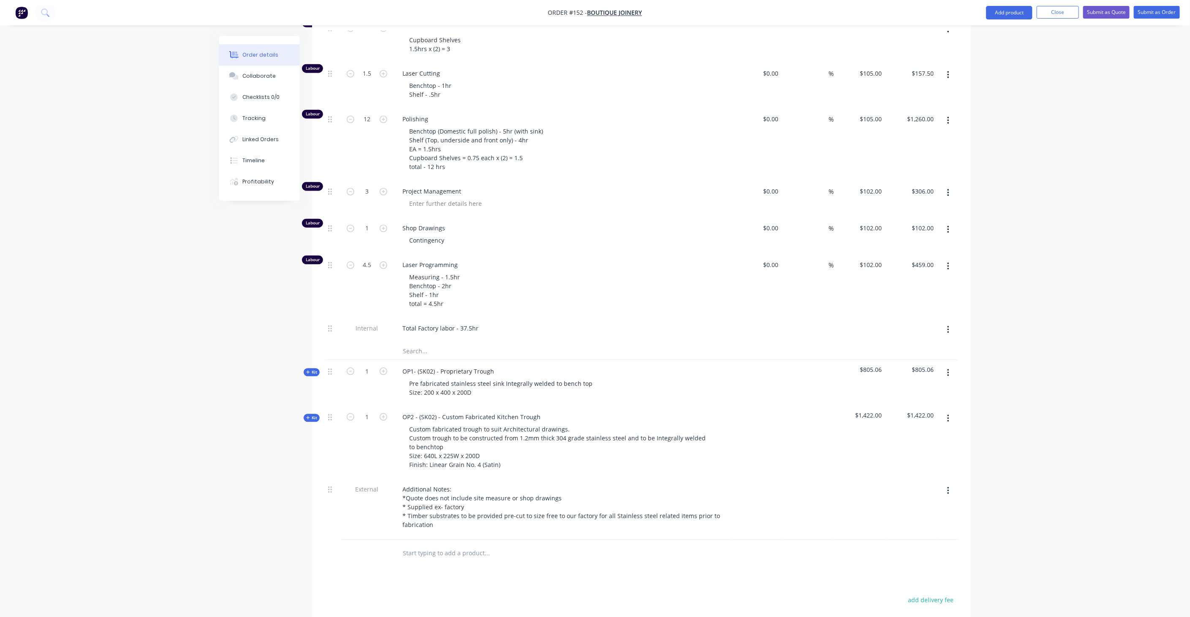
scroll to position [1342, 0]
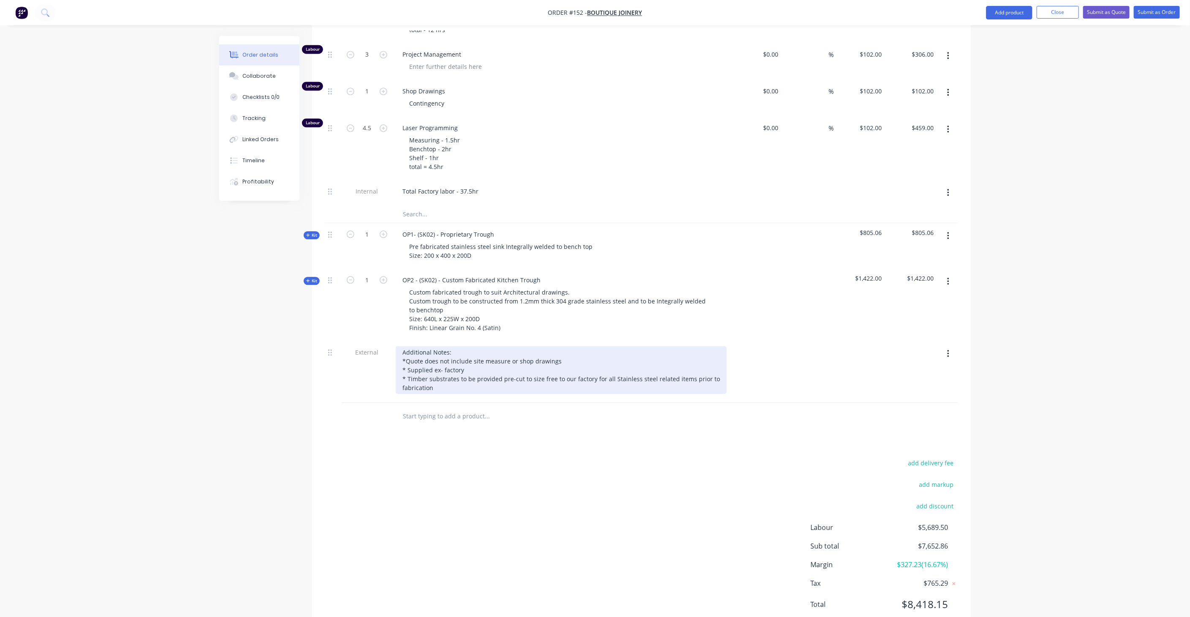
drag, startPoint x: 401, startPoint y: 326, endPoint x: 415, endPoint y: 326, distance: 13.5
click at [401, 346] on div "Additional Notes: *Quote does not include site measure or shop drawings * Suppl…" at bounding box center [561, 370] width 331 height 48
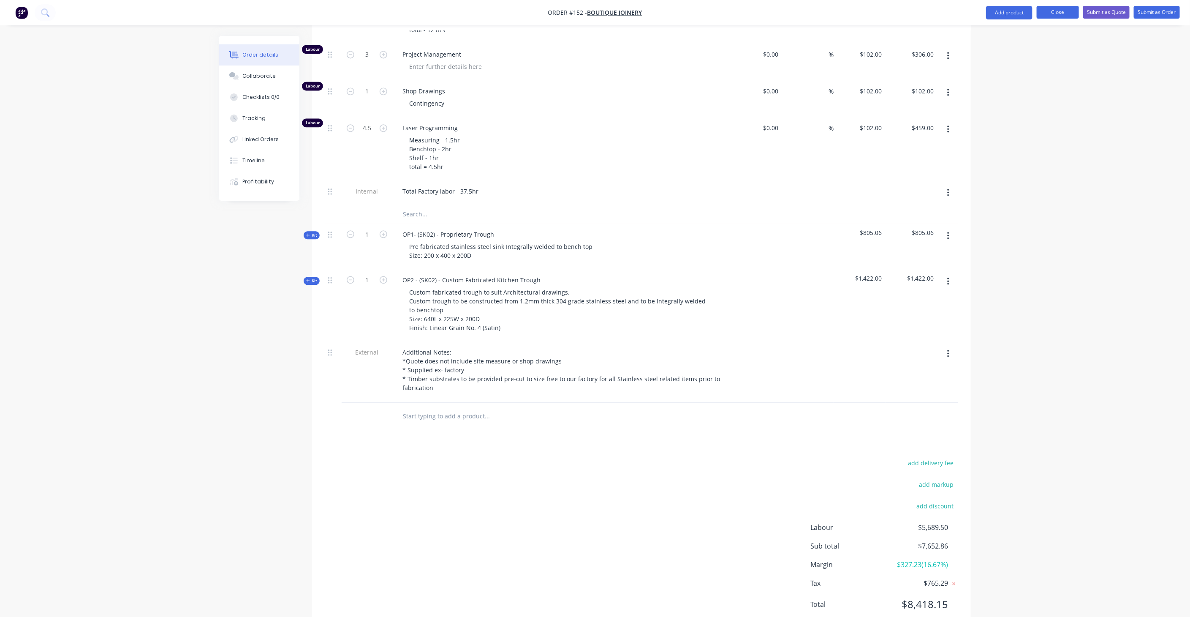
click at [1057, 14] on button "Close" at bounding box center [1058, 12] width 42 height 13
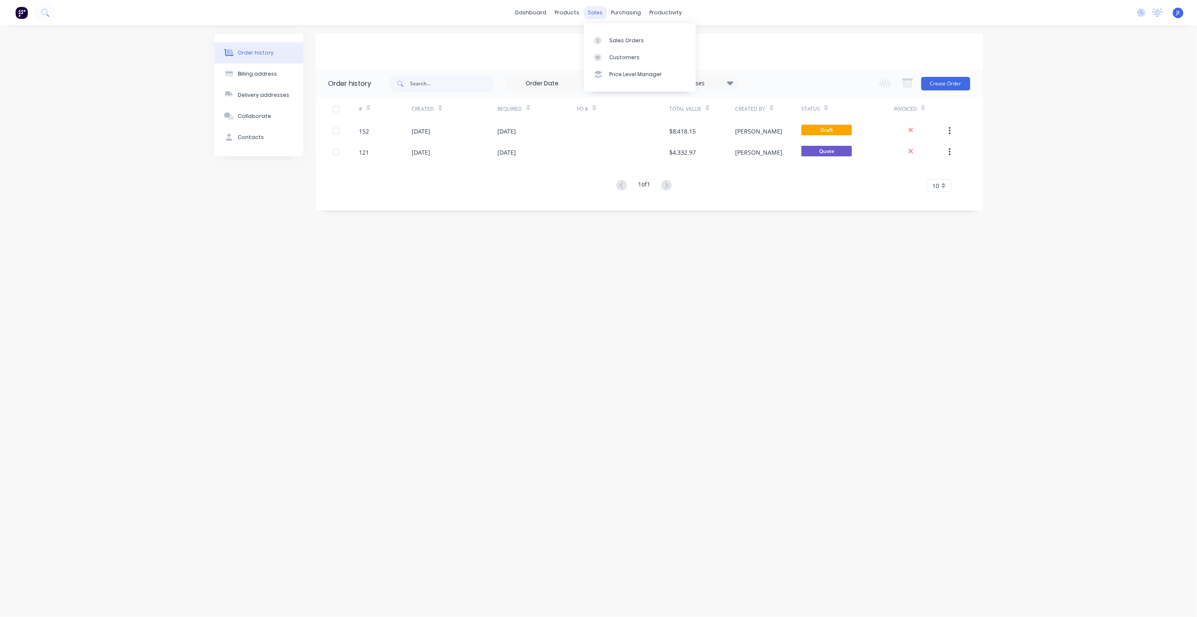
click at [591, 13] on div "sales" at bounding box center [595, 12] width 23 height 13
click at [623, 48] on link "Sales Orders" at bounding box center [640, 40] width 112 height 17
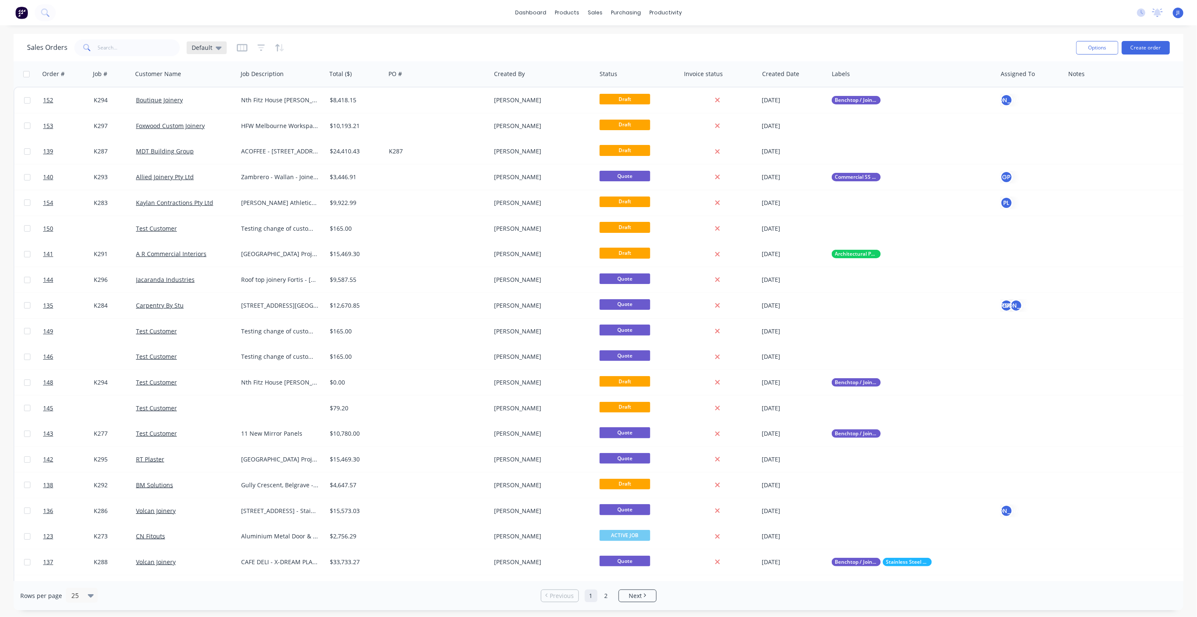
click at [211, 51] on div "Default" at bounding box center [207, 47] width 40 height 13
click at [294, 138] on button "edit" at bounding box center [294, 136] width 11 height 9
click at [310, 34] on div "Sales Orders Default Options Create order" at bounding box center [599, 47] width 1170 height 27
click at [226, 44] on div "Sales Orders Default" at bounding box center [548, 47] width 1043 height 21
click at [240, 46] on icon "button" at bounding box center [242, 48] width 11 height 8
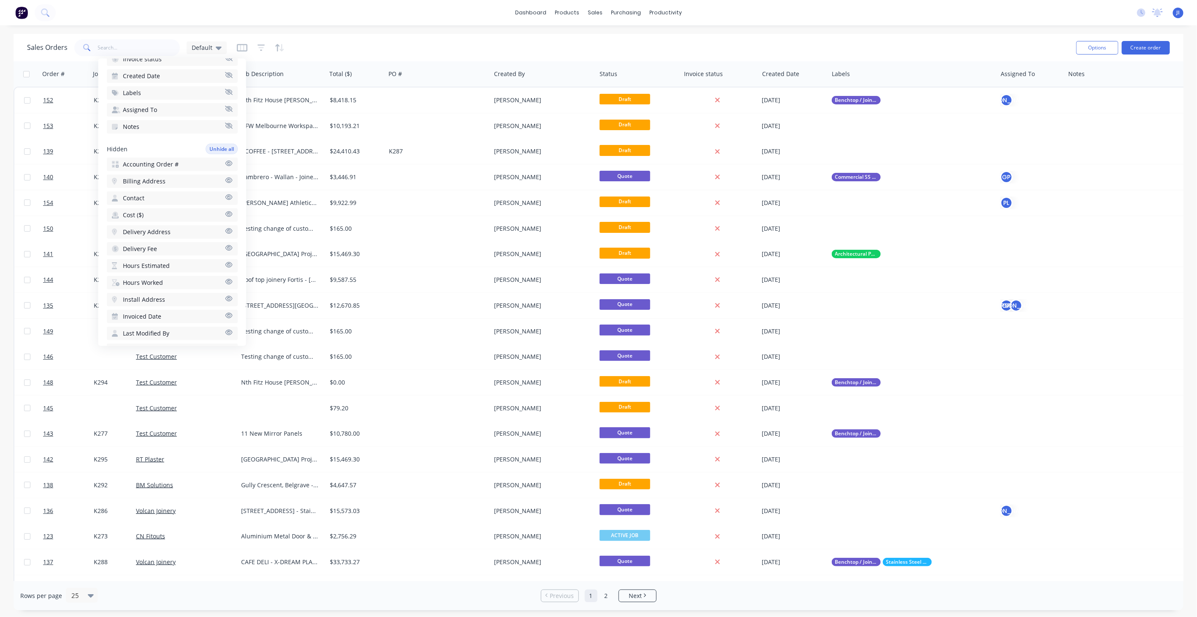
scroll to position [234, 0]
click at [157, 215] on span "Hours Estimated" at bounding box center [146, 219] width 47 height 8
click at [157, 213] on button "Delivery Fee" at bounding box center [172, 219] width 131 height 14
